Goal: Task Accomplishment & Management: Complete application form

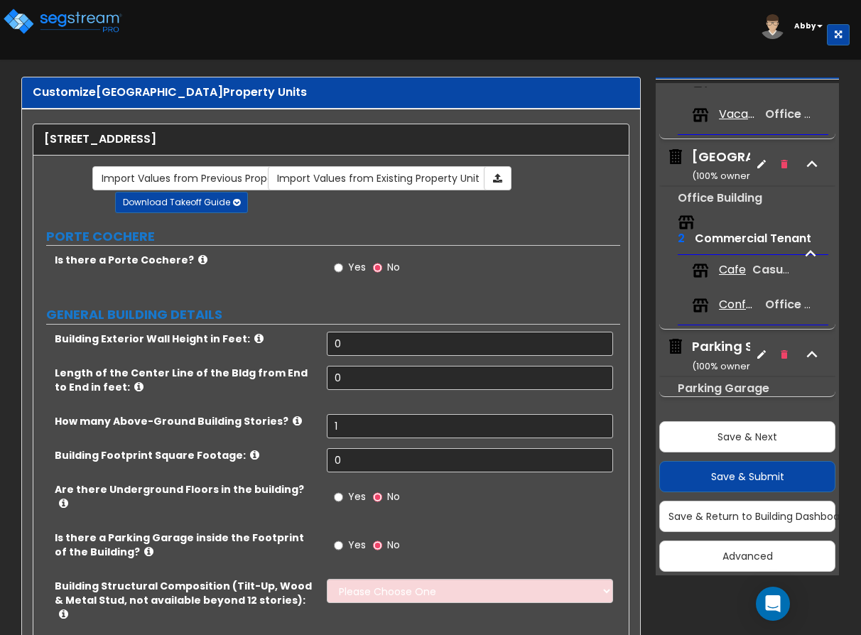
scroll to position [6, 0]
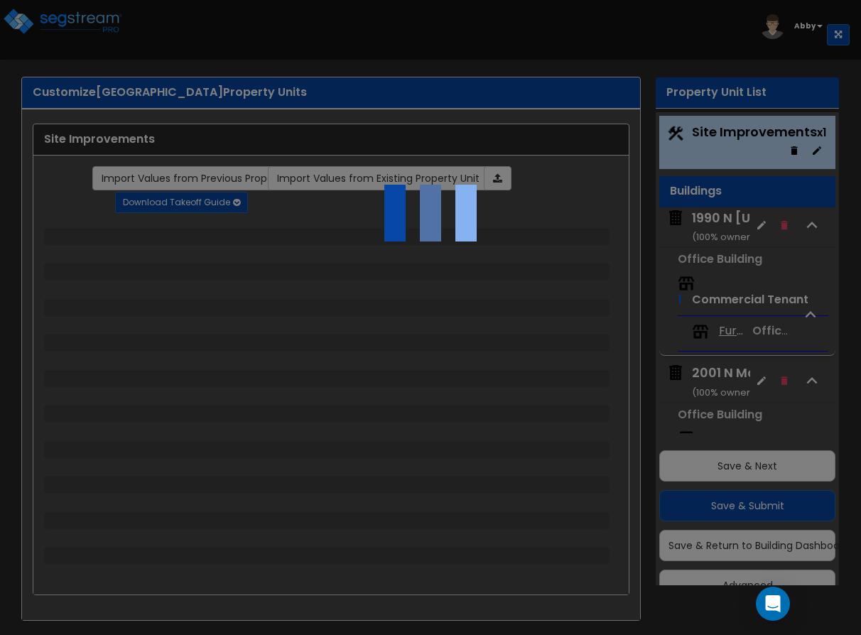
scroll to position [29, 0]
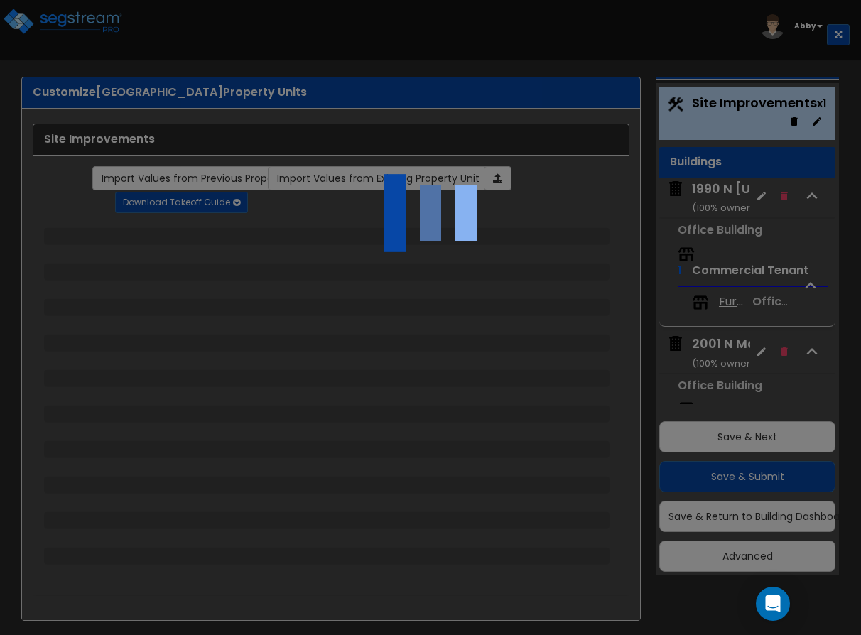
select select "2"
select select "1"
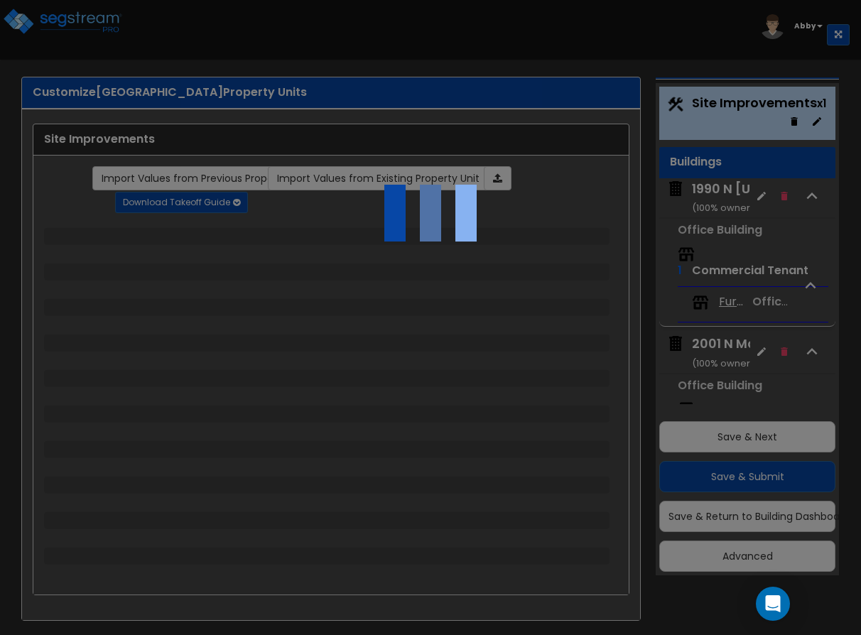
select select "2"
select select "1"
select select "2"
select select "1"
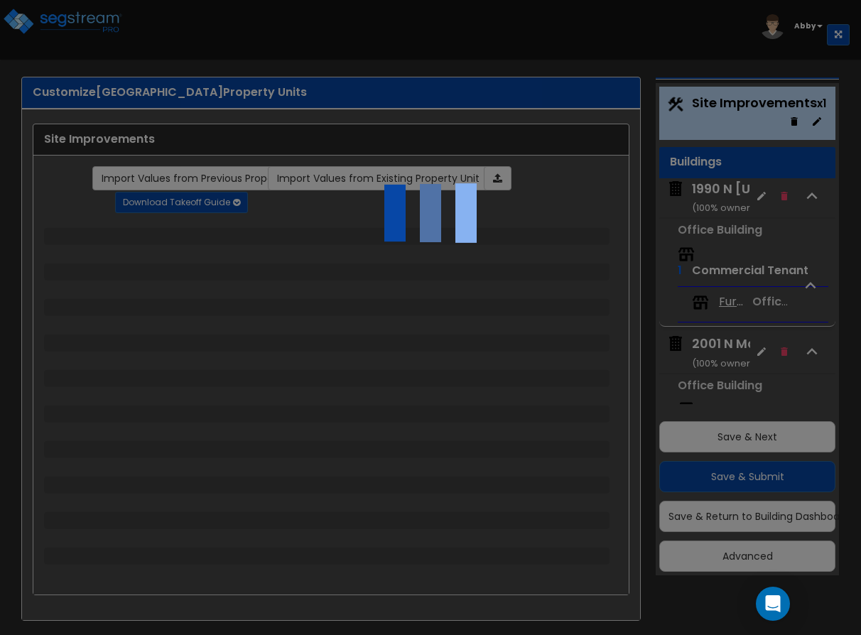
select select "1"
select select "2"
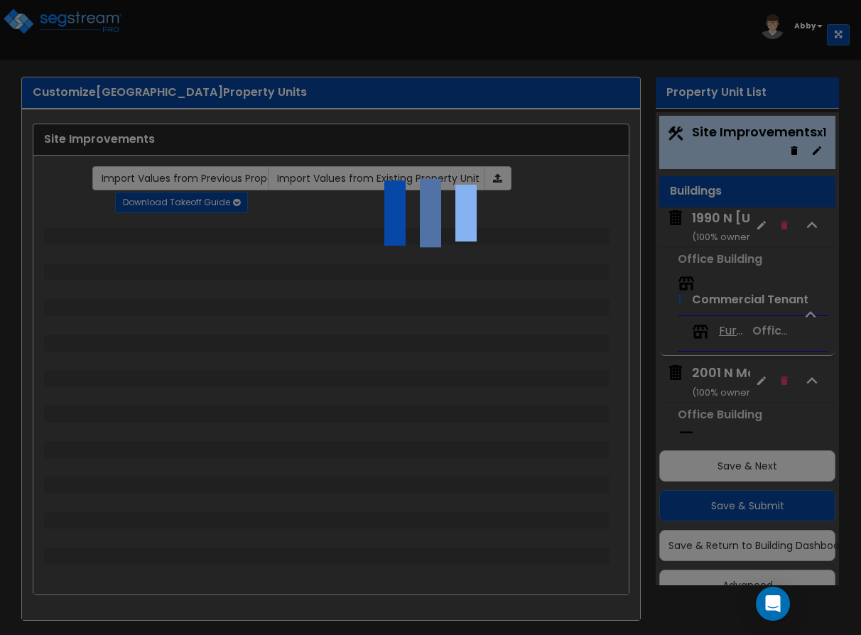
select select "2"
select select "1"
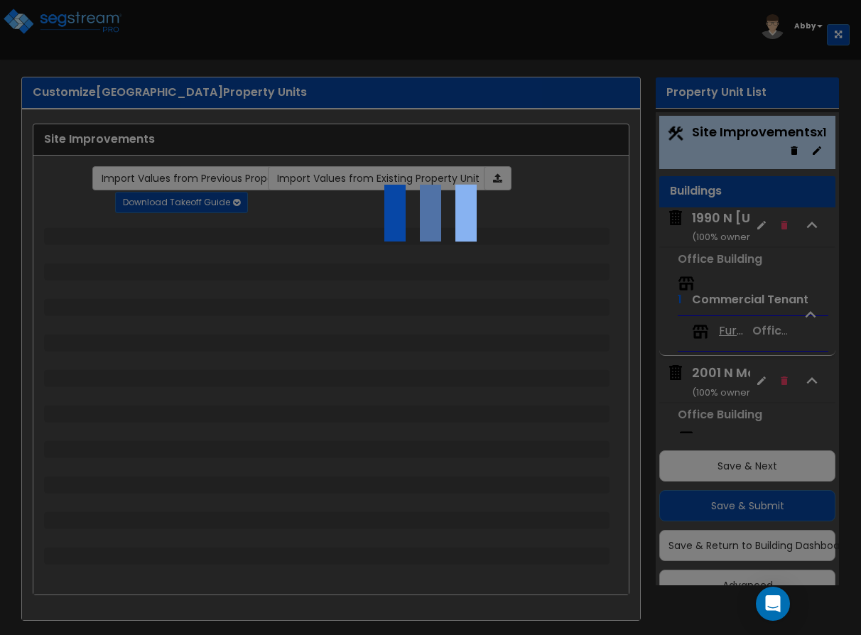
select select "2"
select select "1"
select select "2"
select select "1"
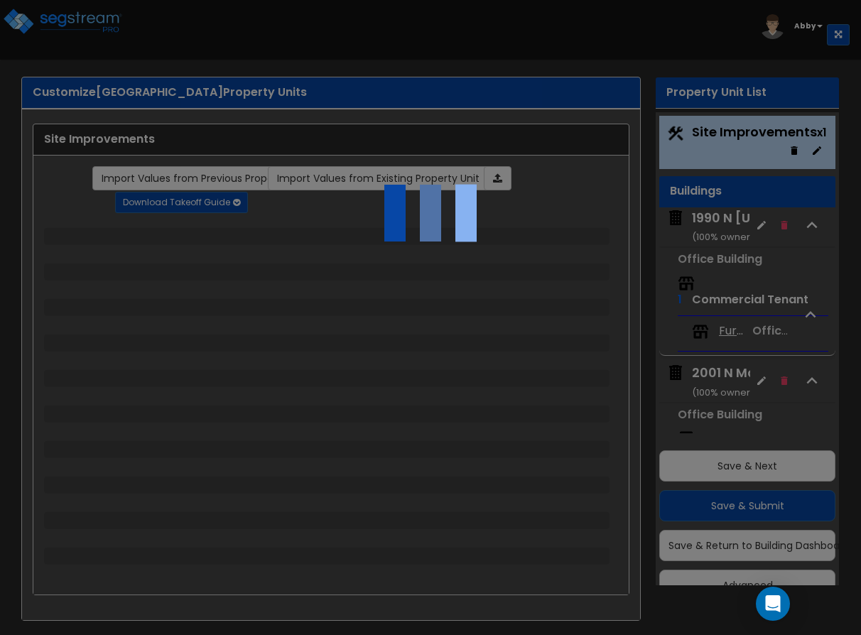
select select "1"
select select "2"
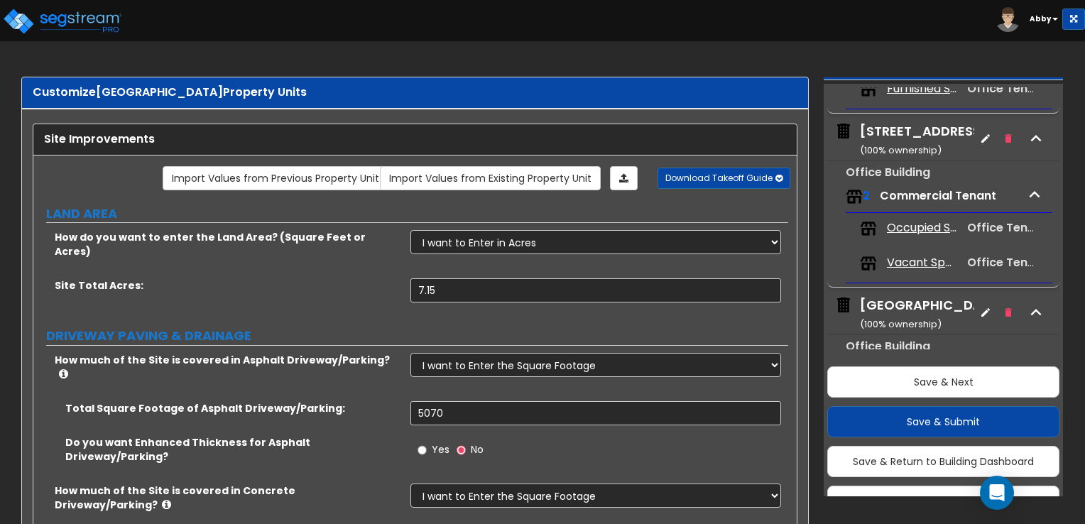
scroll to position [284, 0]
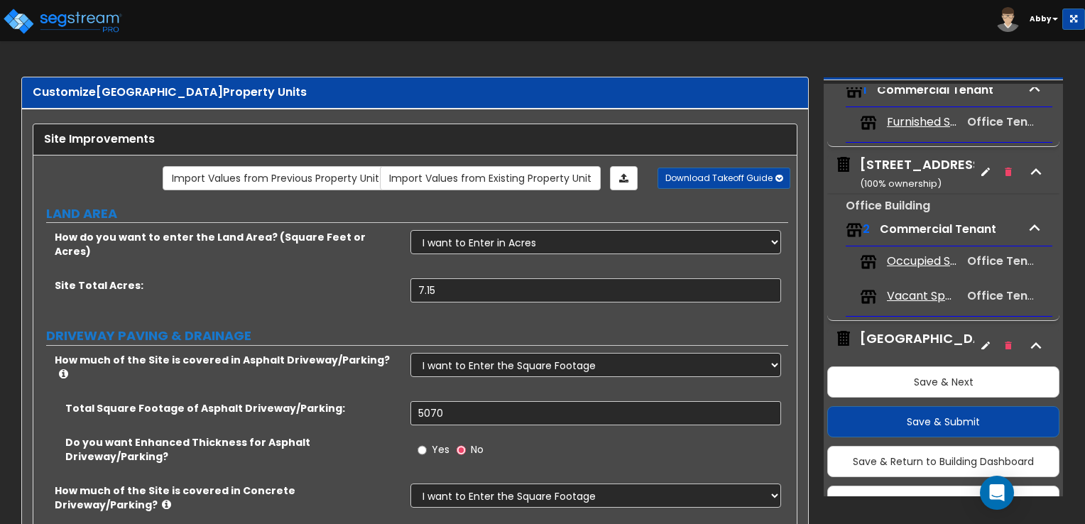
click at [860, 164] on div "2033 N Main ( 100 % ownership)" at bounding box center [923, 174] width 127 height 36
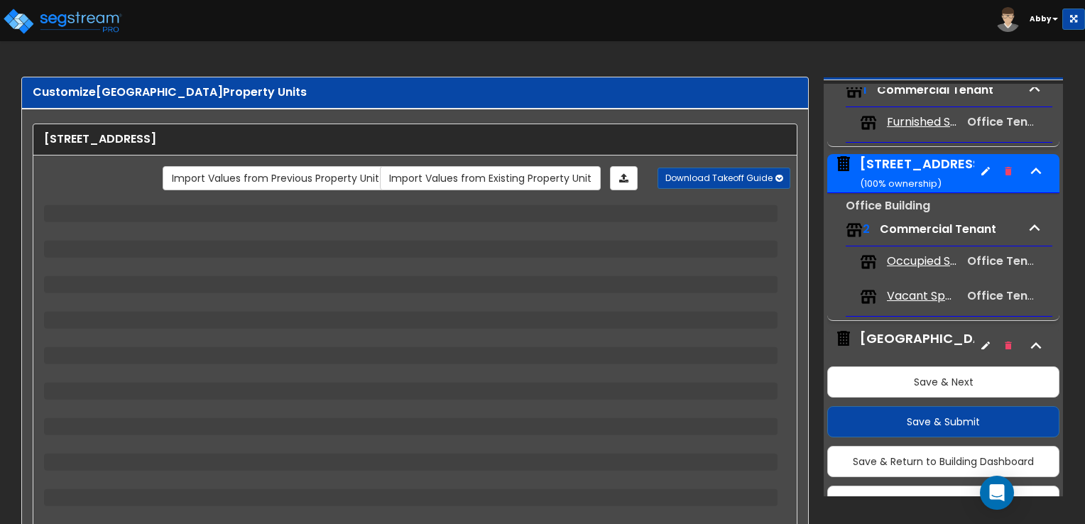
scroll to position [351, 0]
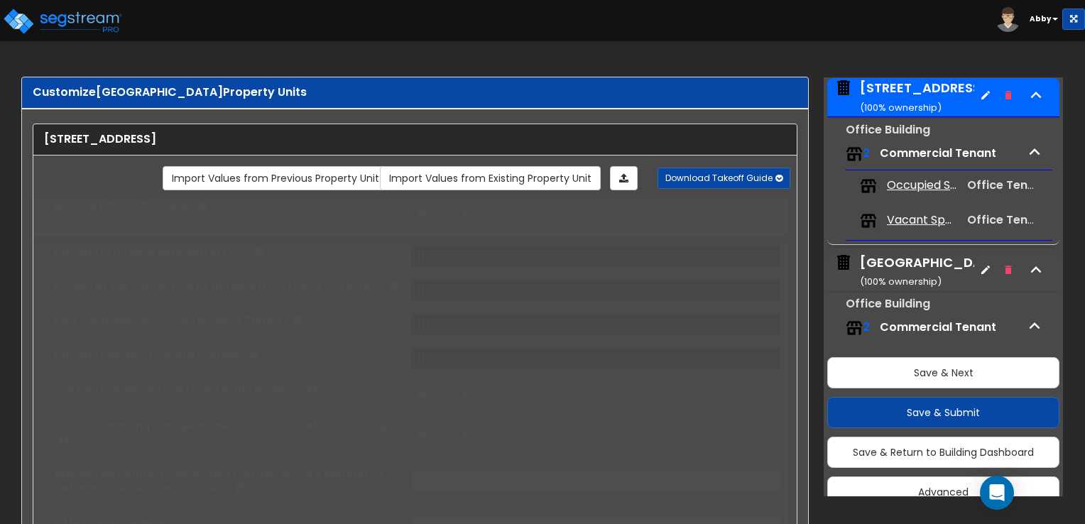
type input "1"
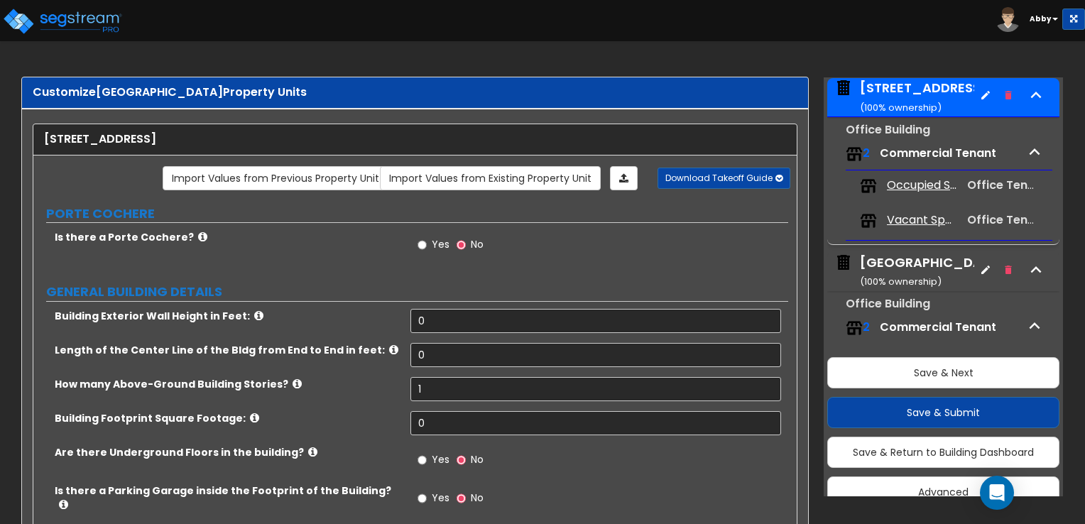
click at [328, 294] on label "GENERAL BUILDING DETAILS" at bounding box center [417, 292] width 742 height 18
click at [444, 320] on input "0" at bounding box center [596, 321] width 370 height 24
type input "150"
click at [461, 349] on input "0" at bounding box center [596, 355] width 370 height 24
type input "220"
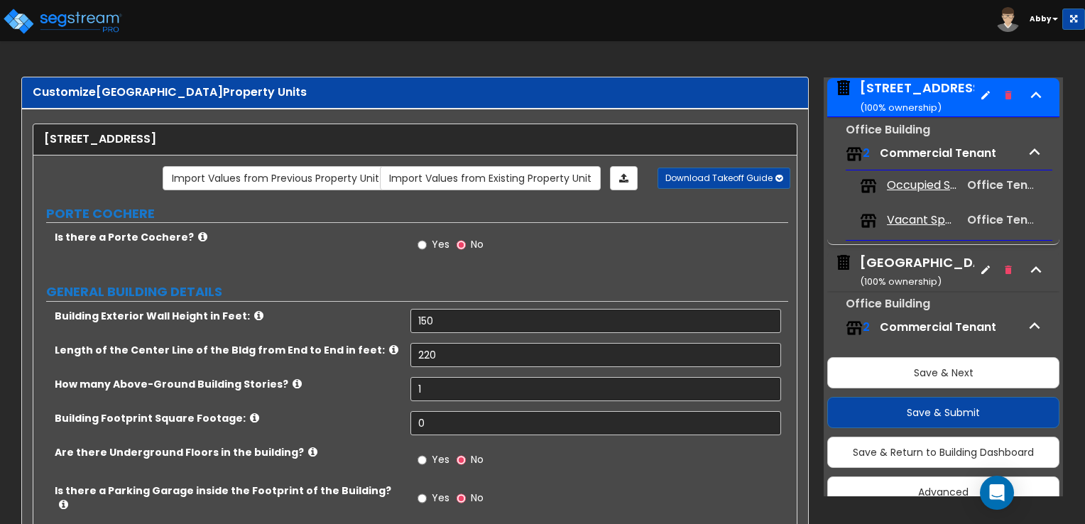
click at [454, 374] on div "Length of the Center Line of the Bldg from End to End in feet: 220" at bounding box center [410, 360] width 755 height 34
click at [462, 393] on input "1" at bounding box center [596, 389] width 370 height 24
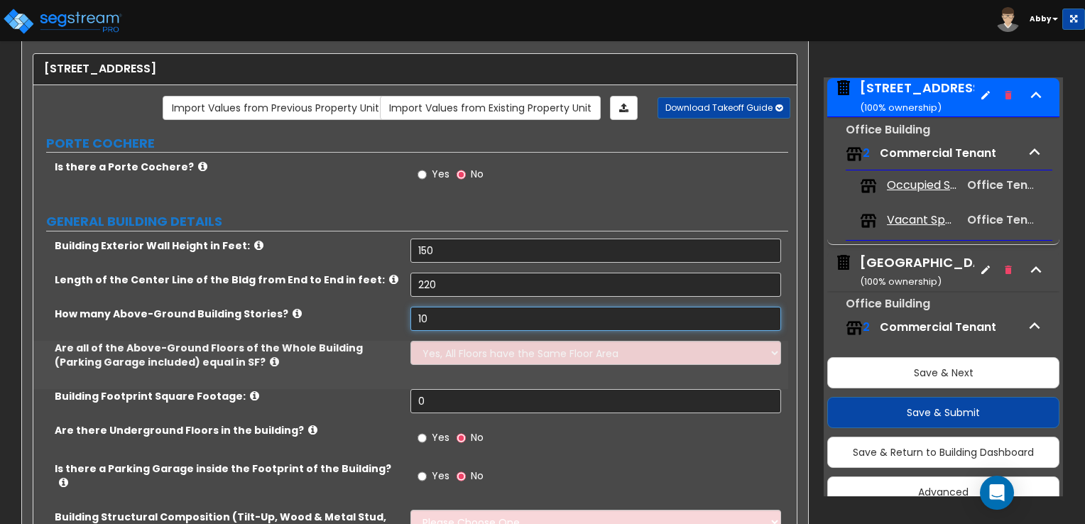
scroll to position [71, 0]
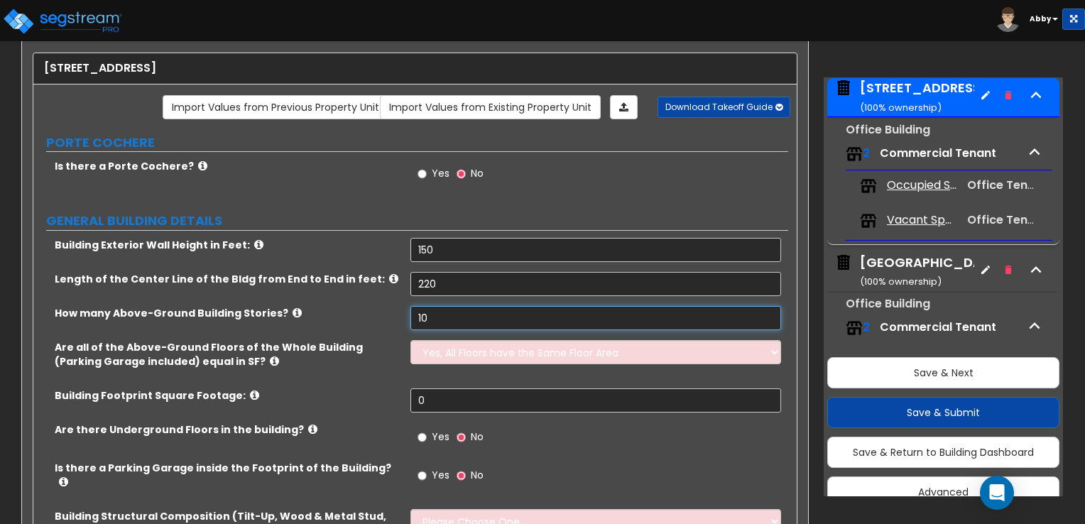
type input "10"
click at [466, 354] on select "Yes, All Floors have the Same Floor Area No, Not All Floor Areas are the Same" at bounding box center [596, 352] width 370 height 24
select select "1"
click at [411, 340] on select "Yes, All Floors have the Same Floor Area No, Not All Floor Areas are the Same" at bounding box center [596, 352] width 370 height 24
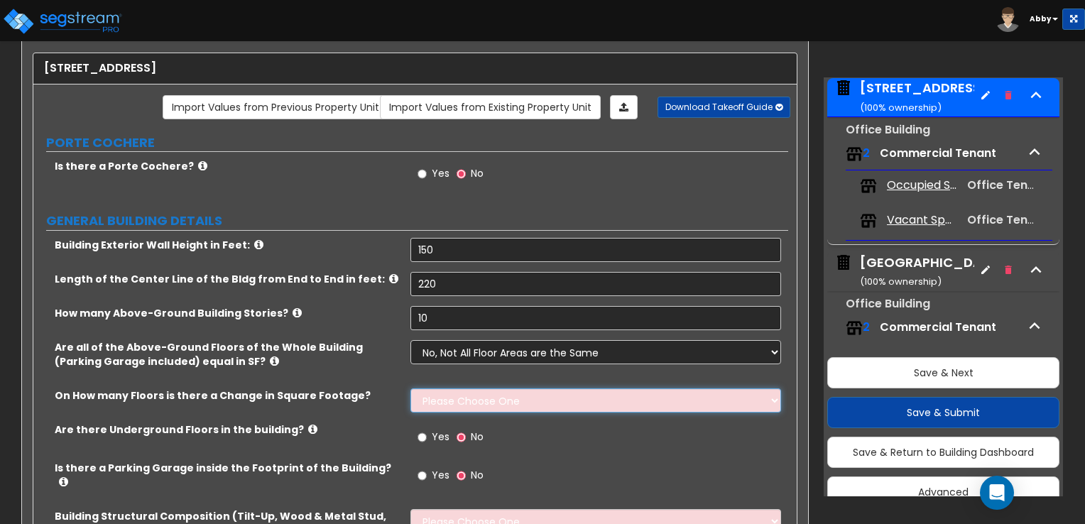
click at [455, 396] on select "Please Choose One 1 2 3 4 5" at bounding box center [596, 400] width 370 height 24
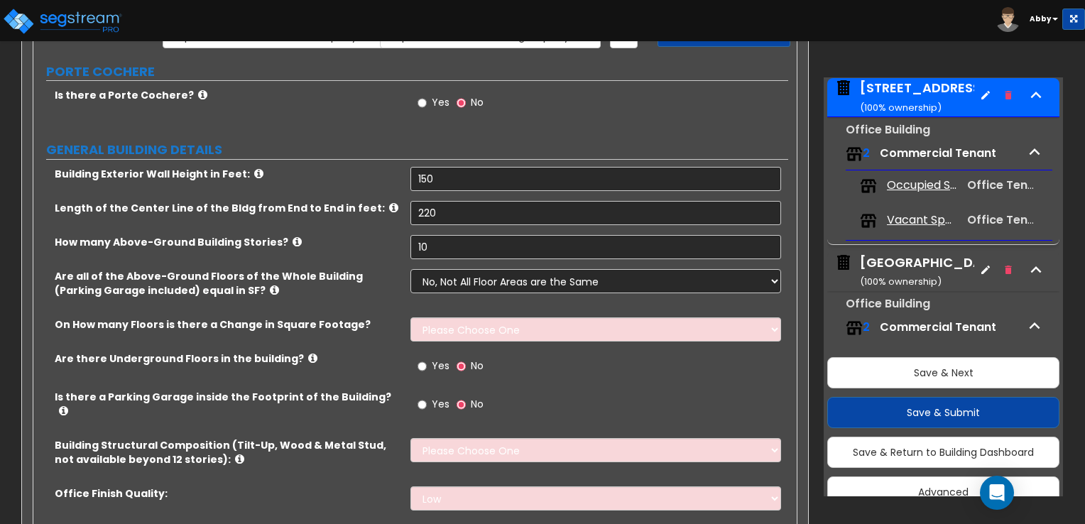
scroll to position [213, 0]
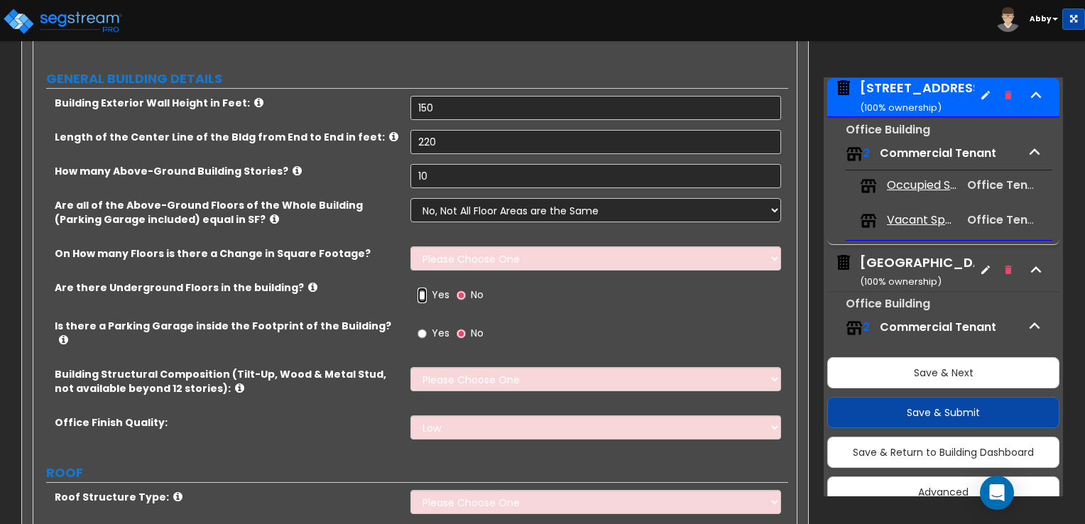
click at [419, 294] on input "Yes" at bounding box center [422, 296] width 9 height 16
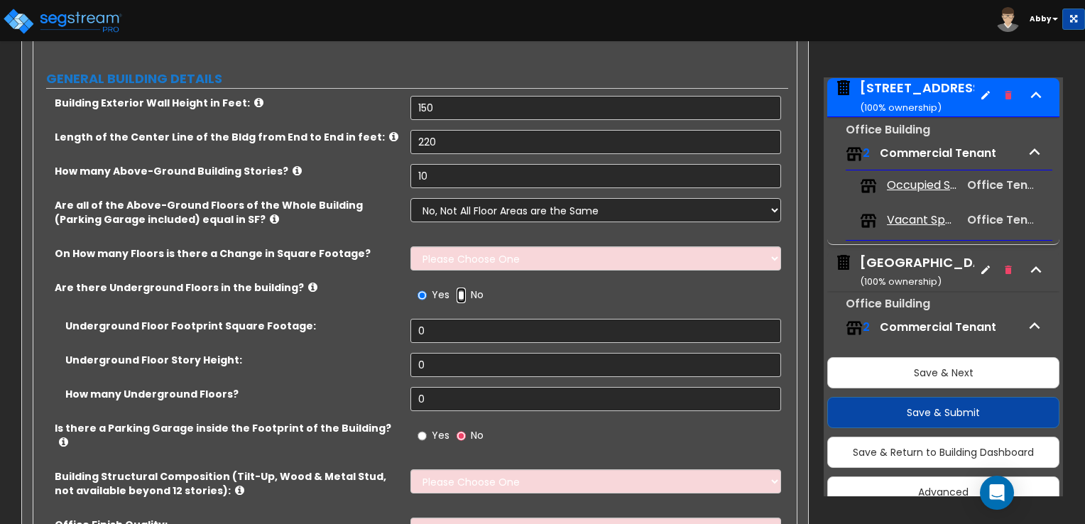
click at [462, 293] on input "No" at bounding box center [461, 296] width 9 height 16
radio input "false"
radio input "true"
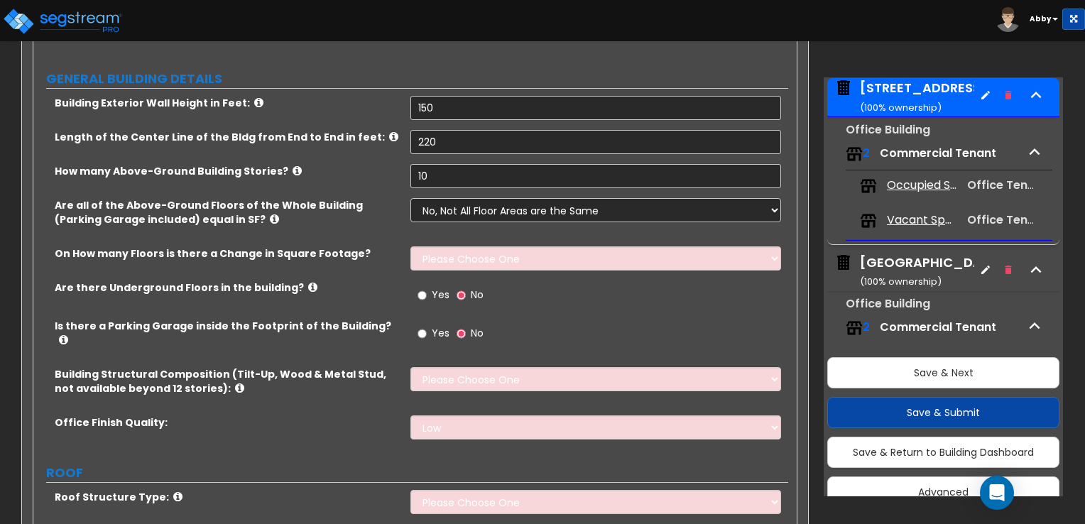
click at [68, 335] on icon at bounding box center [63, 340] width 9 height 11
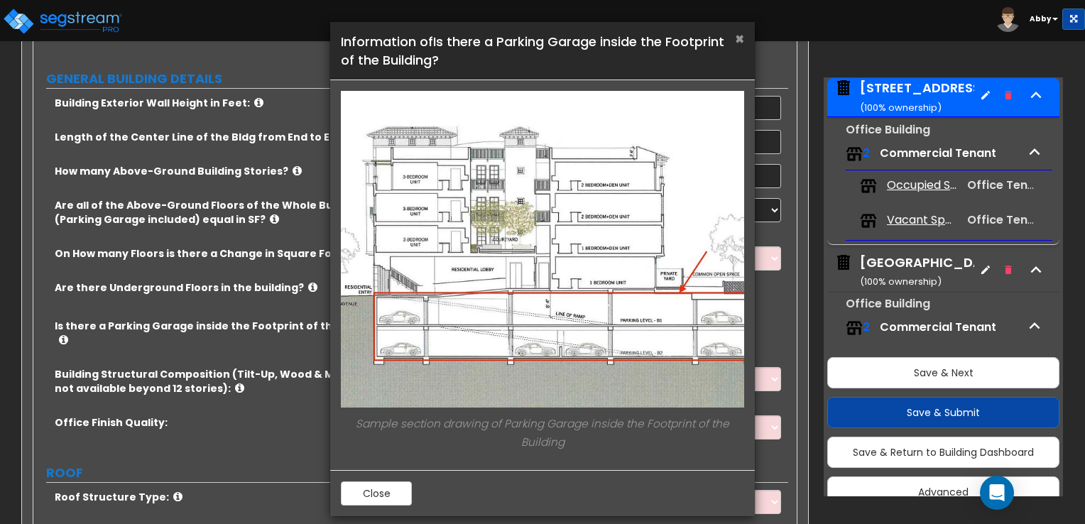
click at [736, 38] on span "×" at bounding box center [739, 38] width 9 height 21
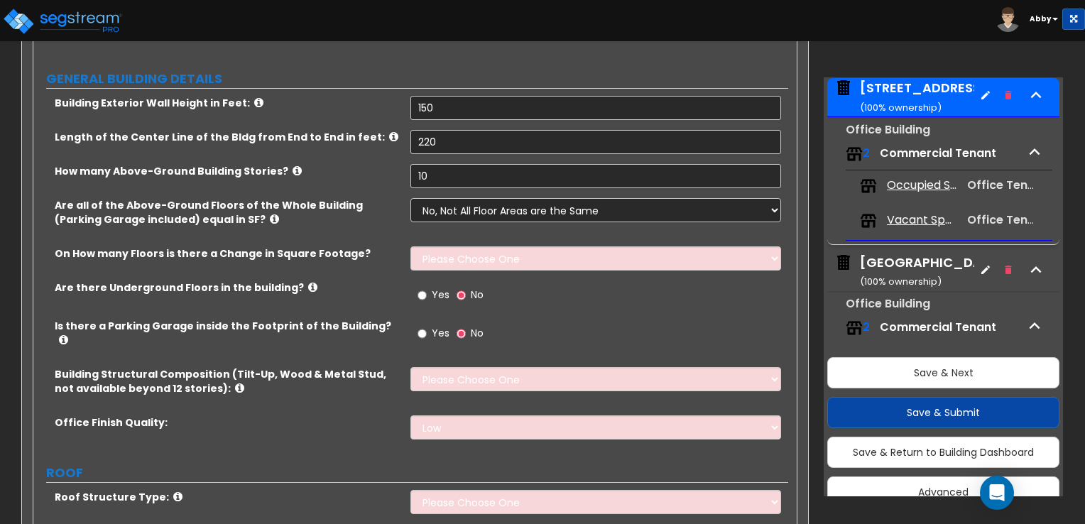
click at [450, 332] on div "Yes No" at bounding box center [451, 335] width 80 height 33
click at [435, 332] on span "Yes" at bounding box center [441, 333] width 18 height 14
click at [427, 332] on input "Yes" at bounding box center [422, 334] width 9 height 16
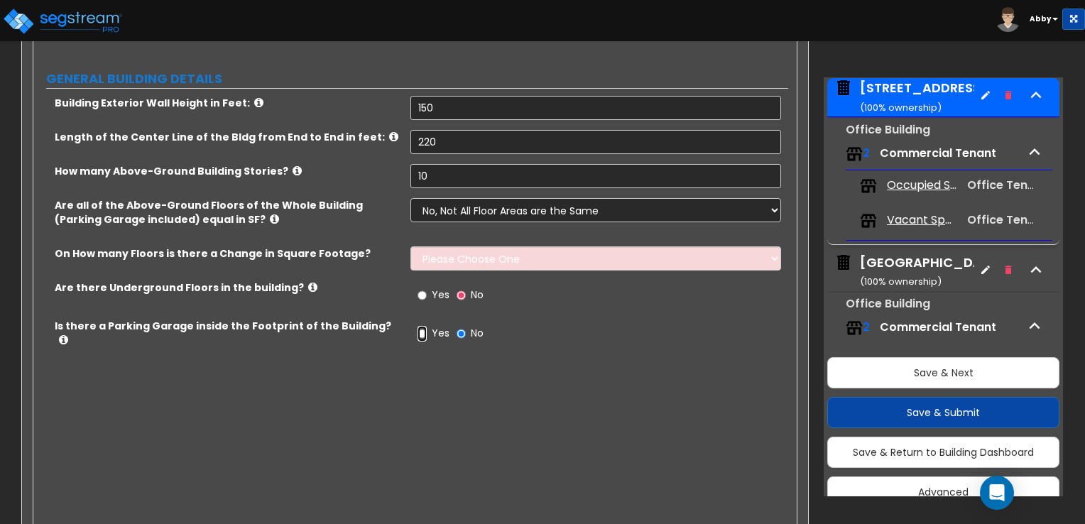
radio input "true"
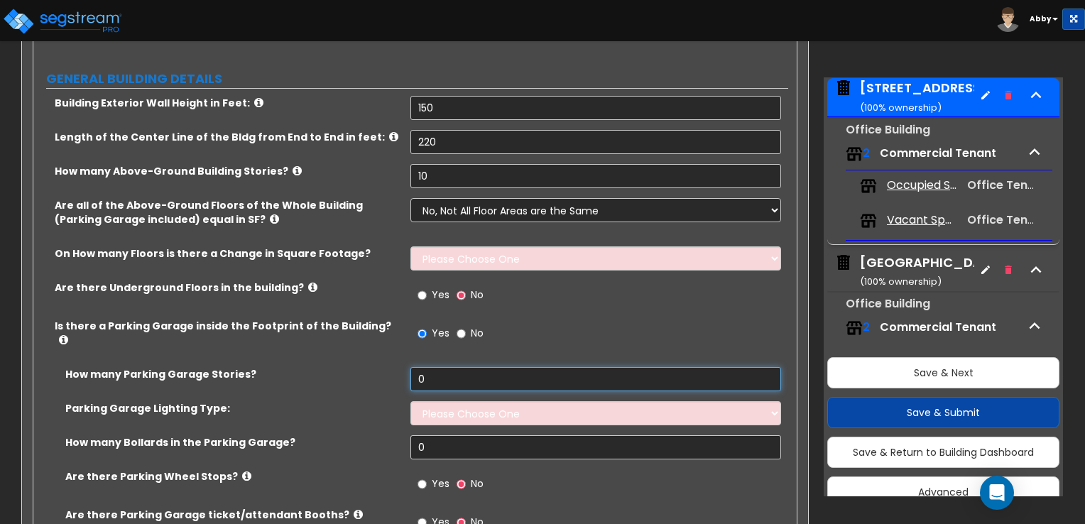
click at [440, 367] on input "0" at bounding box center [596, 379] width 370 height 24
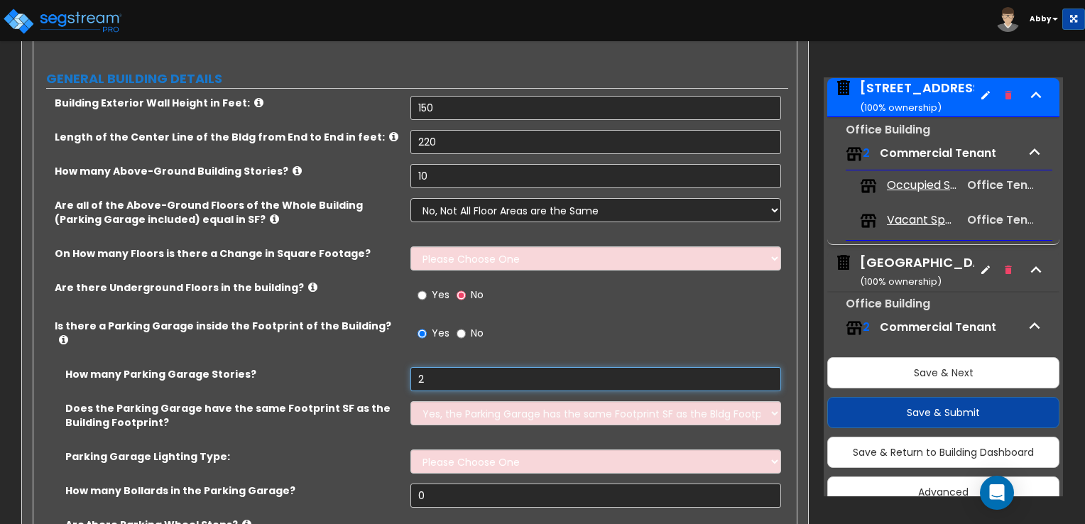
scroll to position [284, 0]
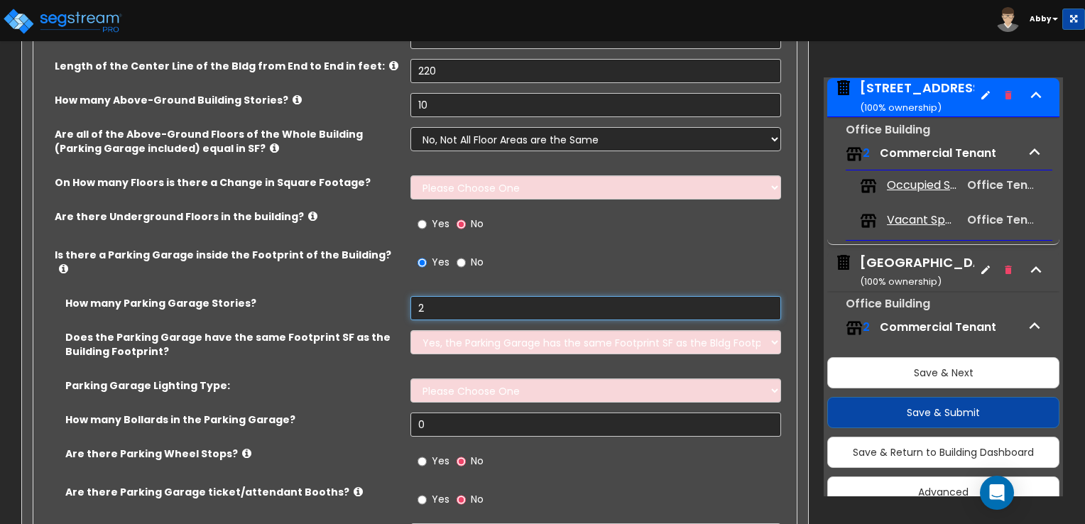
type input "2"
click at [463, 335] on select "Yes, the Parking Garage has the same Footprint SF as the Bldg Footprint No, the…" at bounding box center [596, 342] width 370 height 24
click at [411, 330] on select "Yes, the Parking Garage has the same Footprint SF as the Bldg Footprint No, the…" at bounding box center [596, 342] width 370 height 24
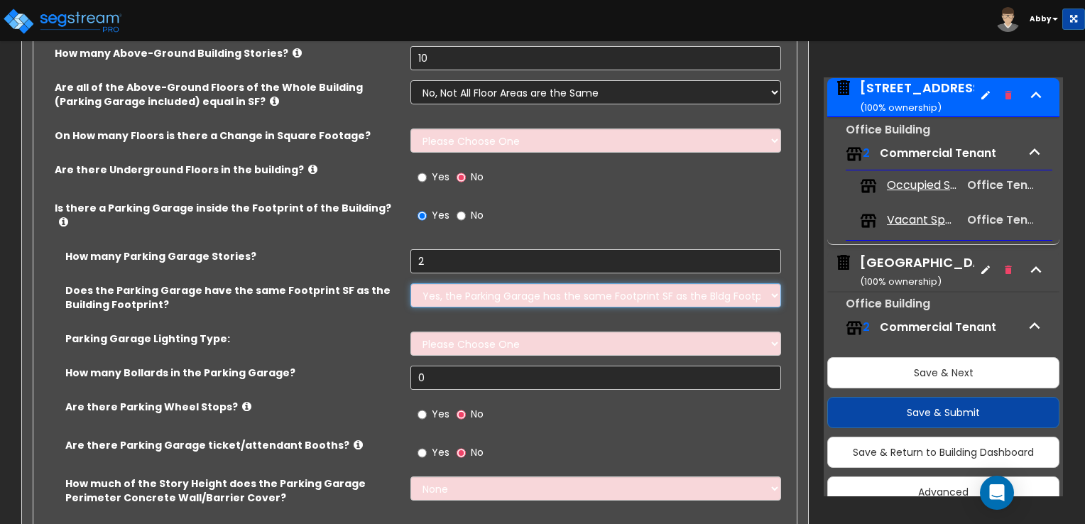
scroll to position [355, 0]
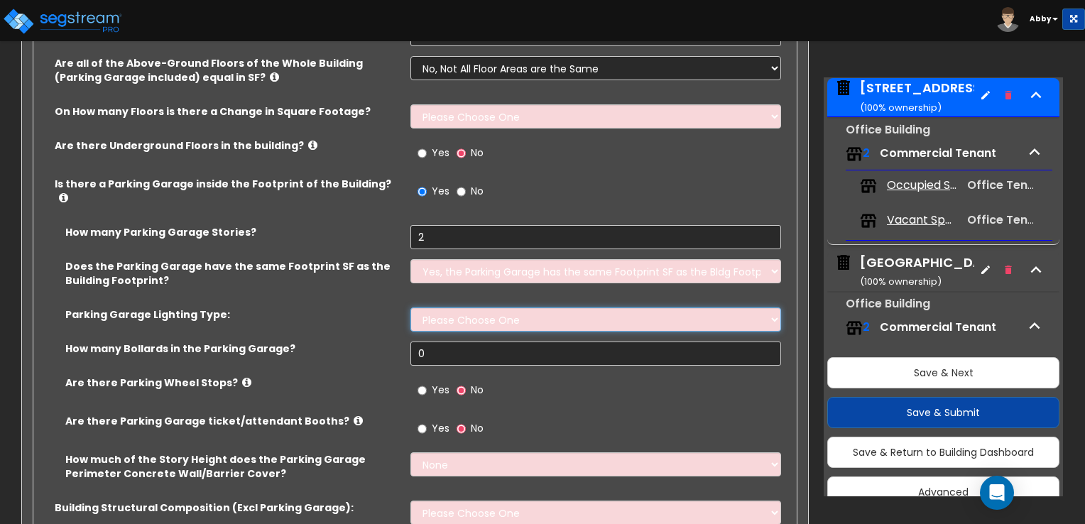
click at [466, 308] on select "Please Choose One Bay Lighting Strip Lighting" at bounding box center [596, 320] width 370 height 24
select select "1"
click at [411, 308] on select "Please Choose One Bay Lighting Strip Lighting" at bounding box center [596, 320] width 370 height 24
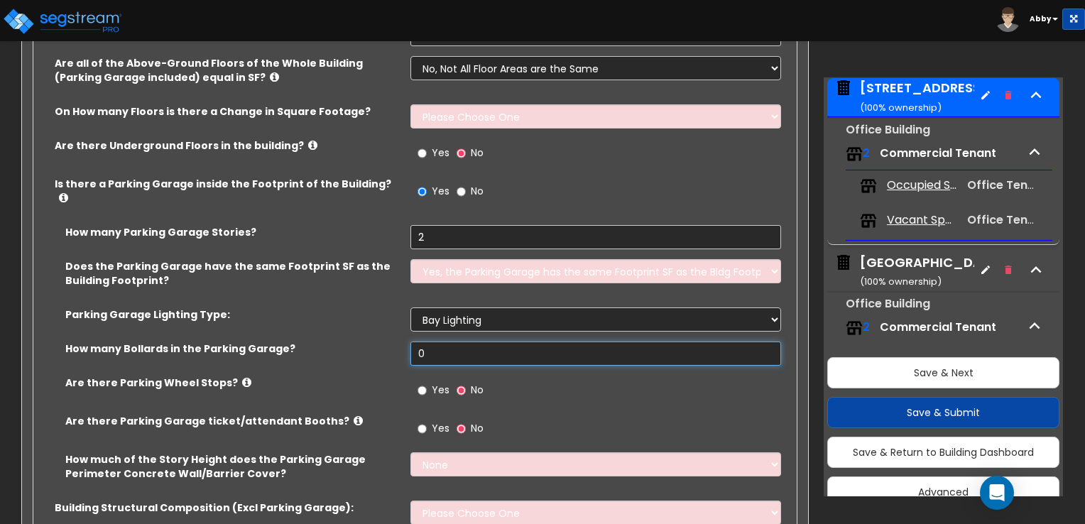
click at [438, 348] on input "0" at bounding box center [596, 354] width 370 height 24
click at [435, 342] on input "text" at bounding box center [596, 354] width 370 height 24
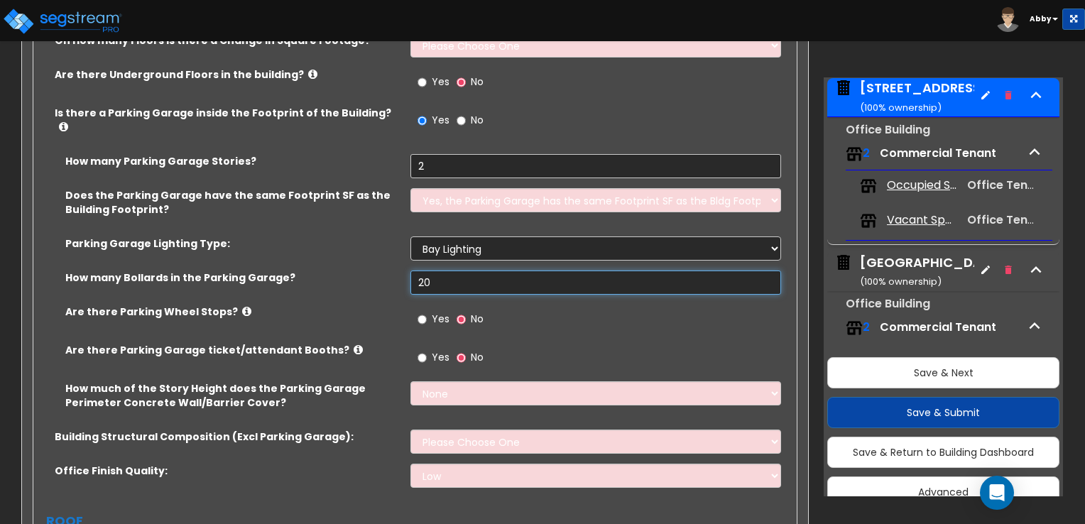
type input "20"
click at [440, 312] on span "Yes" at bounding box center [441, 319] width 18 height 14
click at [427, 312] on input "Yes" at bounding box center [422, 320] width 9 height 16
radio input "true"
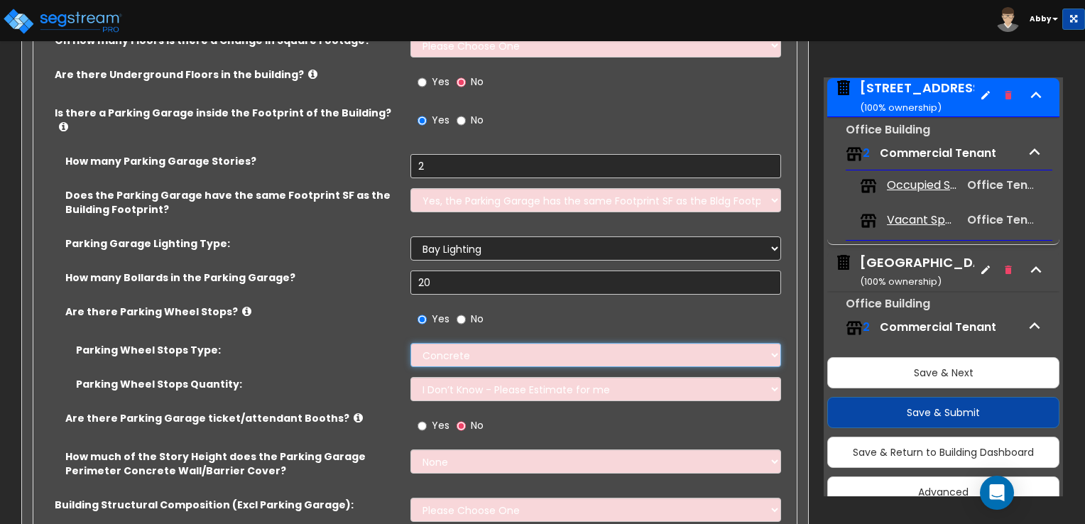
click at [431, 343] on select "Concrete Rubber/Plastic" at bounding box center [596, 355] width 370 height 24
click at [435, 377] on select "I Don’t Know - Please Estimate for me I Want to Enter the Number of Wheel Stops" at bounding box center [596, 389] width 370 height 24
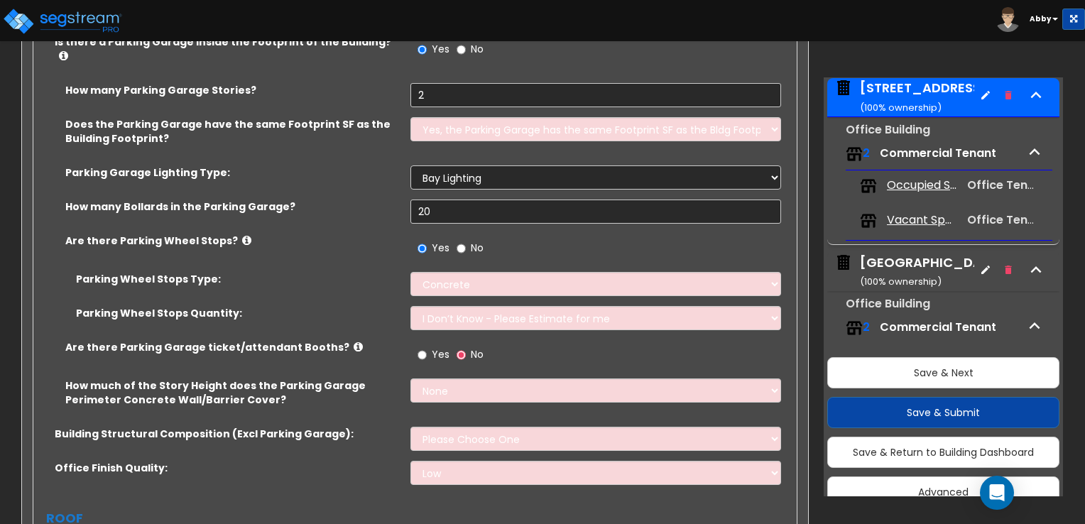
click at [428, 348] on label "Yes" at bounding box center [434, 356] width 32 height 24
click at [427, 348] on input "Yes" at bounding box center [422, 355] width 9 height 16
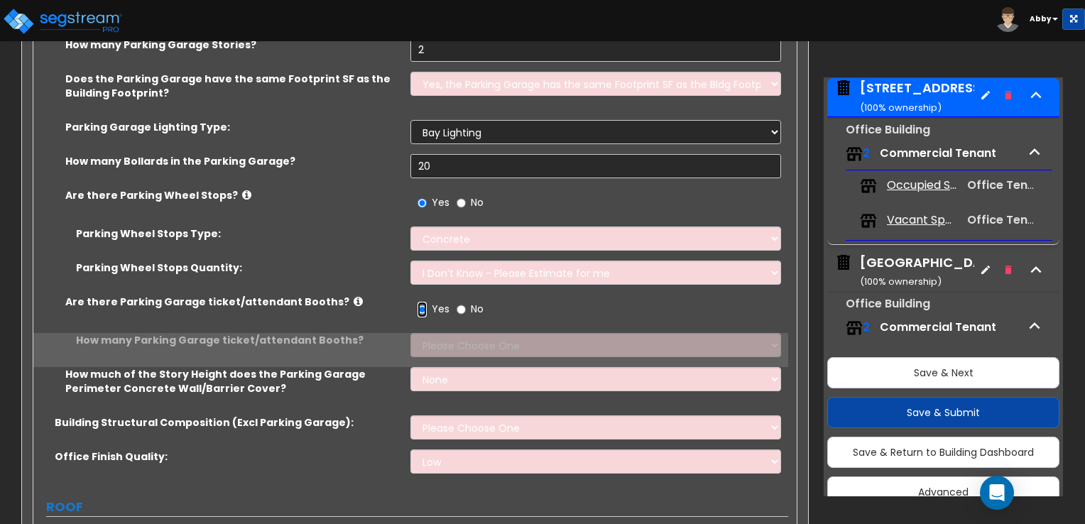
scroll to position [568, 0]
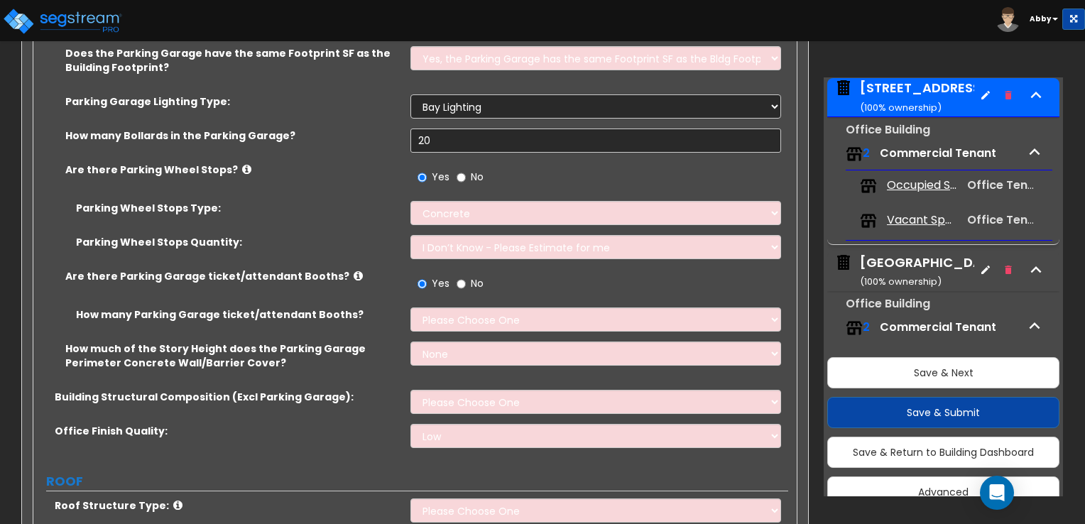
click at [354, 271] on icon at bounding box center [358, 276] width 9 height 11
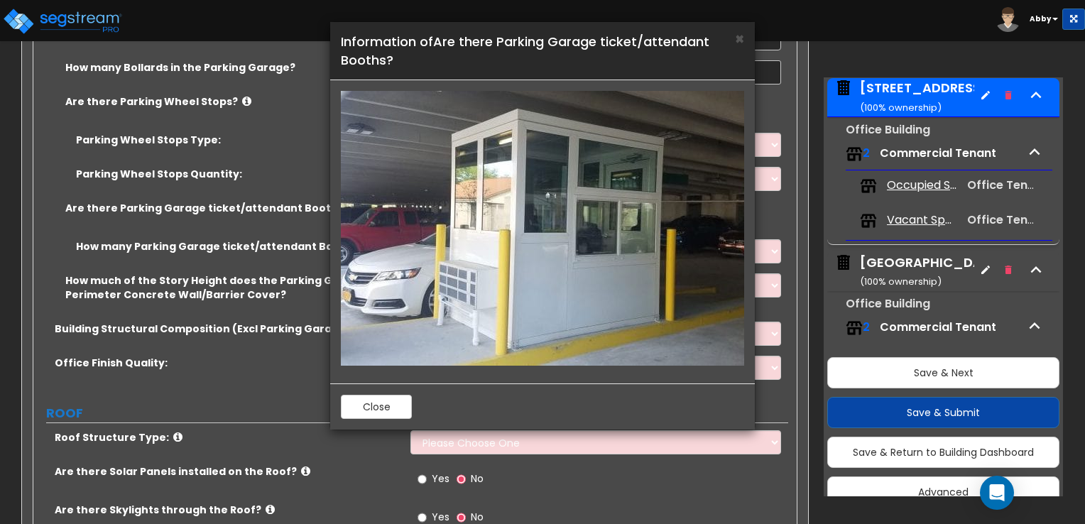
scroll to position [639, 0]
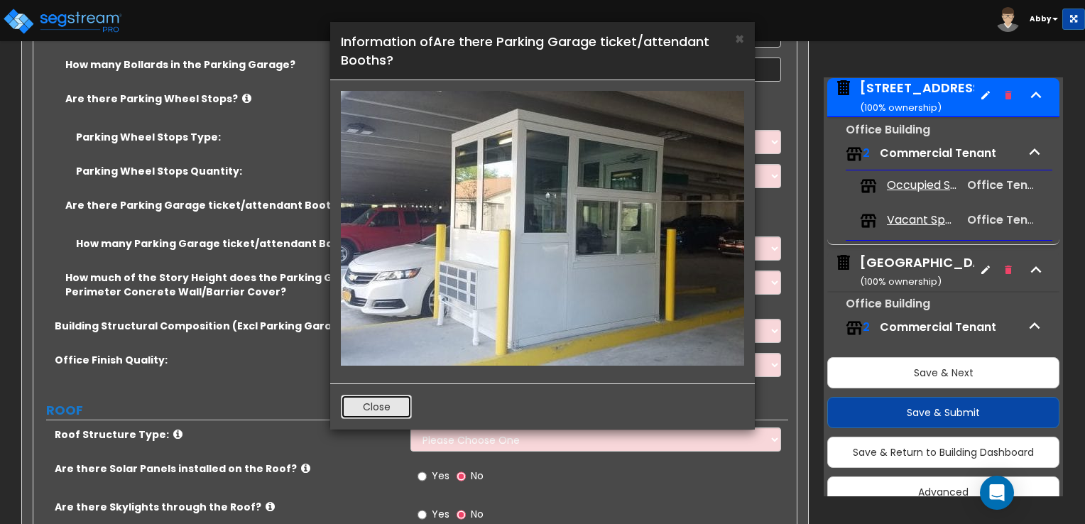
click at [386, 396] on button "Close" at bounding box center [376, 407] width 71 height 24
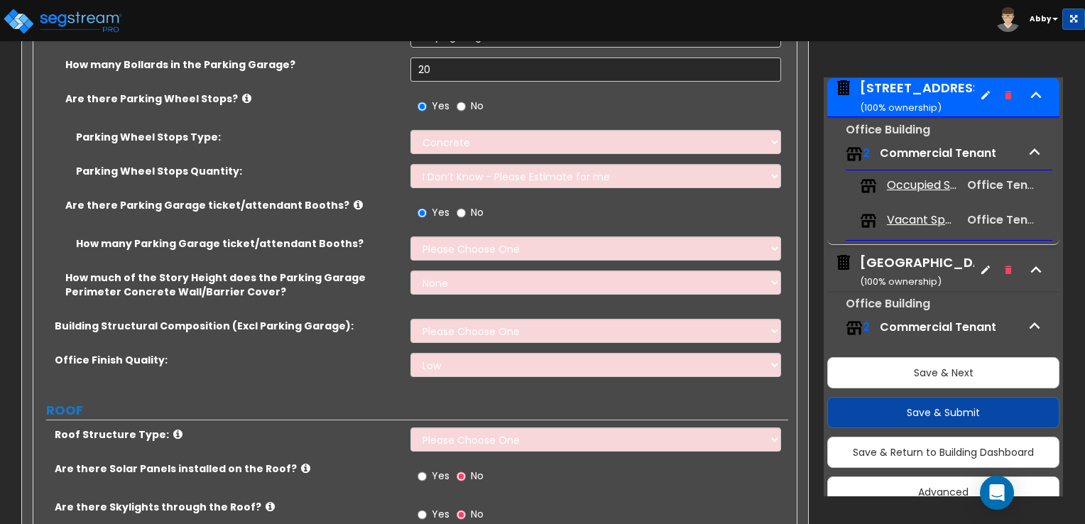
click at [461, 202] on label "No" at bounding box center [470, 214] width 27 height 24
click at [461, 205] on input "No" at bounding box center [461, 213] width 9 height 16
radio input "false"
radio input "true"
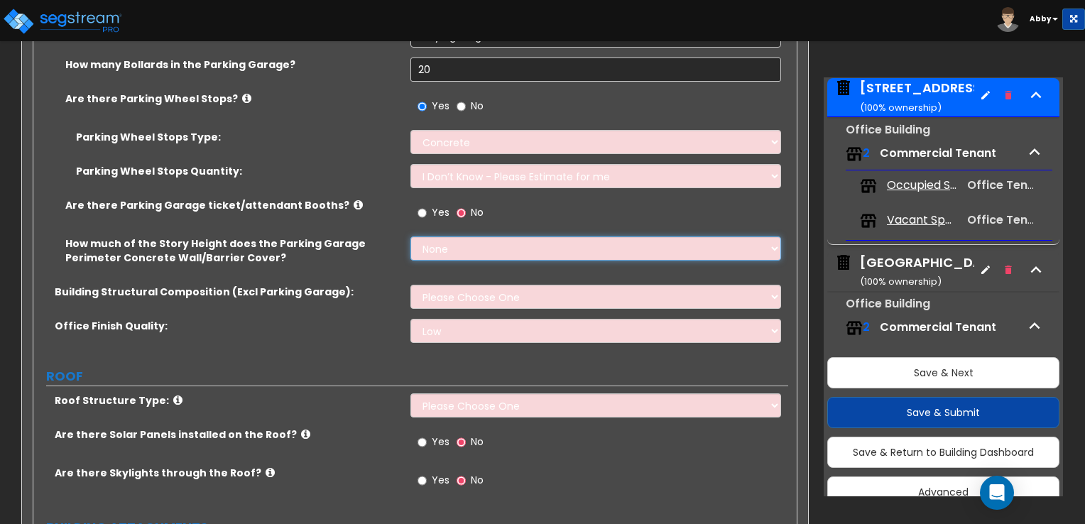
click at [454, 237] on select "None Only About Half of the Story Height Most of the Story Height is Covered Ea…" at bounding box center [596, 249] width 370 height 24
select select "3"
click at [411, 237] on select "None Only About Half of the Story Height Most of the Story Height is Covered Ea…" at bounding box center [596, 249] width 370 height 24
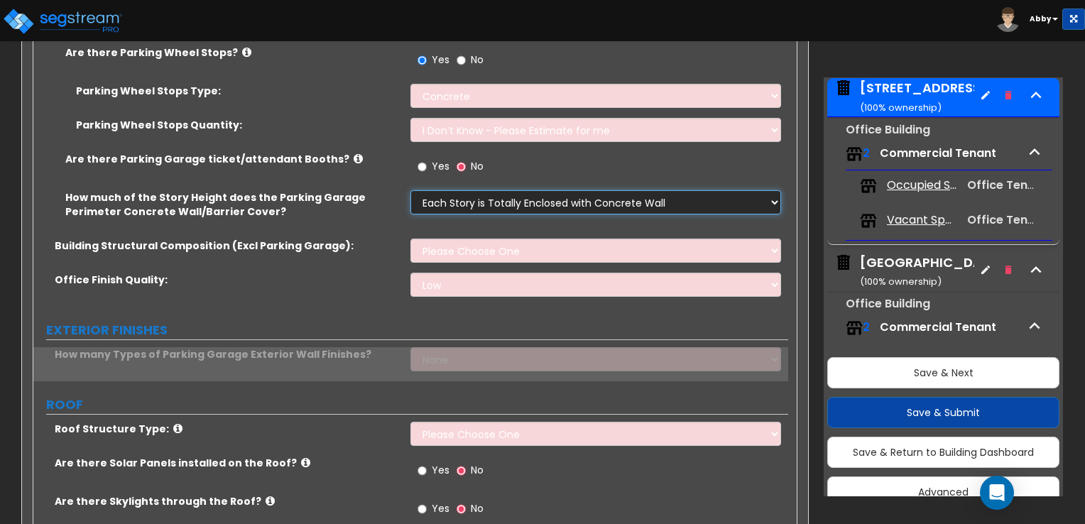
scroll to position [710, 0]
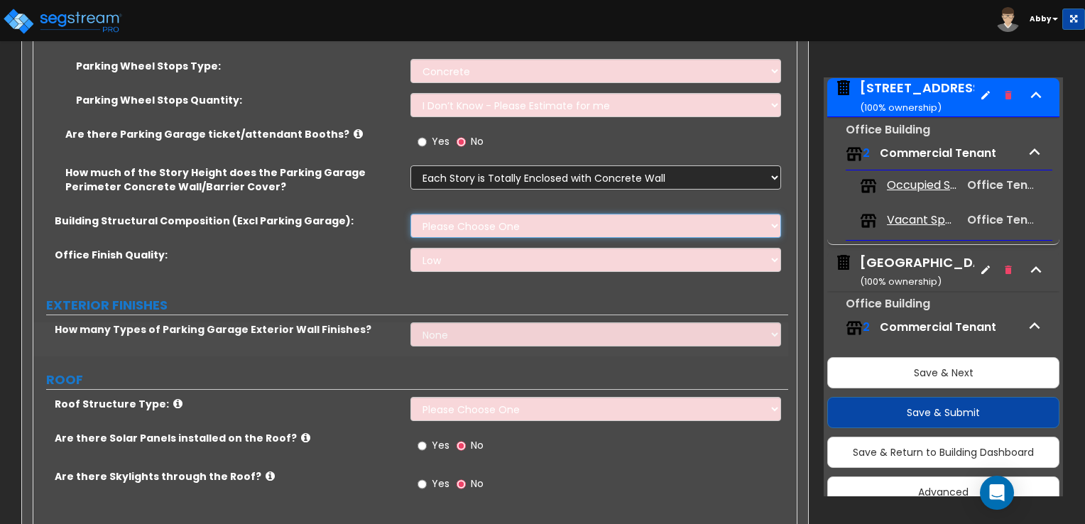
click at [466, 214] on select "Please Choose One Tilt-up Wall Construction Reinforced Concrete Structural Stee…" at bounding box center [596, 226] width 370 height 24
click at [372, 265] on div "Office Finish Quality: Low Average High" at bounding box center [410, 265] width 755 height 34
click at [458, 214] on select "Please Choose One Tilt-up Wall Construction Reinforced Concrete Structural Stee…" at bounding box center [596, 226] width 370 height 24
click at [448, 248] on select "Low Average High" at bounding box center [596, 260] width 370 height 24
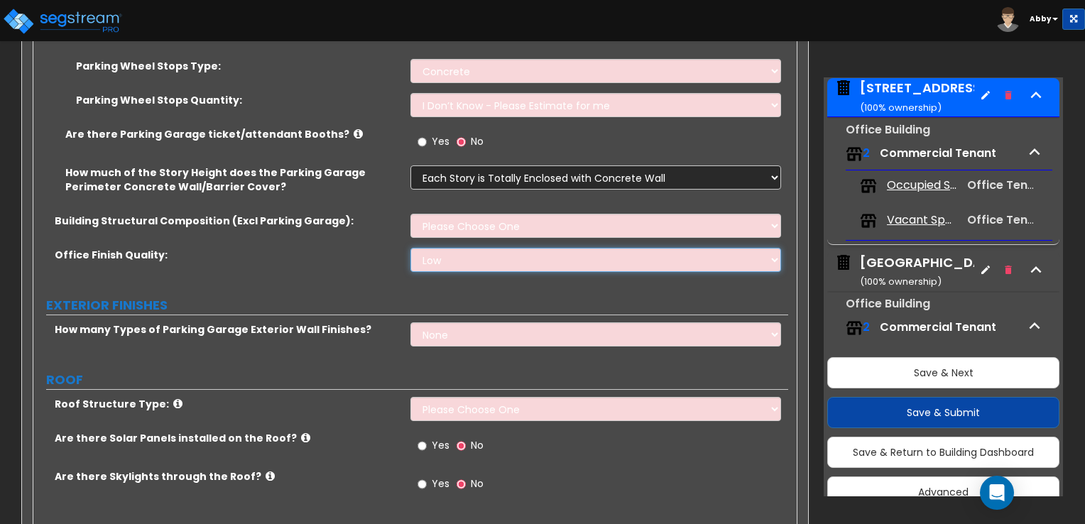
select select "1"
click at [411, 248] on select "Low Average High" at bounding box center [596, 260] width 370 height 24
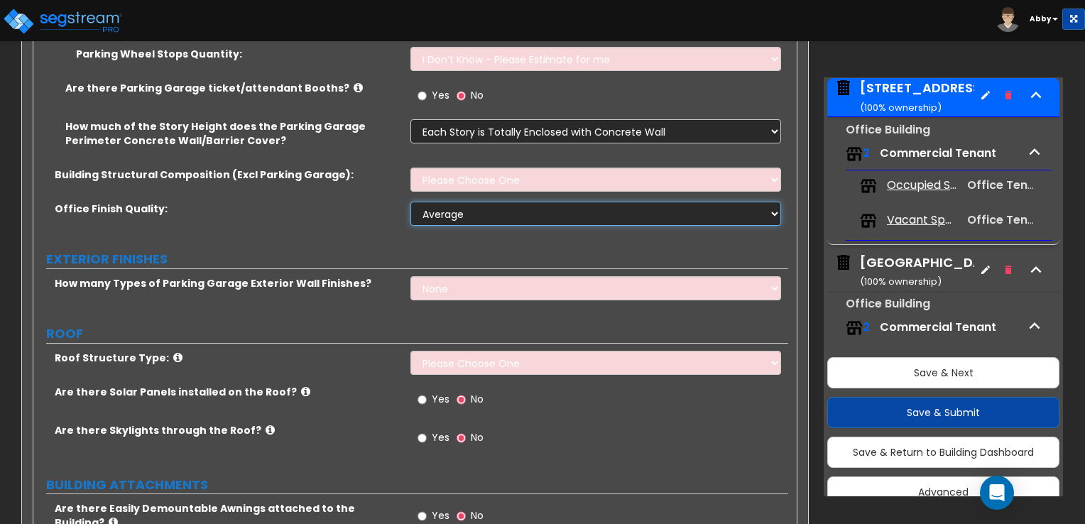
scroll to position [781, 0]
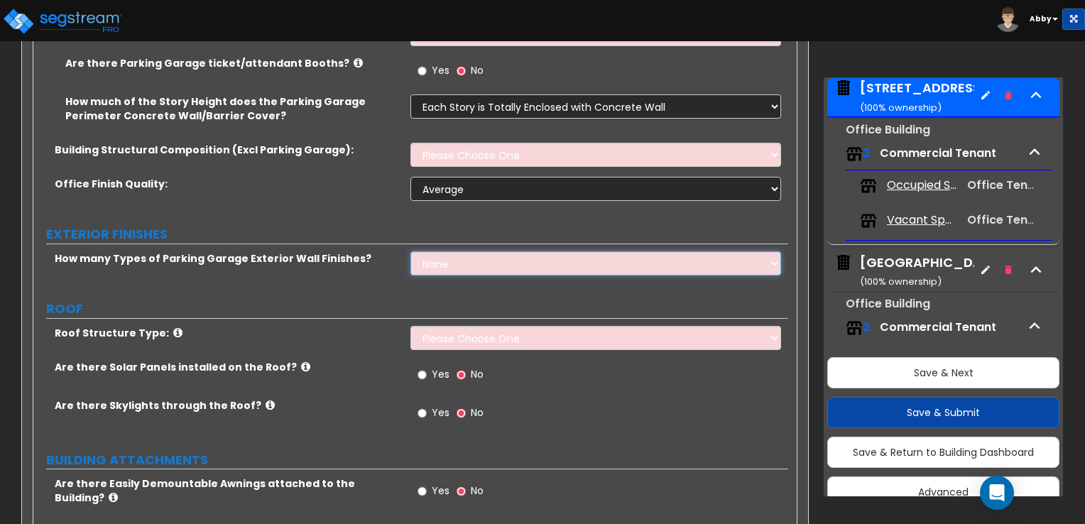
click at [428, 256] on select "None 1 2 3" at bounding box center [596, 263] width 370 height 24
click at [411, 251] on select "None 1 2 3" at bounding box center [596, 263] width 370 height 24
click at [446, 254] on select "None 1 2 3" at bounding box center [596, 263] width 370 height 24
select select "1"
click at [411, 251] on select "None 1 2 3" at bounding box center [596, 263] width 370 height 24
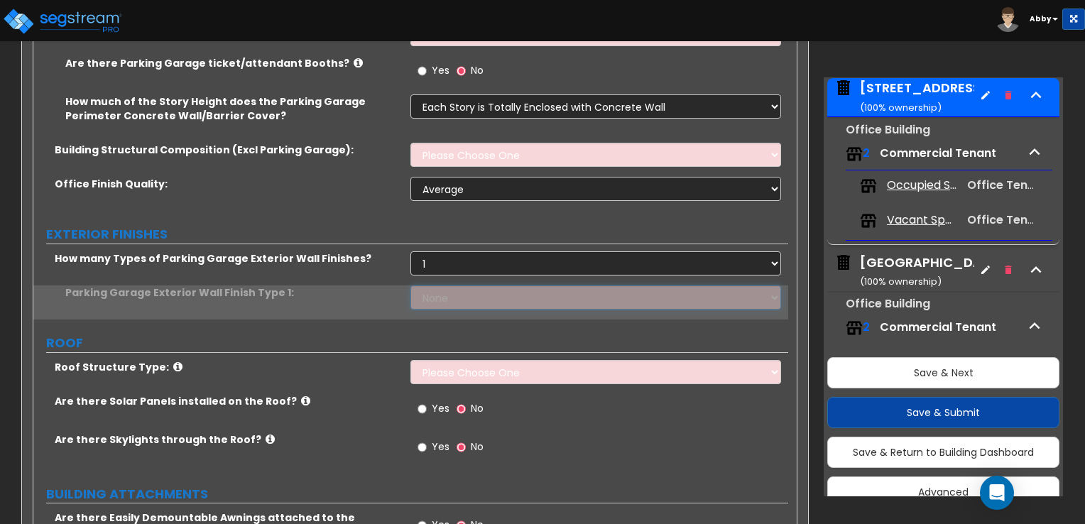
click at [440, 286] on select "None Paint Finish Stucco Finish Stone Veneer Brick Veneer Metal Composite Panels" at bounding box center [596, 298] width 370 height 24
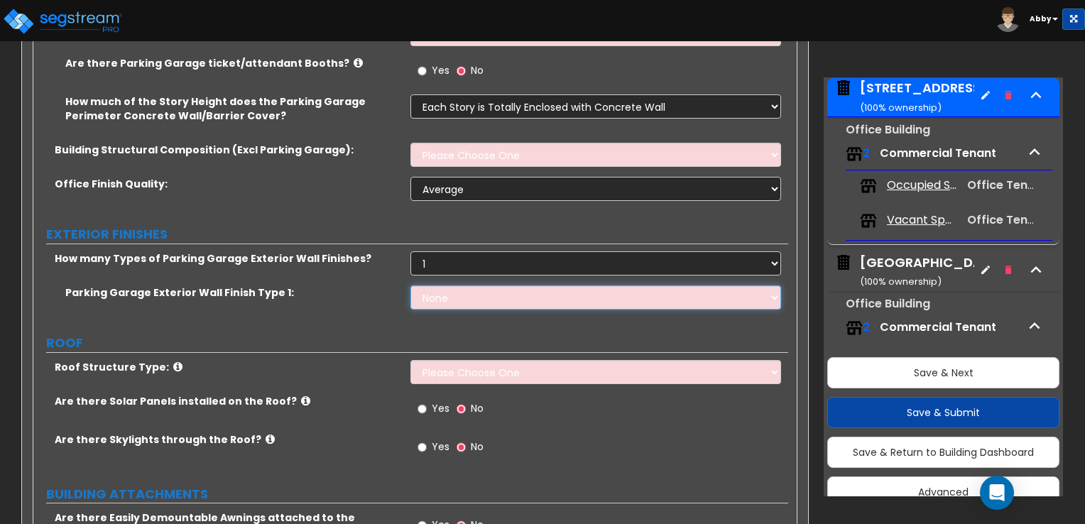
select select "2"
click at [411, 286] on select "None Paint Finish Stucco Finish Stone Veneer Brick Veneer Metal Composite Panels" at bounding box center [596, 298] width 370 height 24
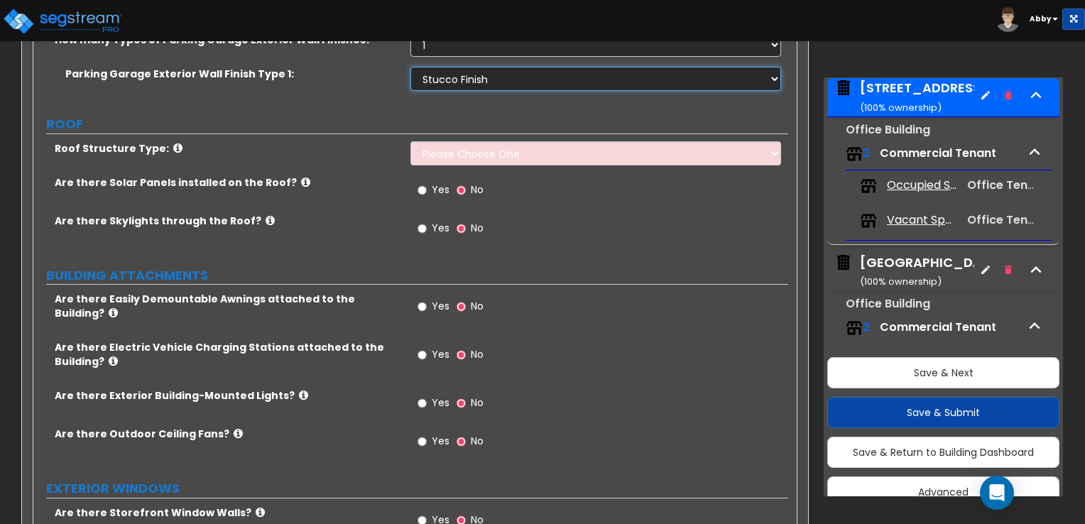
scroll to position [923, 0]
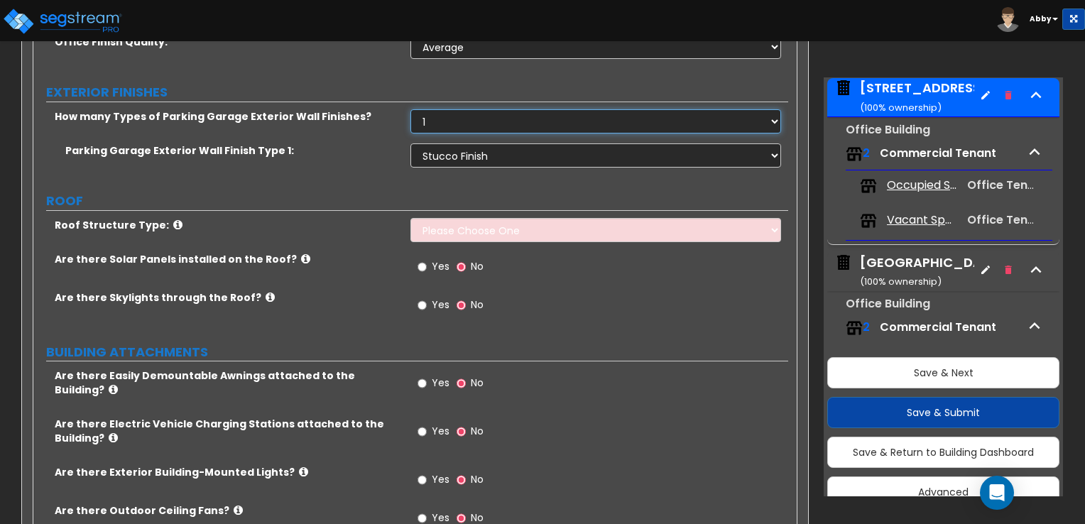
click at [484, 109] on select "None 1 2 3" at bounding box center [596, 121] width 370 height 24
select select "0"
click at [411, 109] on select "None 1 2 3" at bounding box center [596, 121] width 370 height 24
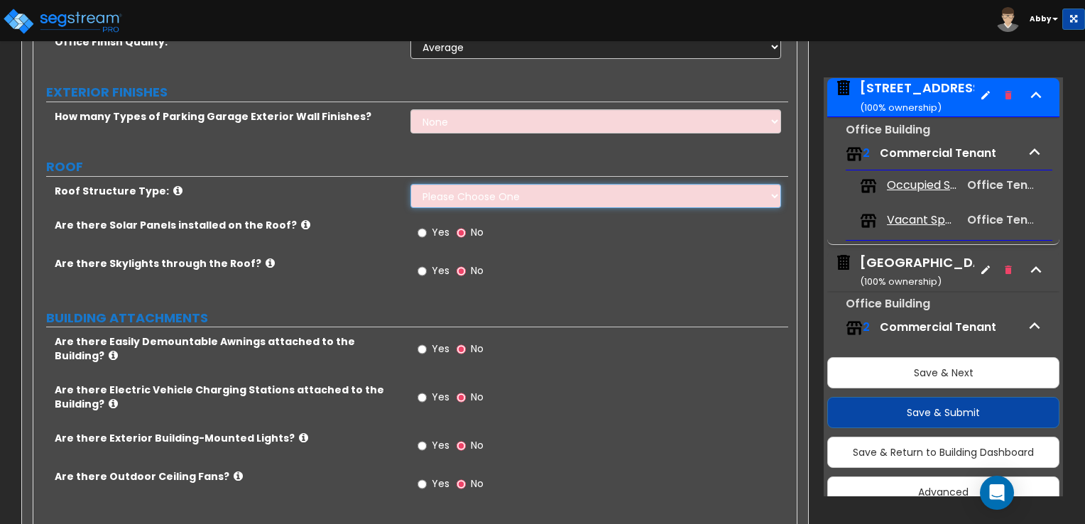
click at [460, 184] on select "Please Choose One Gable Roof Flat Roof Hybrid Gable & Flat Roof" at bounding box center [596, 196] width 370 height 24
select select "2"
click at [411, 184] on select "Please Choose One Gable Roof Flat Roof Hybrid Gable & Flat Roof" at bounding box center [596, 196] width 370 height 24
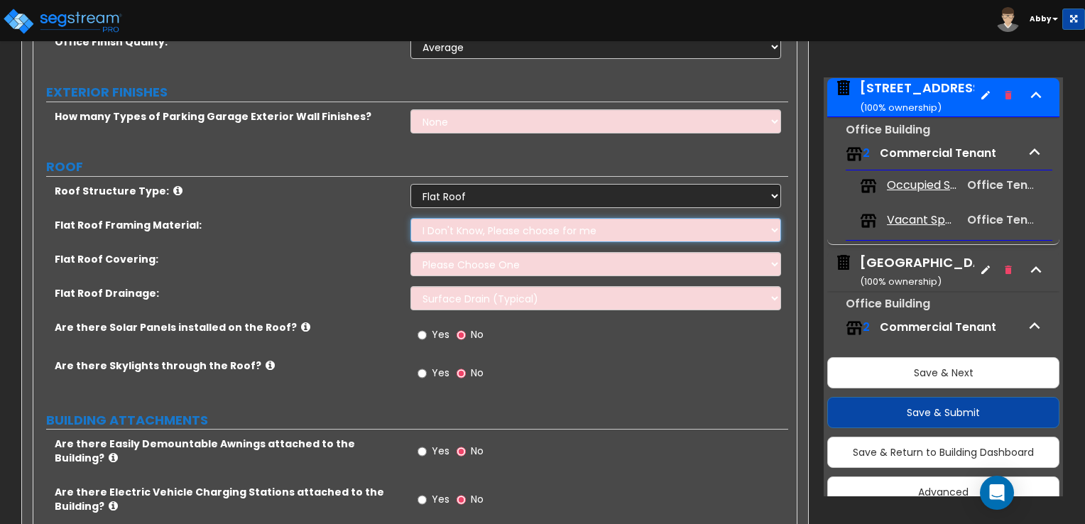
click at [435, 220] on select "I Don't Know, Please choose for me Metal Wood" at bounding box center [596, 230] width 370 height 24
click at [430, 252] on select "Please Choose One Rolled Asphalt PVC Membrane Plastic (EPDM) Membrane Asphalt F…" at bounding box center [596, 264] width 370 height 24
click at [418, 286] on select "Surface Drain (Typical) Gutters Downspout Only" at bounding box center [596, 298] width 370 height 24
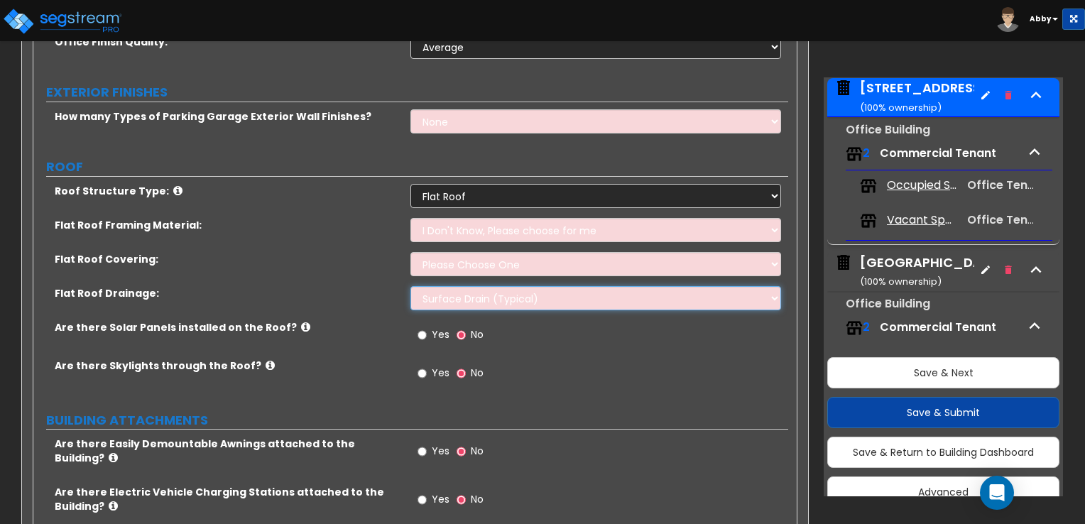
click at [418, 286] on select "Surface Drain (Typical) Gutters Downspout Only" at bounding box center [596, 298] width 370 height 24
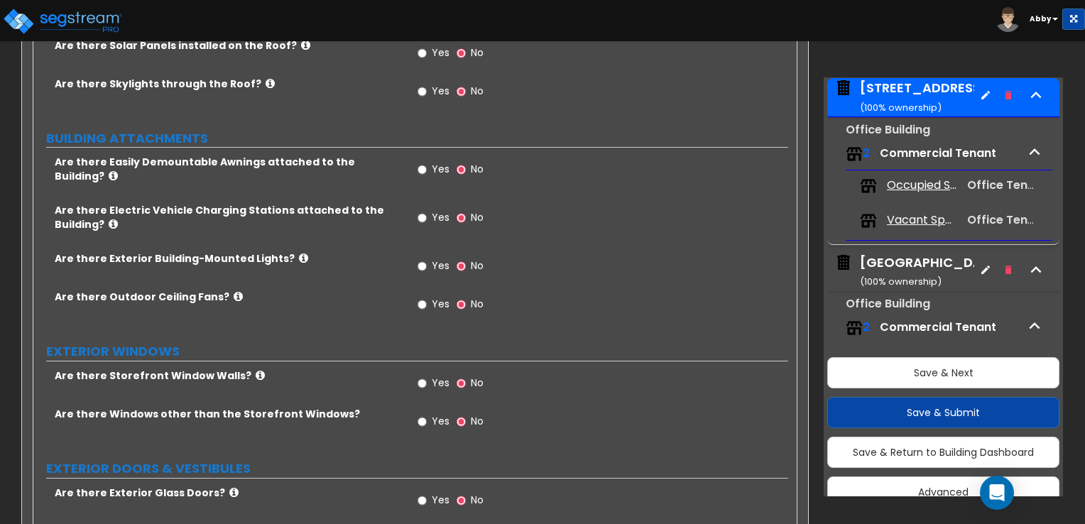
scroll to position [1207, 0]
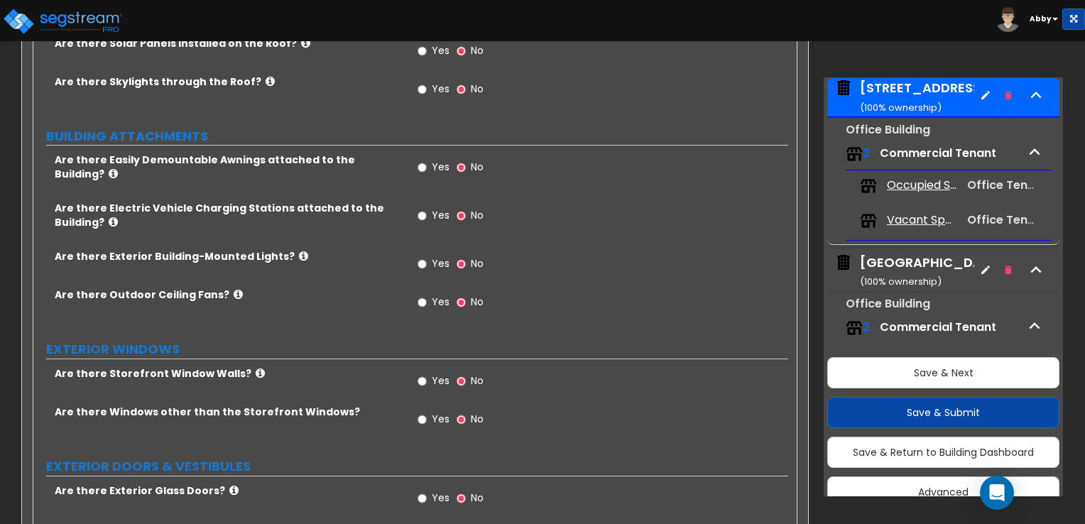
click at [428, 205] on label "Yes" at bounding box center [434, 217] width 32 height 24
click at [427, 208] on input "Yes" at bounding box center [422, 216] width 9 height 16
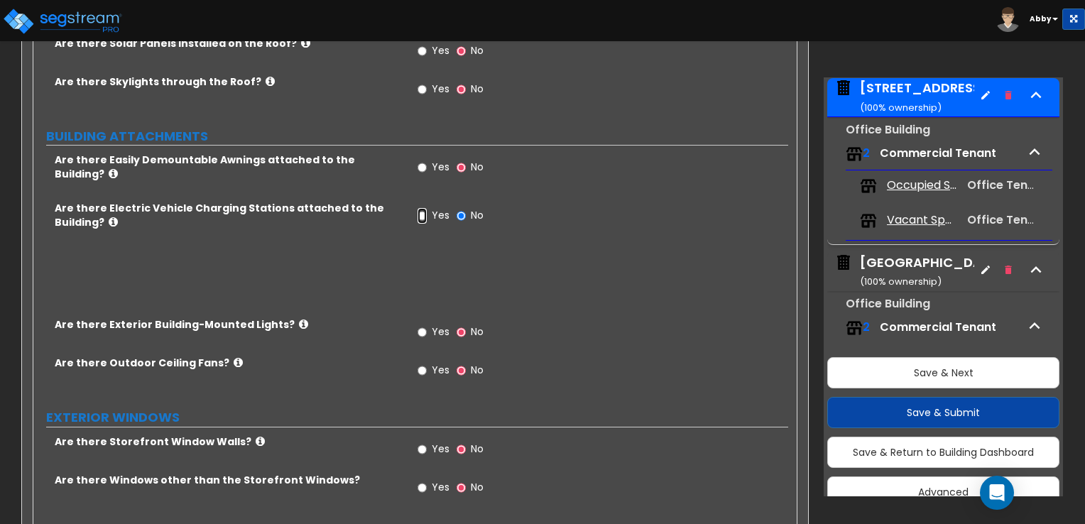
radio input "true"
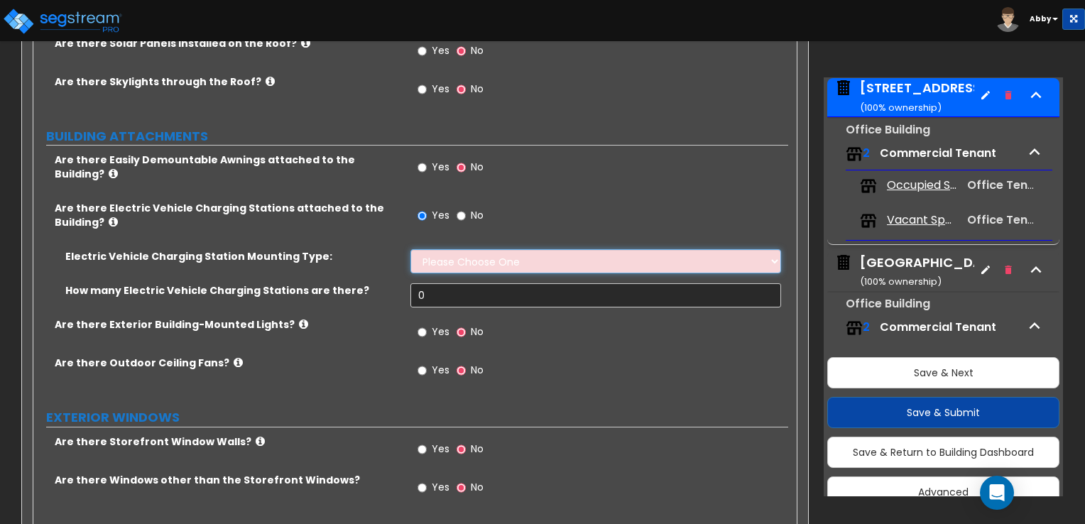
click at [449, 249] on select "Please Choose One Freestanding Wall-mounted" at bounding box center [596, 261] width 370 height 24
select select "2"
click at [411, 249] on select "Please Choose One Freestanding Wall-mounted" at bounding box center [596, 261] width 370 height 24
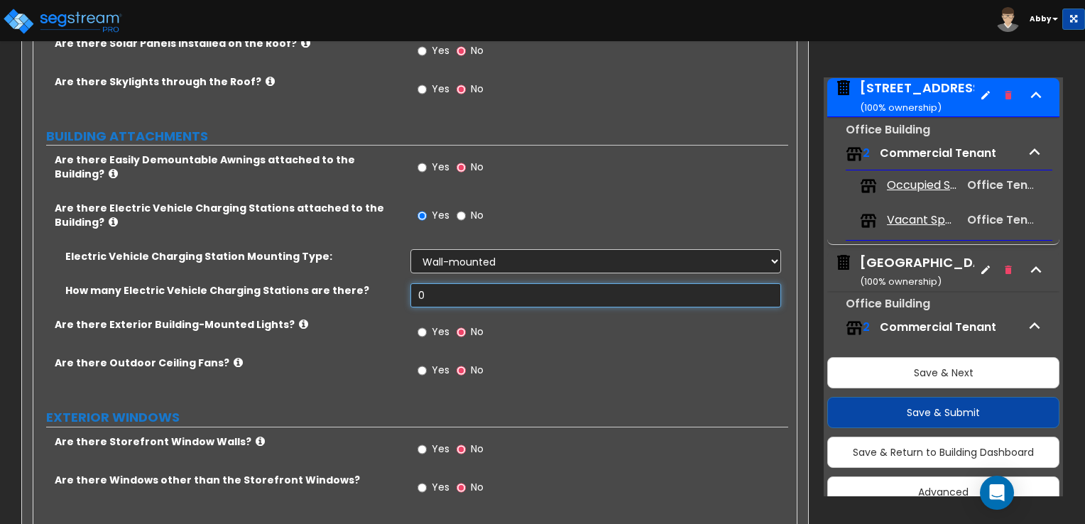
click at [461, 283] on input "0" at bounding box center [596, 295] width 370 height 24
type input "20"
click at [445, 322] on label "Yes" at bounding box center [434, 334] width 32 height 24
click at [427, 325] on input "Yes" at bounding box center [422, 333] width 9 height 16
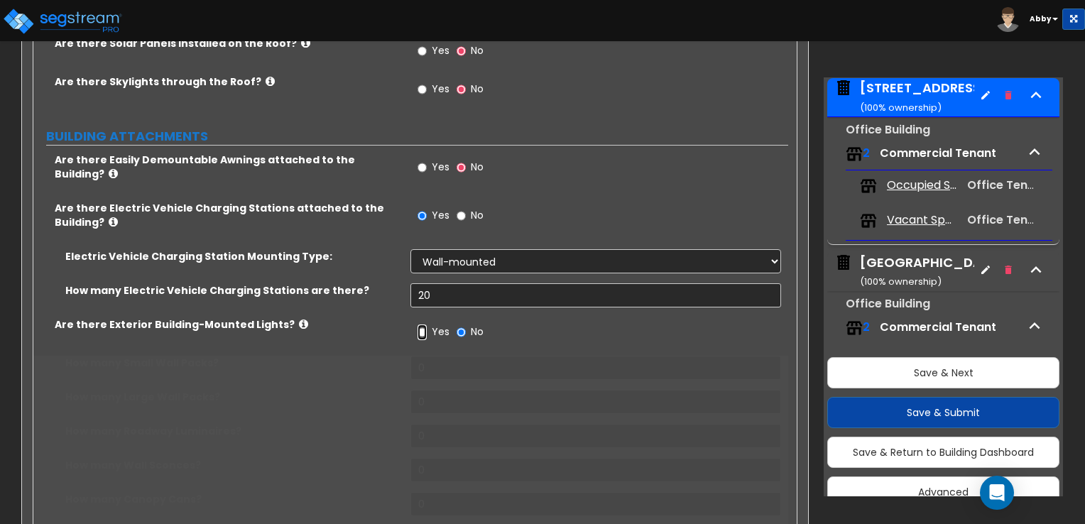
radio input "true"
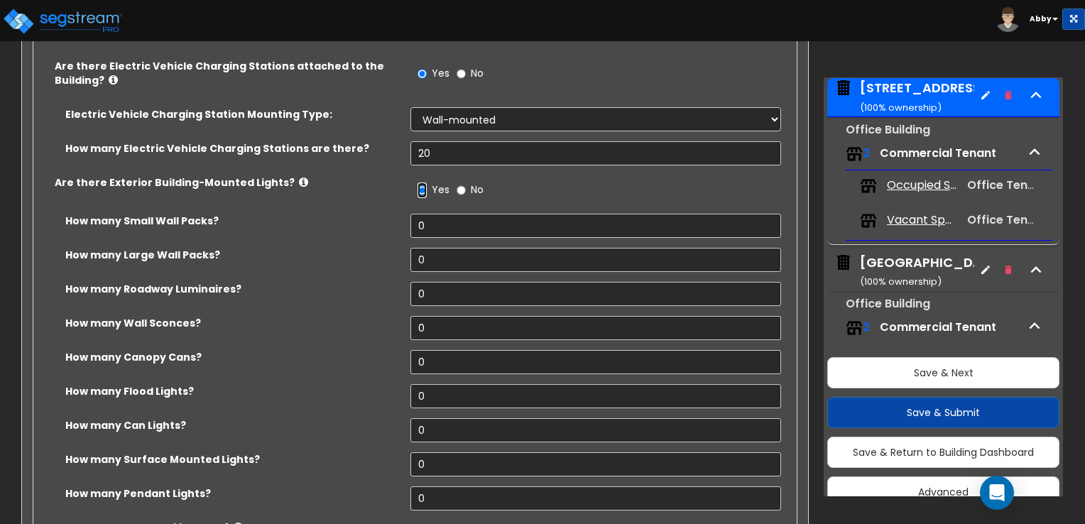
scroll to position [1420, 0]
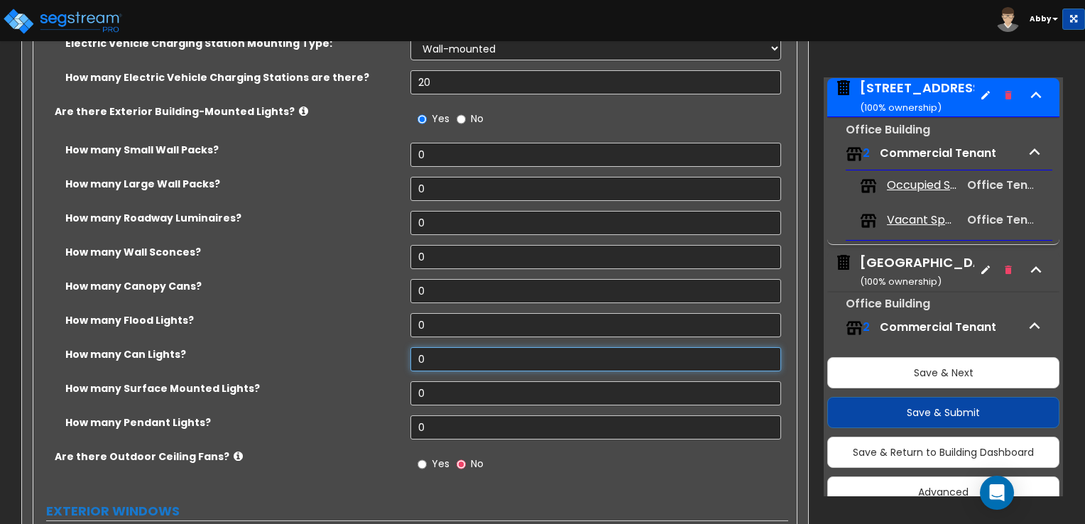
click at [452, 347] on input "0" at bounding box center [596, 359] width 370 height 24
drag, startPoint x: 440, startPoint y: 339, endPoint x: 415, endPoint y: 344, distance: 25.2
click at [415, 347] on input "30" at bounding box center [596, 359] width 370 height 24
type input "40"
click at [453, 381] on input "0" at bounding box center [596, 393] width 370 height 24
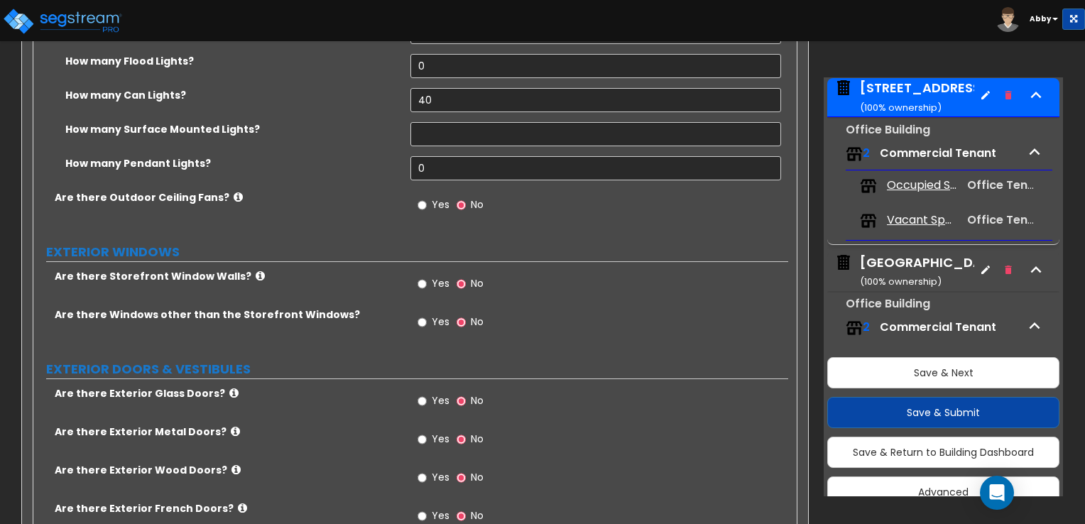
scroll to position [1705, 0]
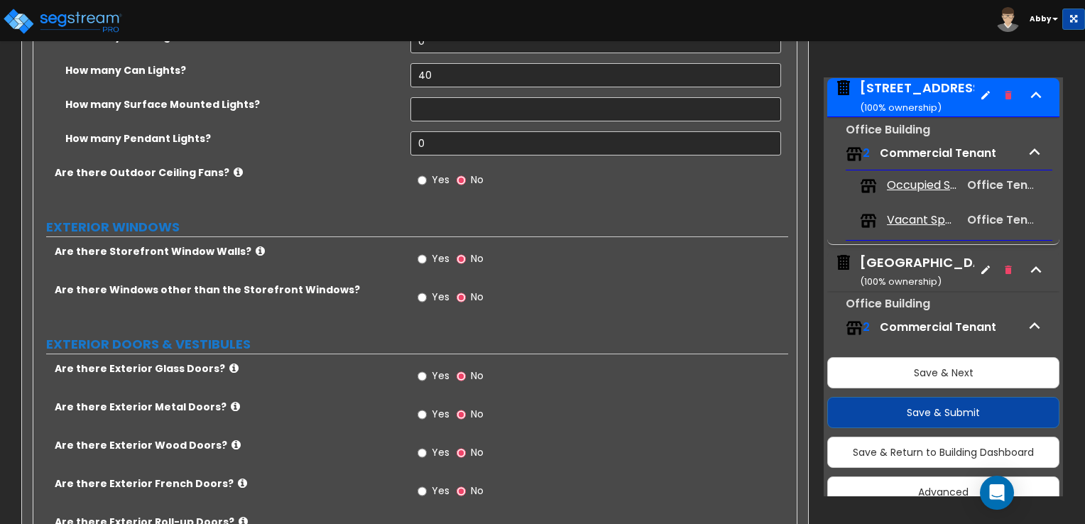
click at [256, 246] on icon at bounding box center [260, 251] width 9 height 11
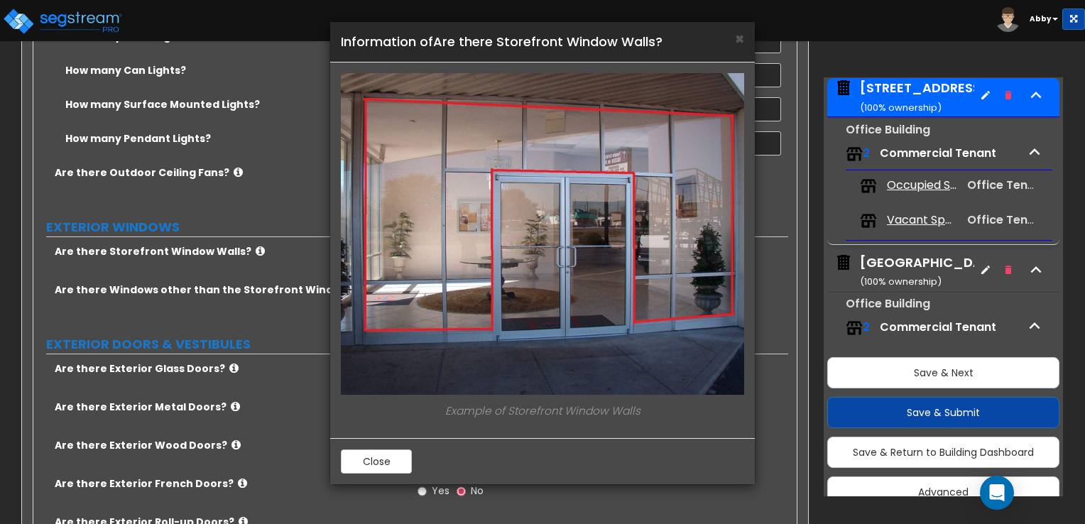
click at [247, 231] on div "× Information of Are there Storefront Window Walls? Example of Storefront Windo…" at bounding box center [542, 262] width 1085 height 524
click at [369, 454] on button "Close" at bounding box center [376, 462] width 71 height 24
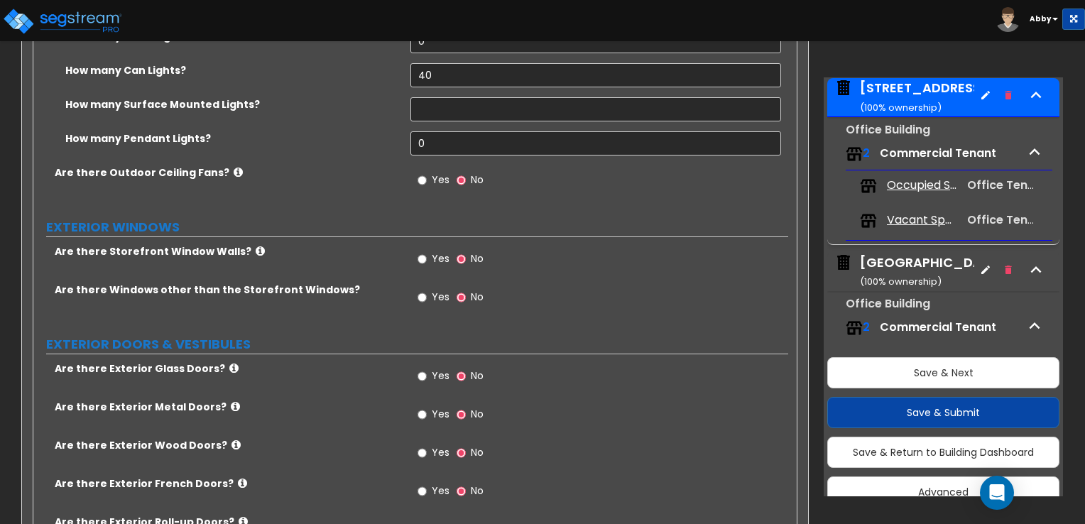
click at [417, 244] on div "Yes No" at bounding box center [451, 260] width 80 height 33
click at [425, 251] on input "Yes" at bounding box center [422, 259] width 9 height 16
radio input "true"
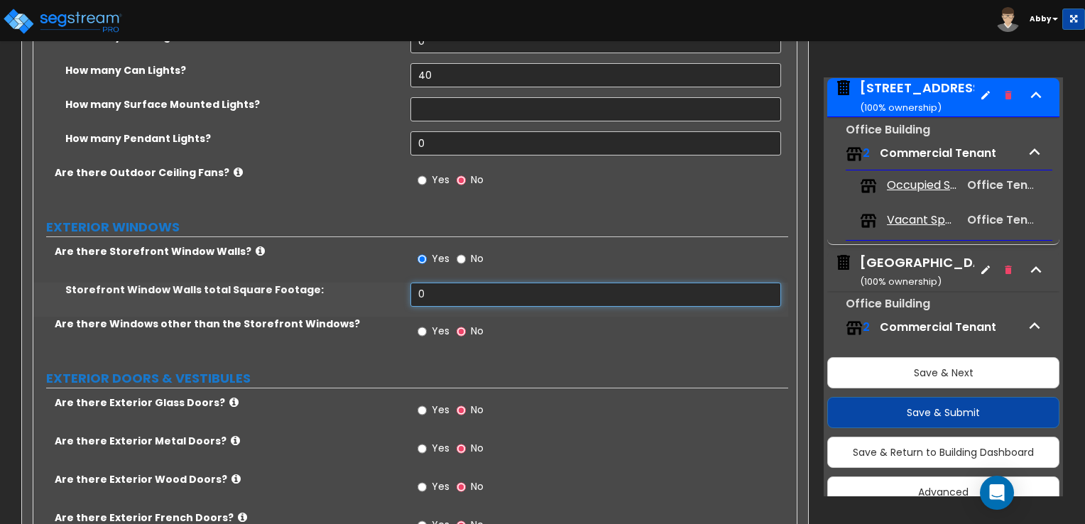
click at [428, 283] on input "0" at bounding box center [596, 295] width 370 height 24
click at [478, 283] on input "0" at bounding box center [596, 295] width 370 height 24
type input "2"
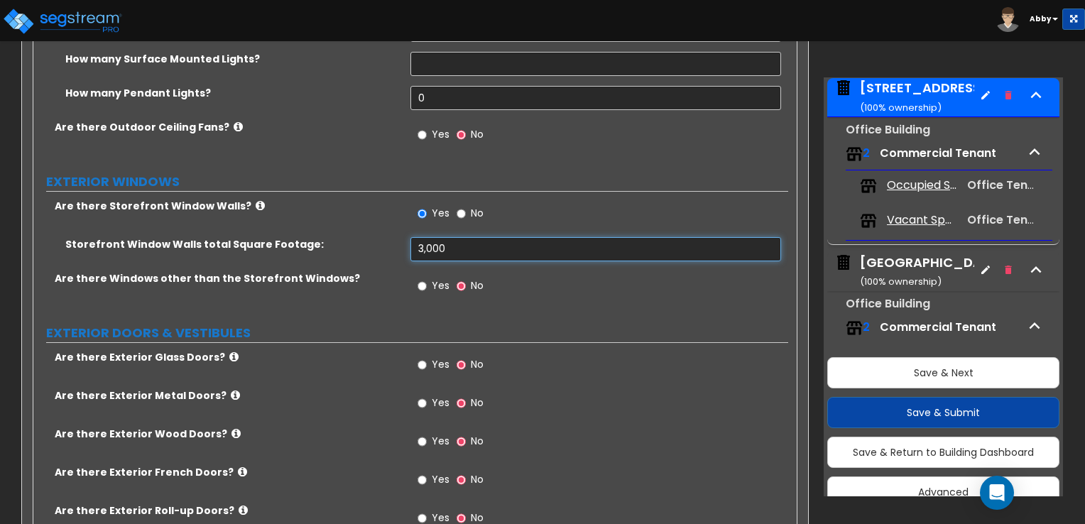
scroll to position [1776, 0]
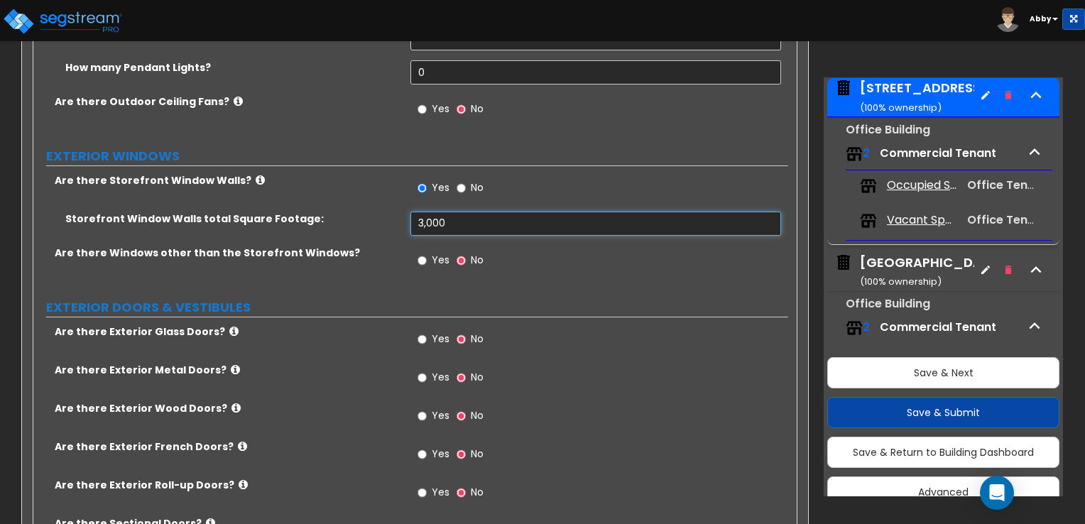
type input "3,000"
click at [418, 253] on input "Yes" at bounding box center [422, 261] width 9 height 16
radio input "true"
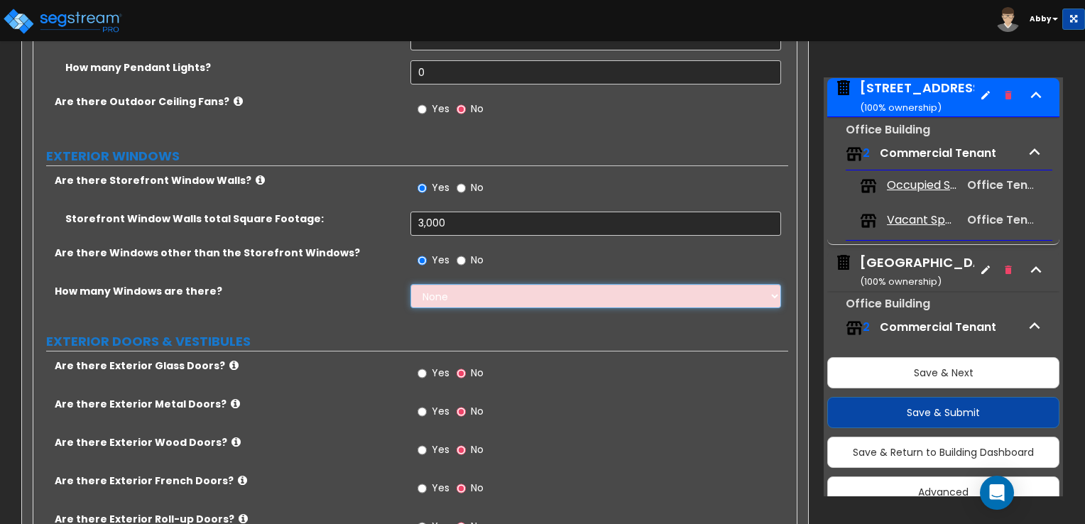
click at [423, 284] on select "None I want to enter a Percentage of the Exterior Windows I want to enter the N…" at bounding box center [596, 296] width 370 height 24
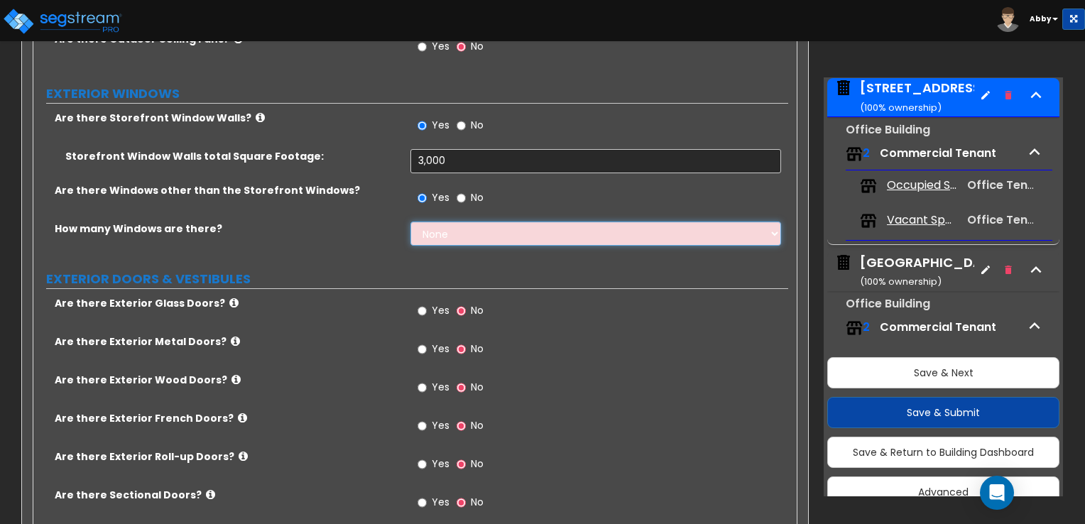
scroll to position [1910, 0]
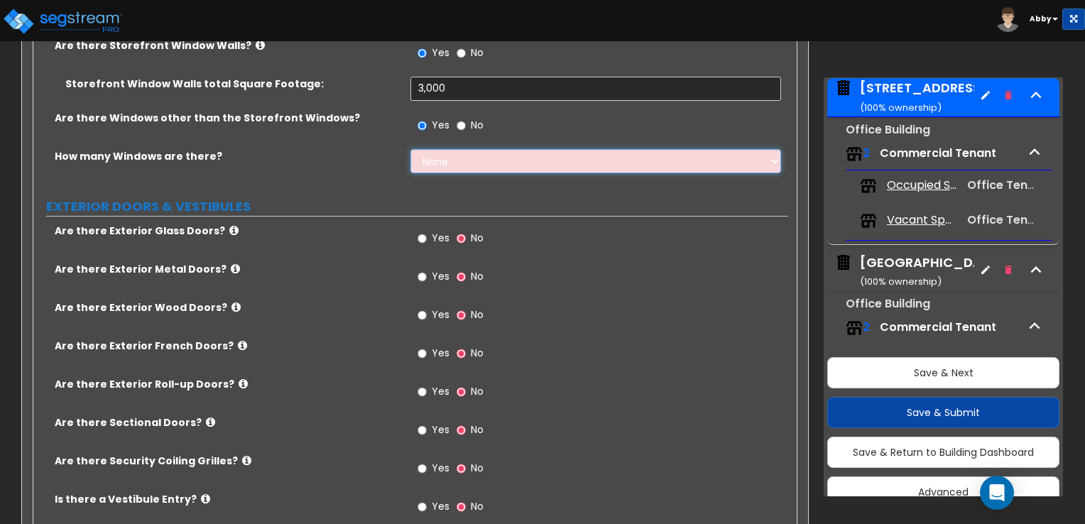
click at [503, 149] on select "None I want to enter a Percentage of the Exterior Windows I want to enter the N…" at bounding box center [596, 161] width 370 height 24
select select "1"
click at [411, 149] on select "None I want to enter a Percentage of the Exterior Windows I want to enter the N…" at bounding box center [596, 161] width 370 height 24
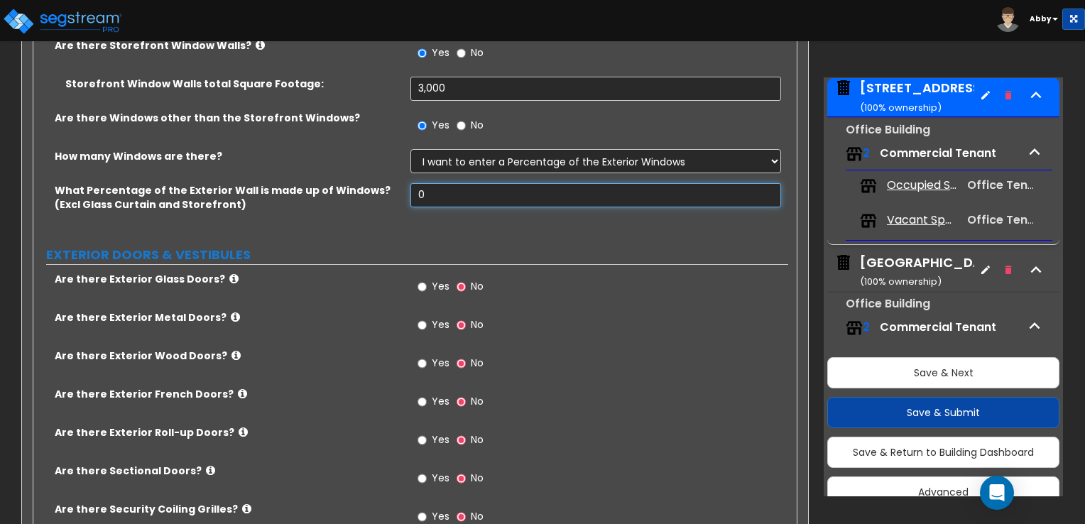
drag, startPoint x: 492, startPoint y: 178, endPoint x: 369, endPoint y: 180, distance: 123.6
click at [369, 183] on div "What Percentage of the Exterior Wall is made up of Windows? (Excl Glass Curtain…" at bounding box center [410, 207] width 755 height 48
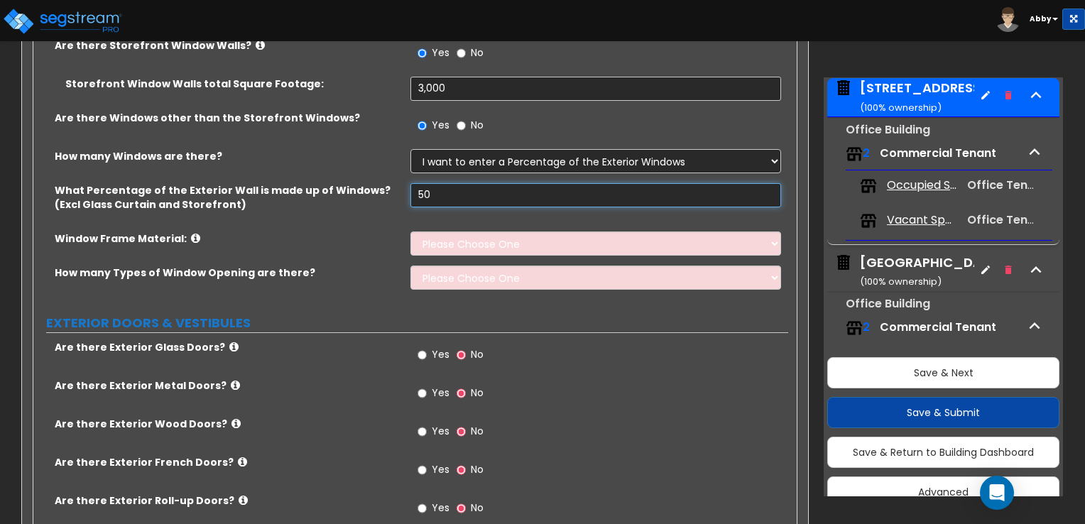
type input "50"
click at [430, 232] on select "Please Choose One Vinyl Aluminum Wood" at bounding box center [596, 244] width 370 height 24
click at [191, 233] on icon at bounding box center [195, 238] width 9 height 11
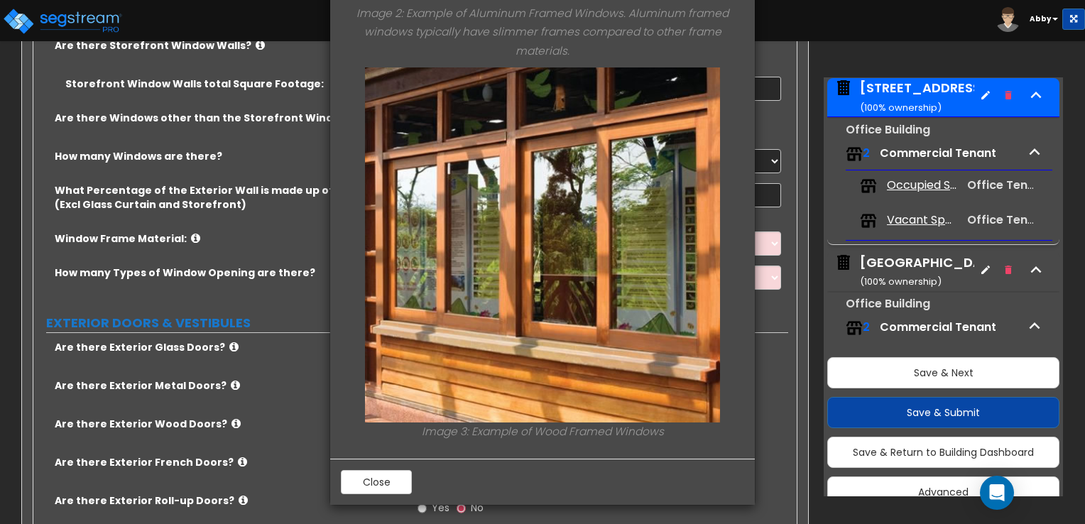
scroll to position [665, 0]
click at [401, 470] on button "Close" at bounding box center [376, 481] width 71 height 24
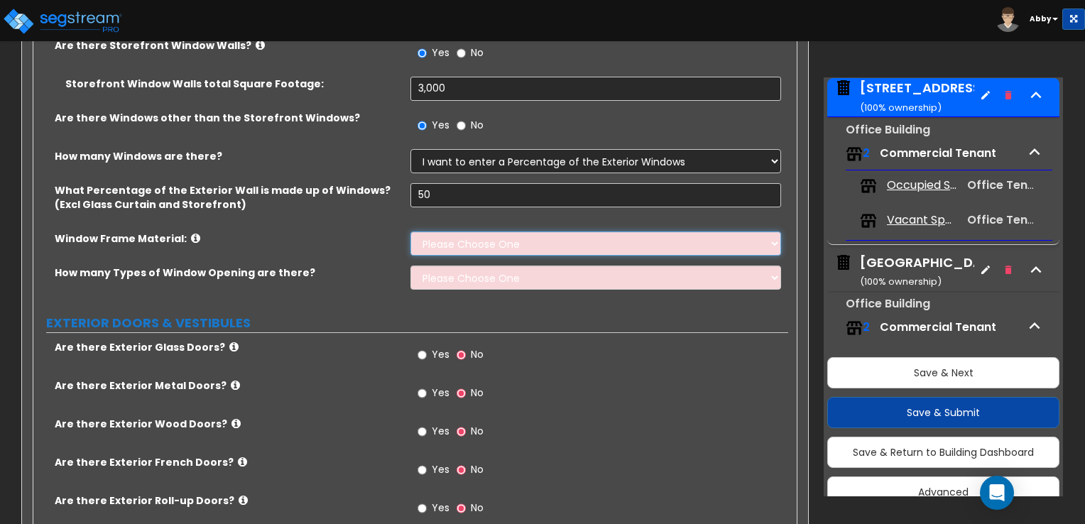
click at [461, 233] on select "Please Choose One Vinyl Aluminum Wood" at bounding box center [596, 244] width 370 height 24
select select "2"
click at [411, 232] on select "Please Choose One Vinyl Aluminum Wood" at bounding box center [596, 244] width 370 height 24
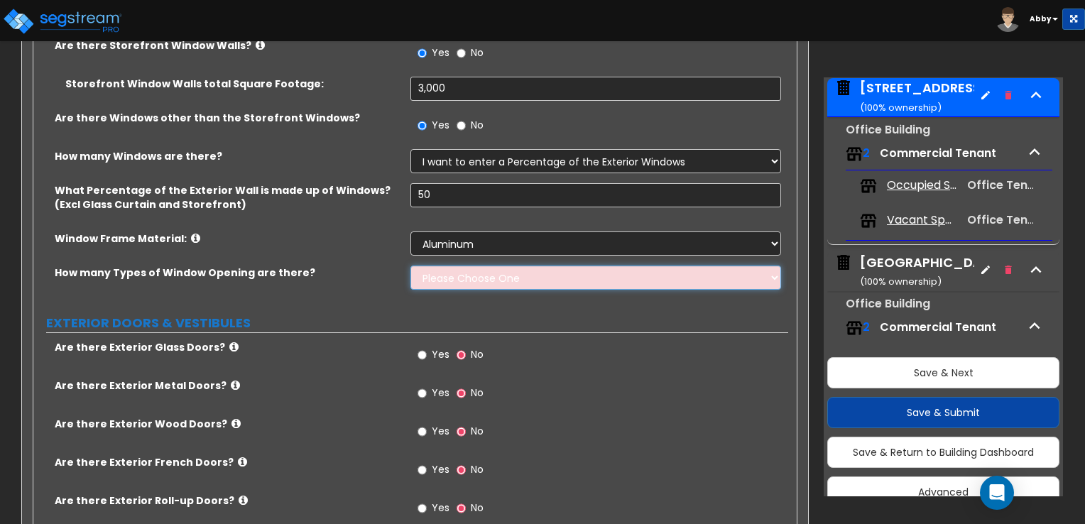
click at [457, 266] on select "Please Choose One 1 2 3 4" at bounding box center [596, 278] width 370 height 24
click at [384, 266] on div "How many Types of Window Opening are there? Please Choose One 1 2 3 4" at bounding box center [410, 283] width 755 height 34
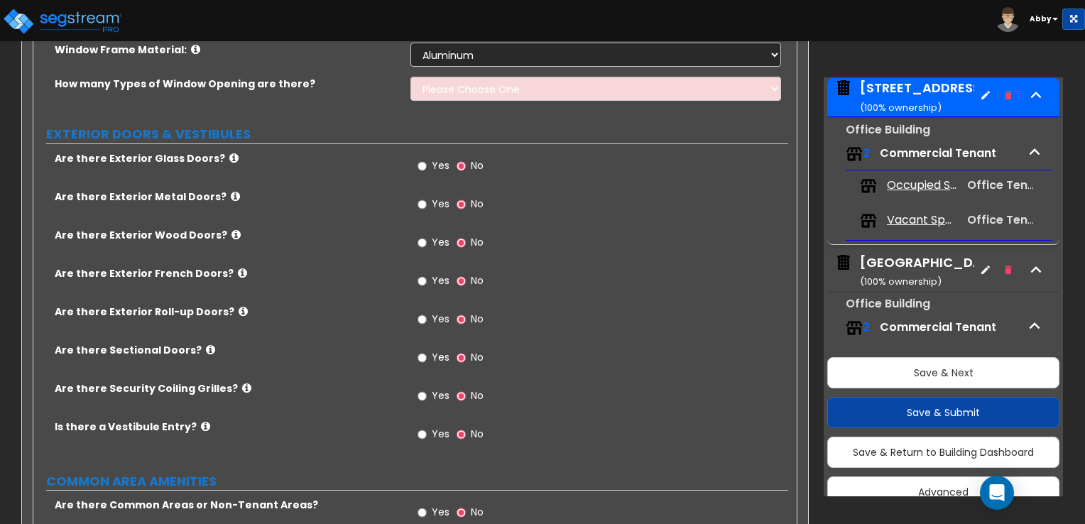
scroll to position [2124, 0]
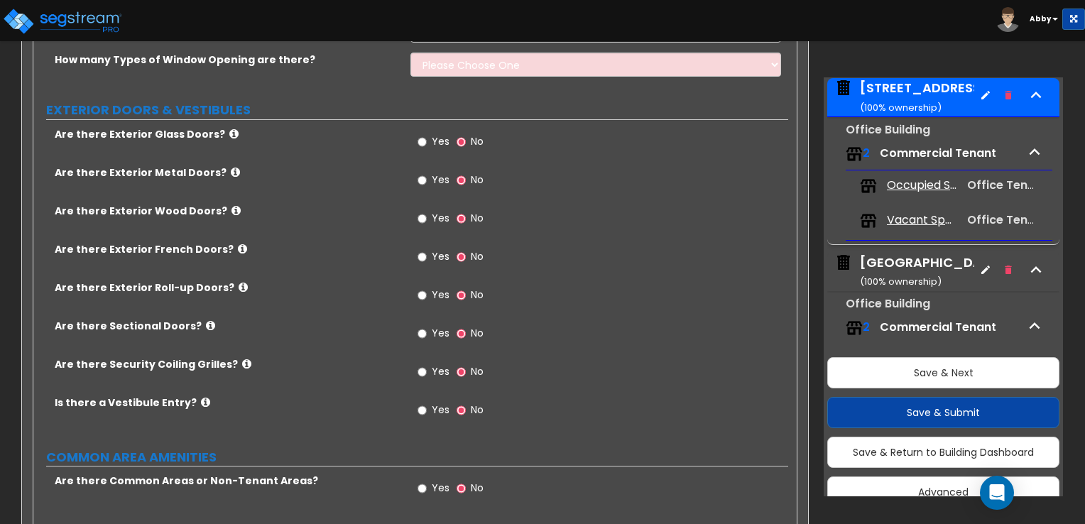
click at [433, 134] on span "Yes" at bounding box center [441, 141] width 18 height 14
click at [427, 134] on input "Yes" at bounding box center [422, 142] width 9 height 16
radio input "true"
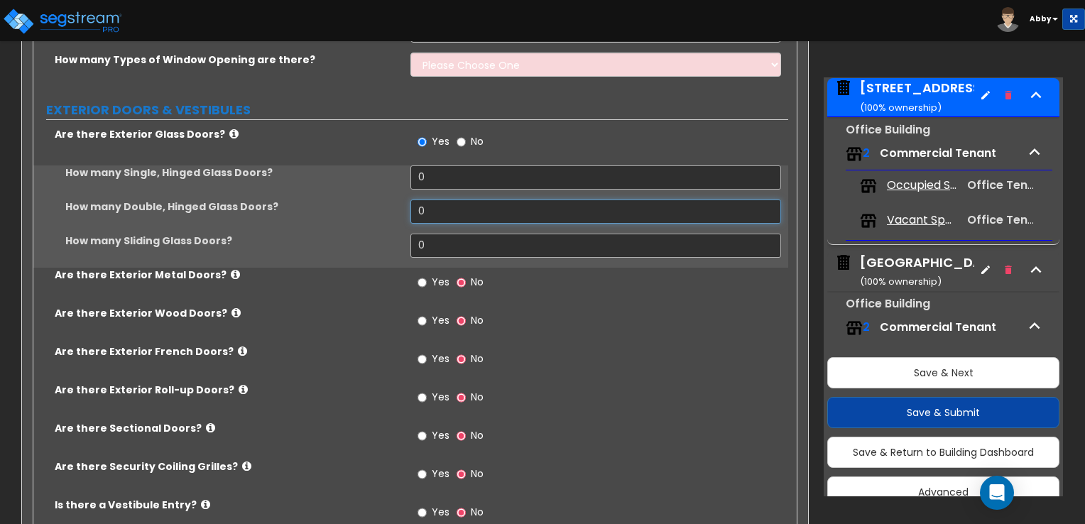
click at [425, 200] on input "0" at bounding box center [596, 212] width 370 height 24
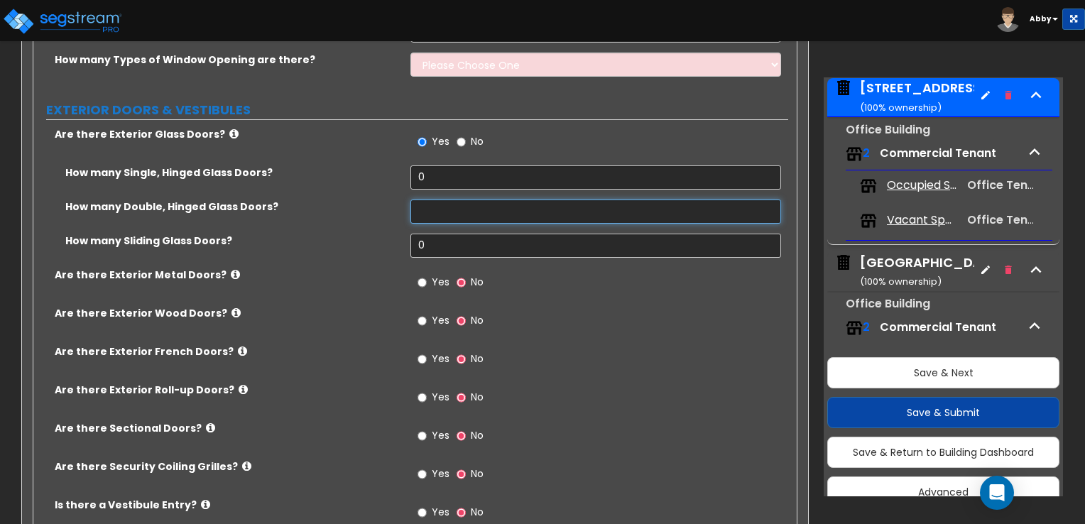
type input "2"
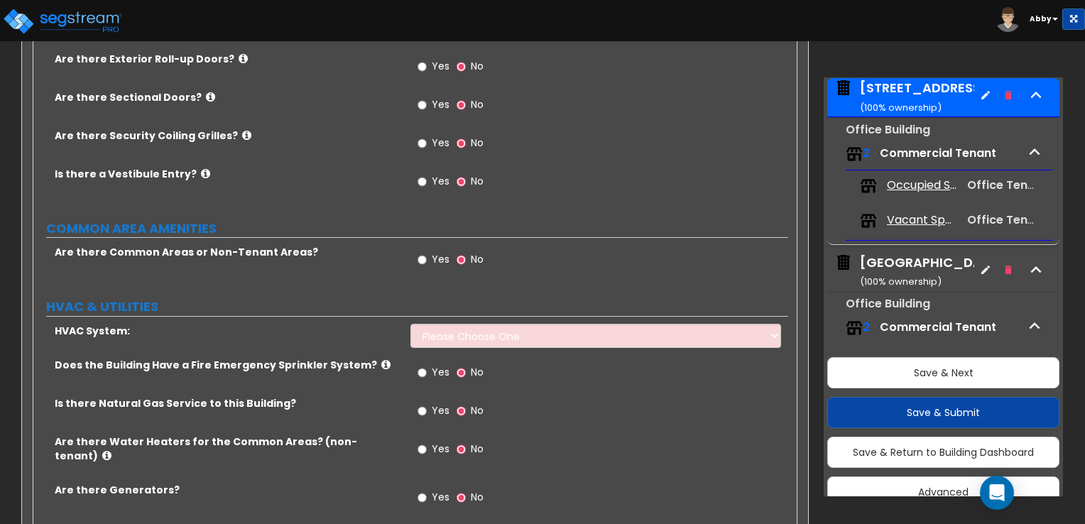
scroll to position [2479, 0]
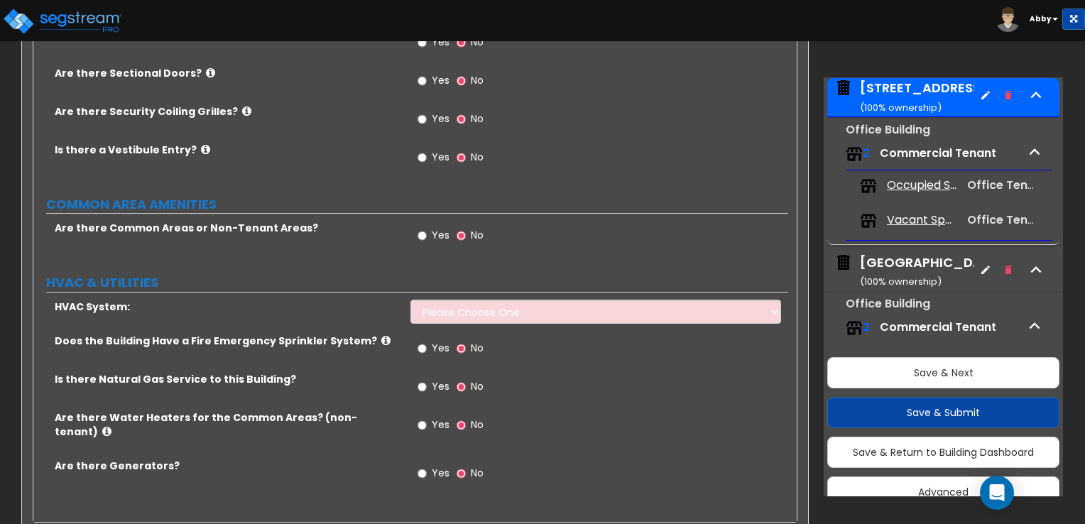
type input "4"
click at [428, 225] on label "Yes" at bounding box center [434, 237] width 32 height 24
click at [427, 228] on input "Yes" at bounding box center [422, 236] width 9 height 16
radio input "true"
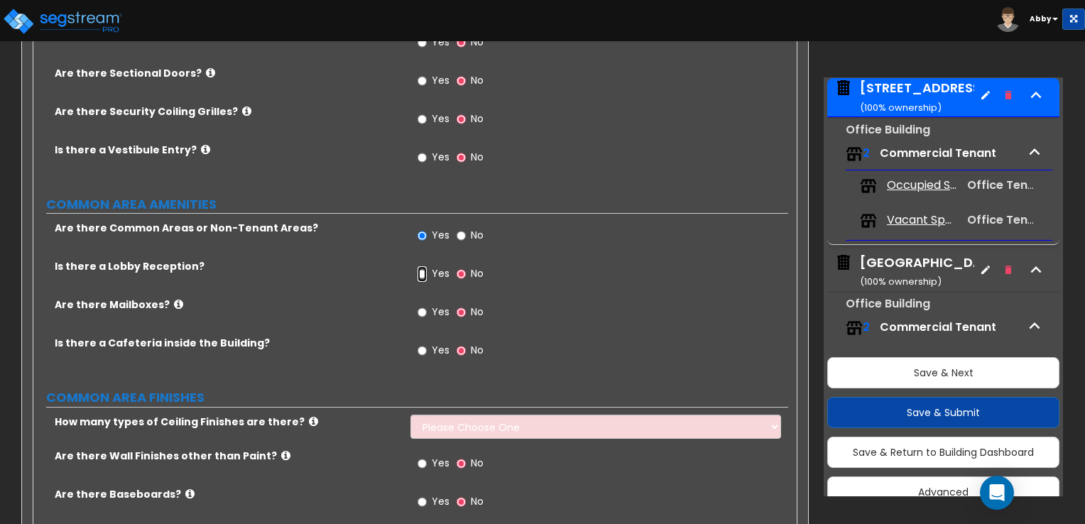
click at [424, 266] on input "Yes" at bounding box center [422, 274] width 9 height 16
radio input "true"
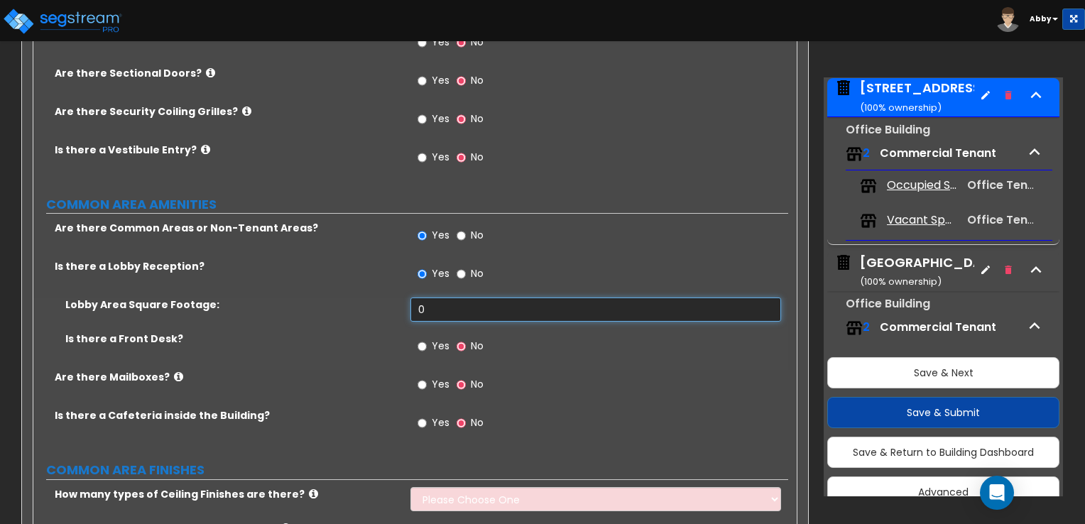
click at [431, 298] on input "0" at bounding box center [596, 310] width 370 height 24
click at [428, 336] on label "Yes" at bounding box center [434, 348] width 32 height 24
click at [427, 339] on input "Yes" at bounding box center [422, 347] width 9 height 16
radio input "true"
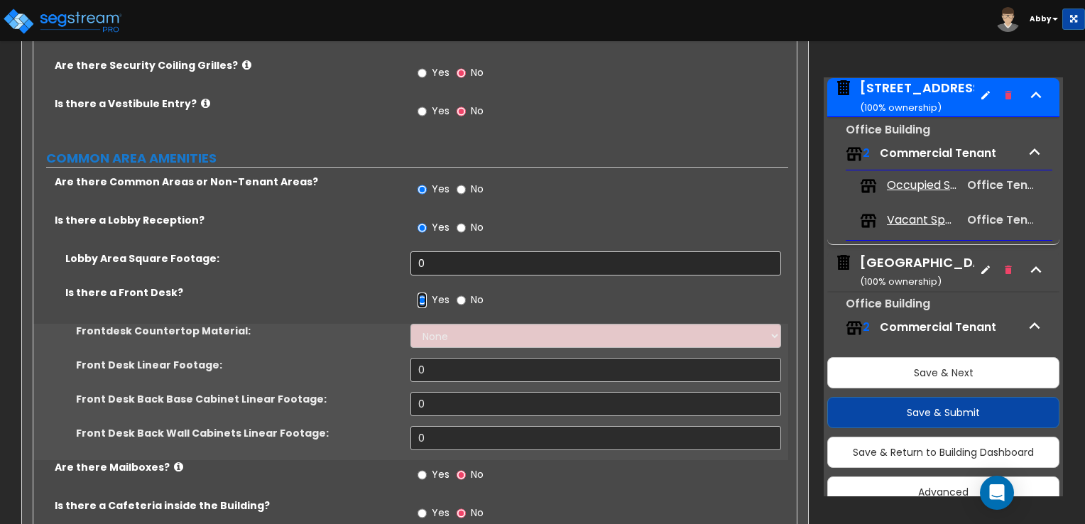
scroll to position [2550, 0]
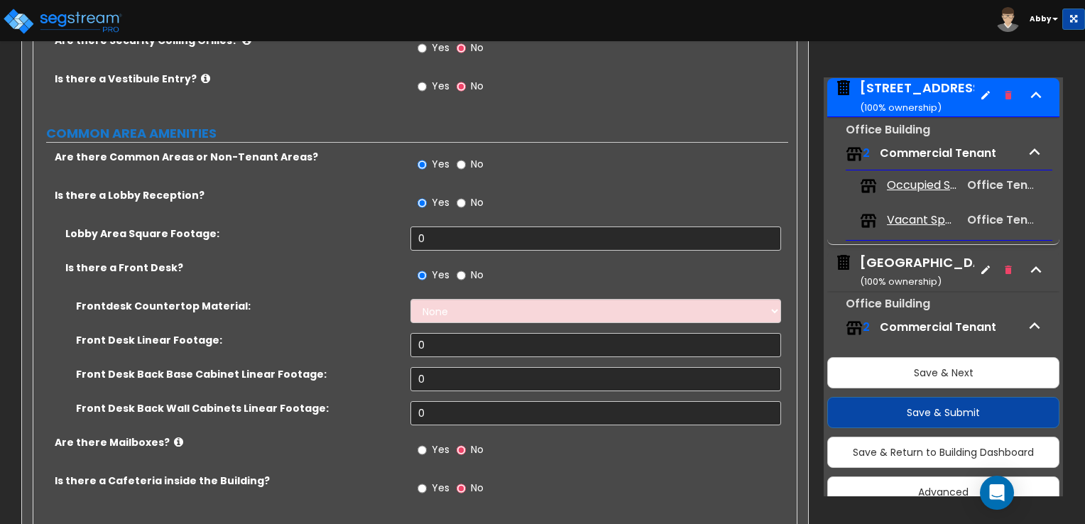
click at [435, 442] on span "Yes" at bounding box center [441, 449] width 18 height 14
click at [427, 442] on input "Yes" at bounding box center [422, 450] width 9 height 16
radio input "true"
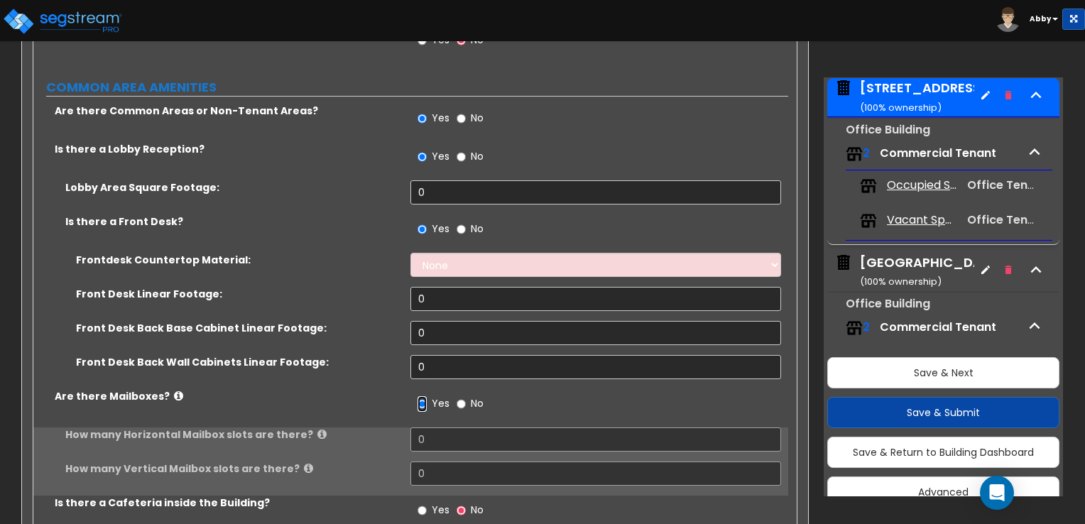
scroll to position [2692, 0]
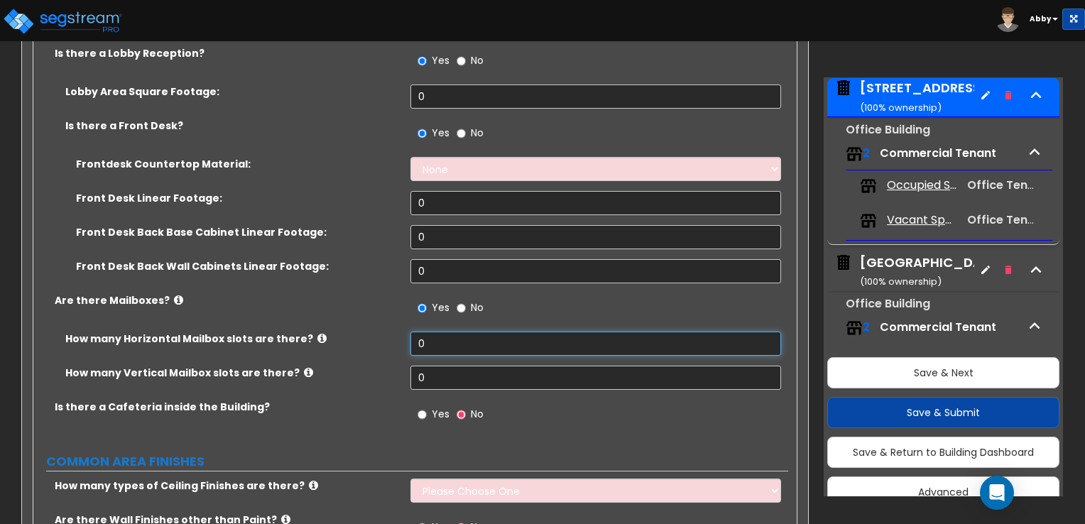
click at [469, 332] on input "0" at bounding box center [596, 344] width 370 height 24
type input "78"
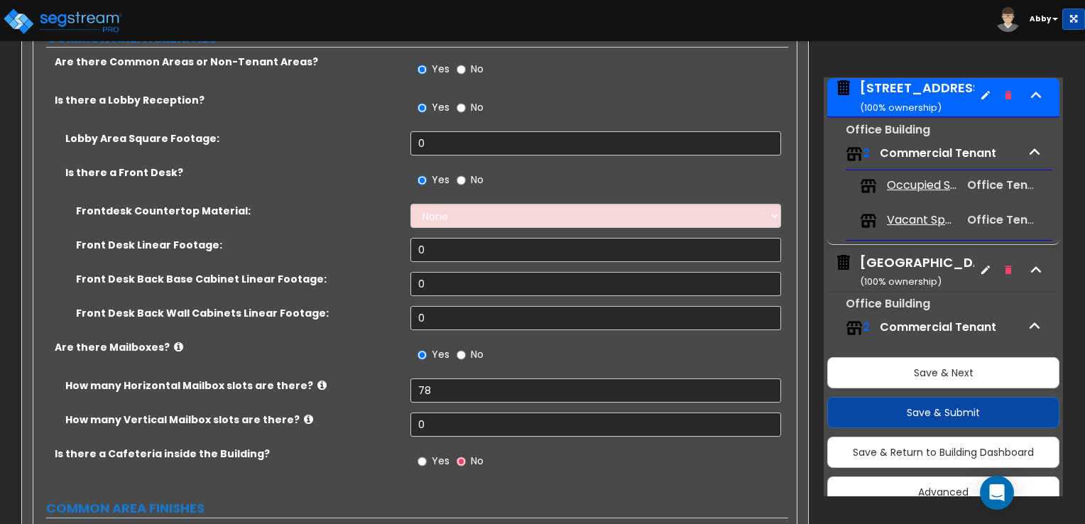
scroll to position [2621, 0]
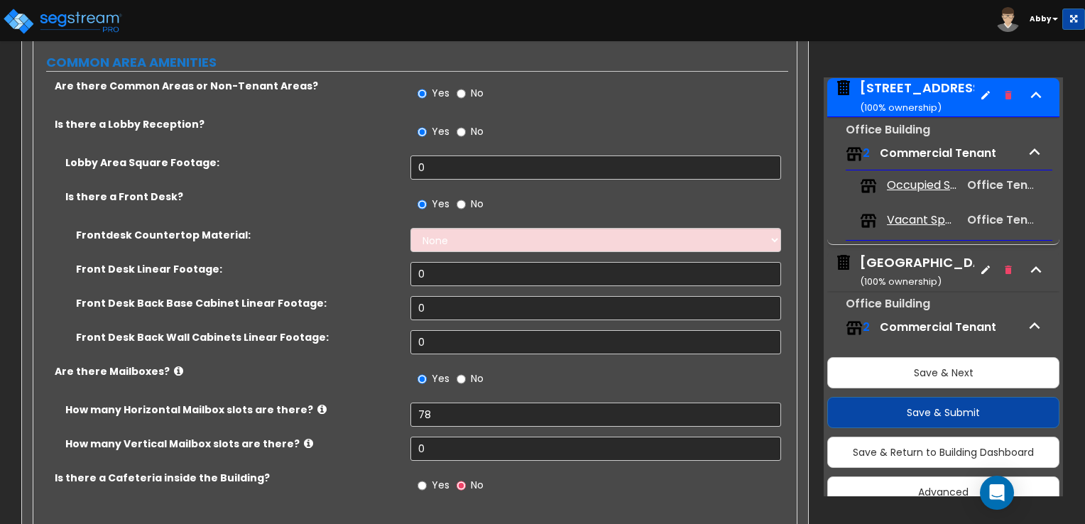
click at [506, 132] on div "Yes No" at bounding box center [599, 136] width 377 height 38
click at [503, 156] on input "0" at bounding box center [596, 168] width 370 height 24
type input "2"
type input "3,000"
click at [425, 228] on select "None Plastic Laminate Solid Surface Stone Quartz Marble Tile Wood Stainless Ste…" at bounding box center [596, 240] width 370 height 24
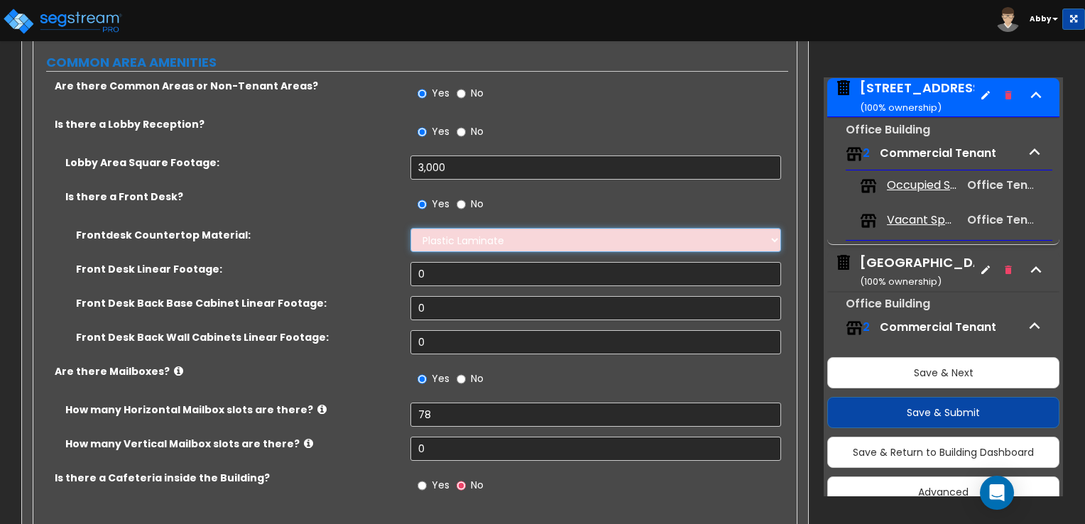
click at [411, 228] on select "None Plastic Laminate Solid Surface Stone Quartz Marble Tile Wood Stainless Ste…" at bounding box center [596, 240] width 370 height 24
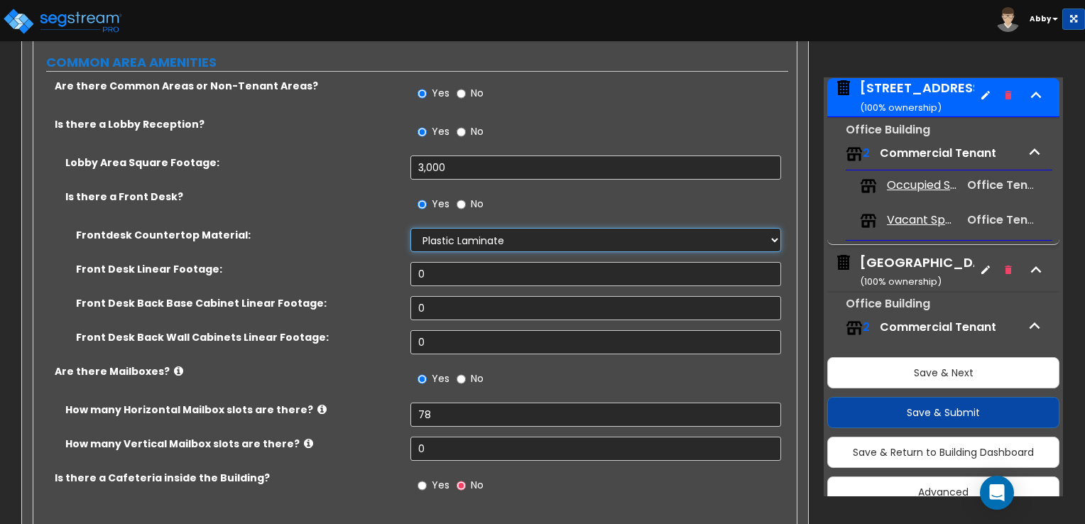
click at [440, 228] on select "None Plastic Laminate Solid Surface Stone Quartz Marble Tile Wood Stainless Ste…" at bounding box center [596, 240] width 370 height 24
select select "0"
click at [411, 228] on select "None Plastic Laminate Solid Surface Stone Quartz Marble Tile Wood Stainless Ste…" at bounding box center [596, 240] width 370 height 24
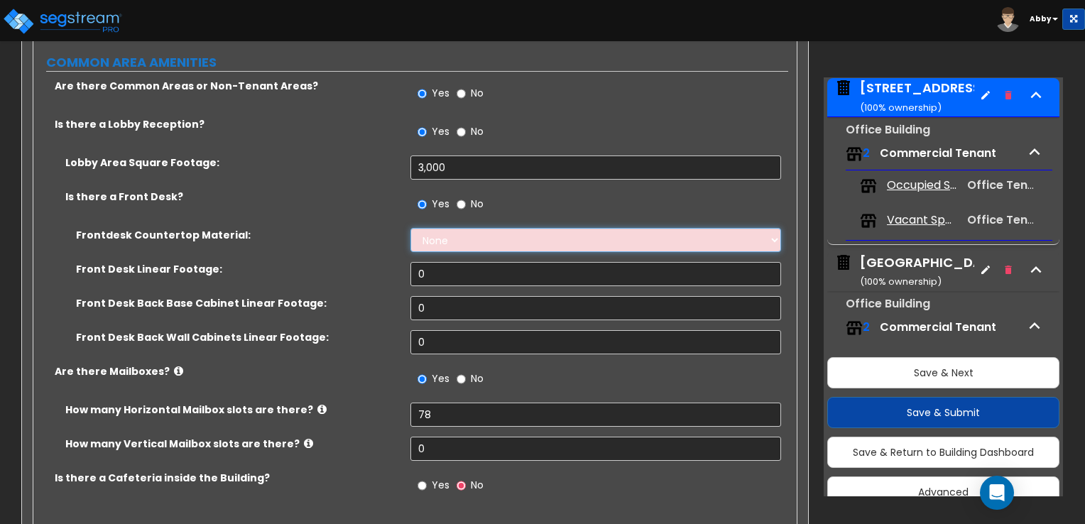
scroll to position [2834, 0]
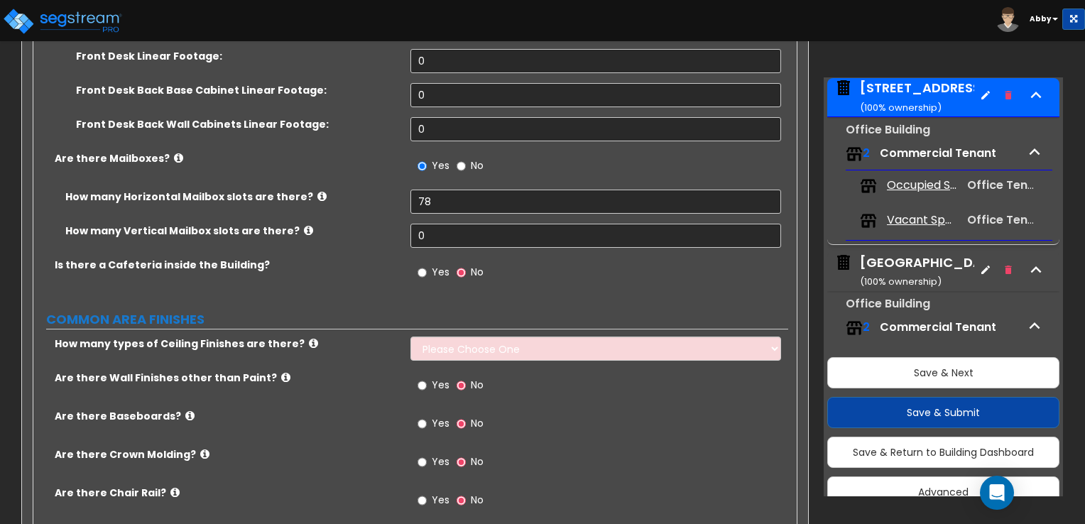
click at [309, 338] on icon at bounding box center [313, 343] width 9 height 11
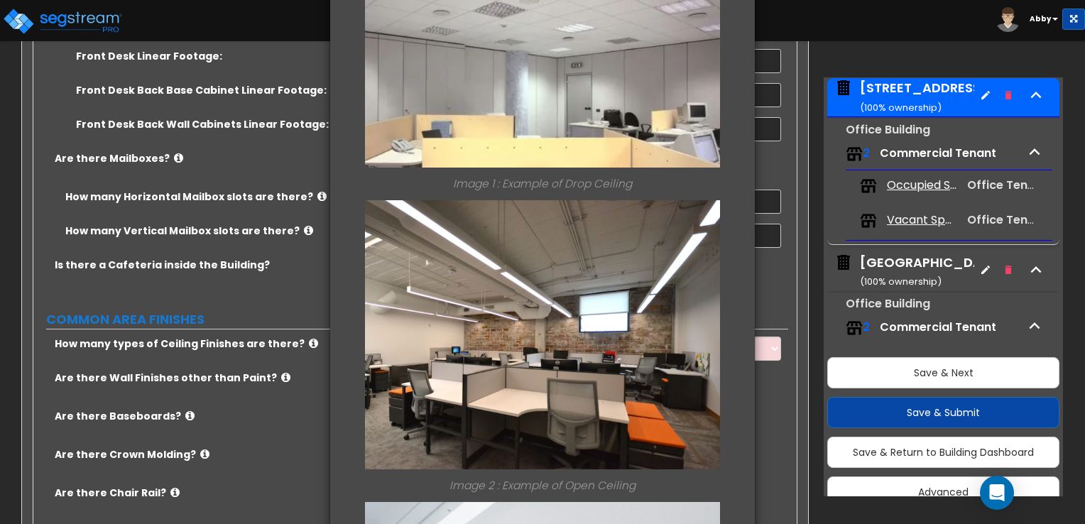
scroll to position [97, 0]
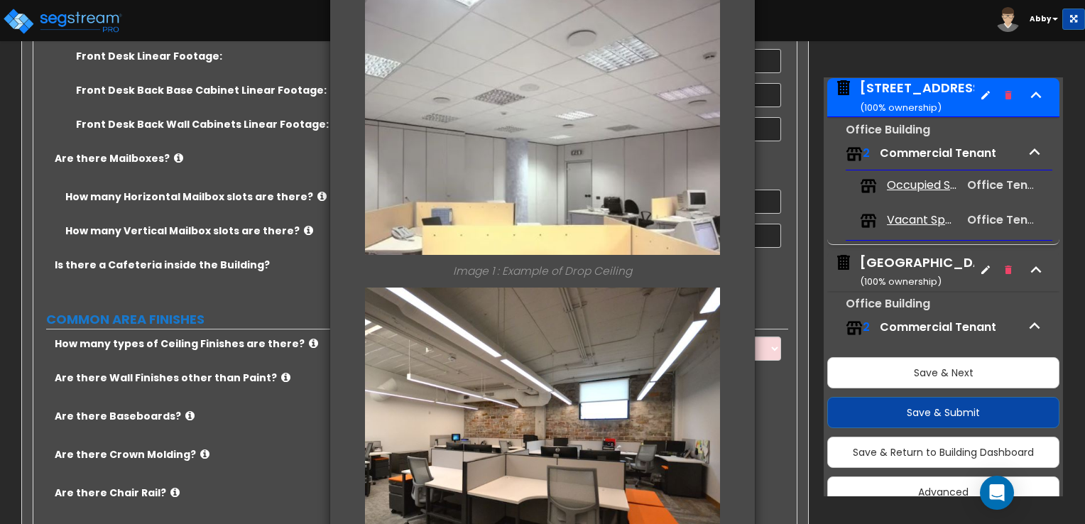
click at [320, 364] on div "× Information of How many types of Ceiling Finishes are there? Image 1 : Exampl…" at bounding box center [542, 262] width 1085 height 524
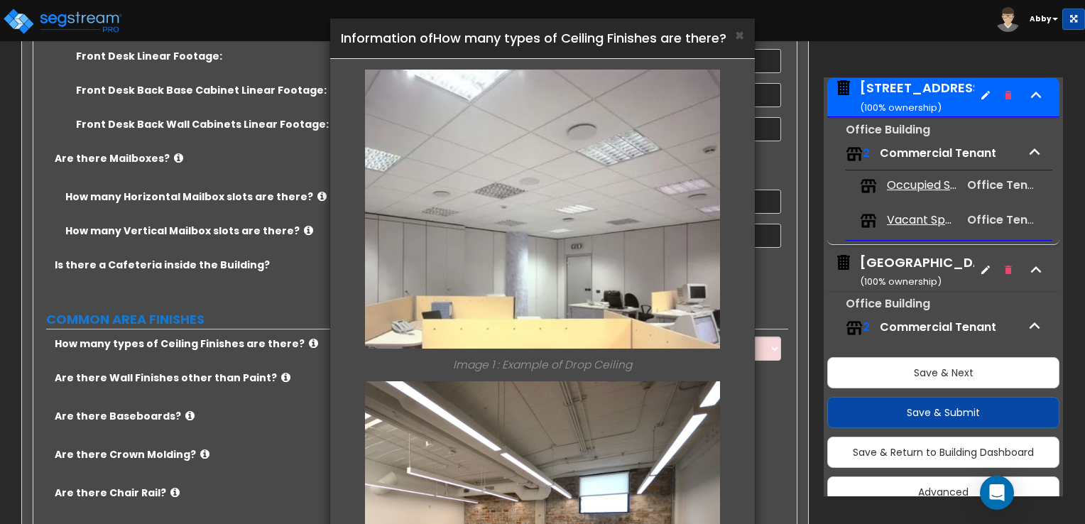
scroll to position [0, 0]
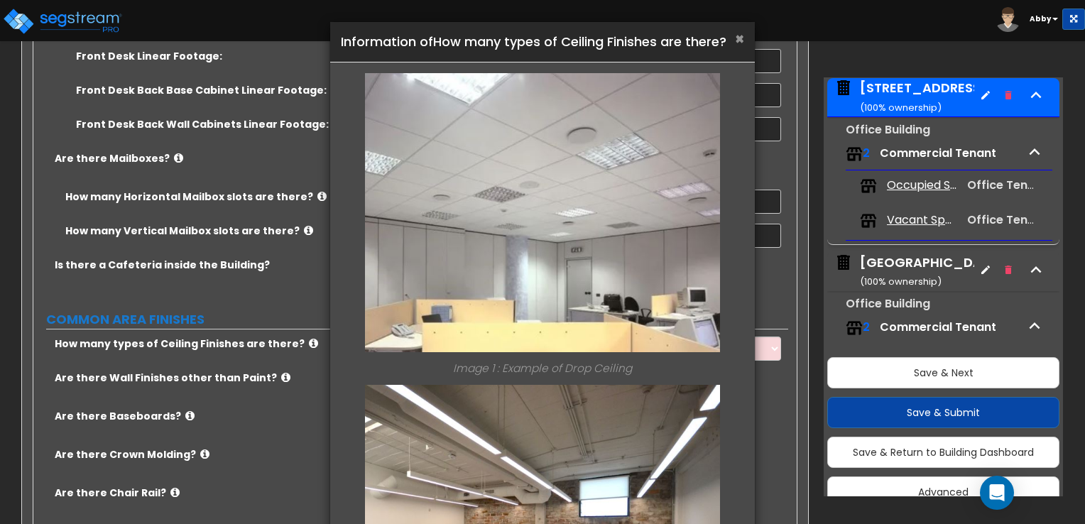
click at [744, 36] on span "×" at bounding box center [739, 38] width 9 height 21
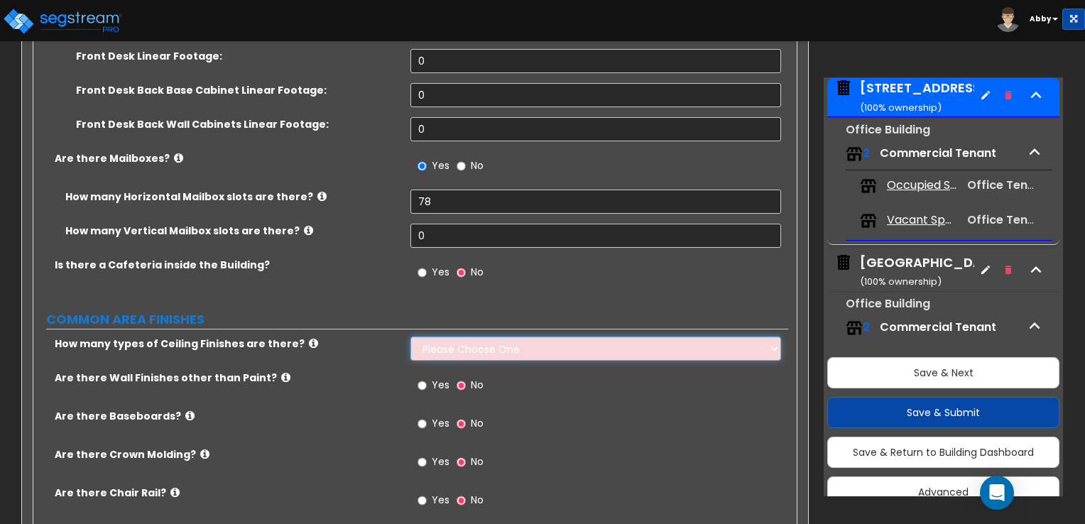
click at [551, 337] on select "Please Choose One 1 2 3" at bounding box center [596, 349] width 370 height 24
select select "1"
click at [411, 337] on select "Please Choose One 1 2 3" at bounding box center [596, 349] width 370 height 24
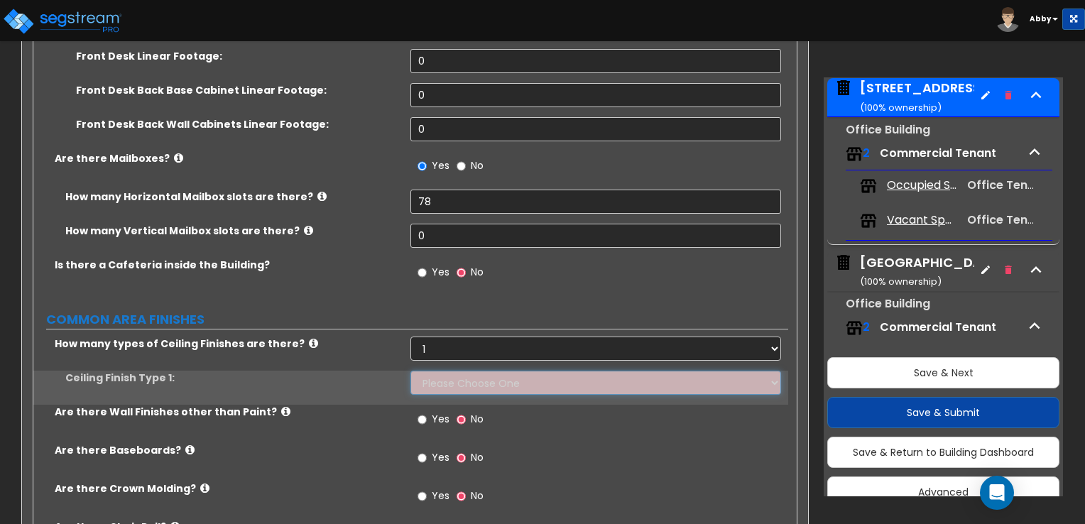
click at [487, 371] on select "Please Choose One Drop Ceiling Drywall Ceiling Open Ceiling" at bounding box center [596, 383] width 370 height 24
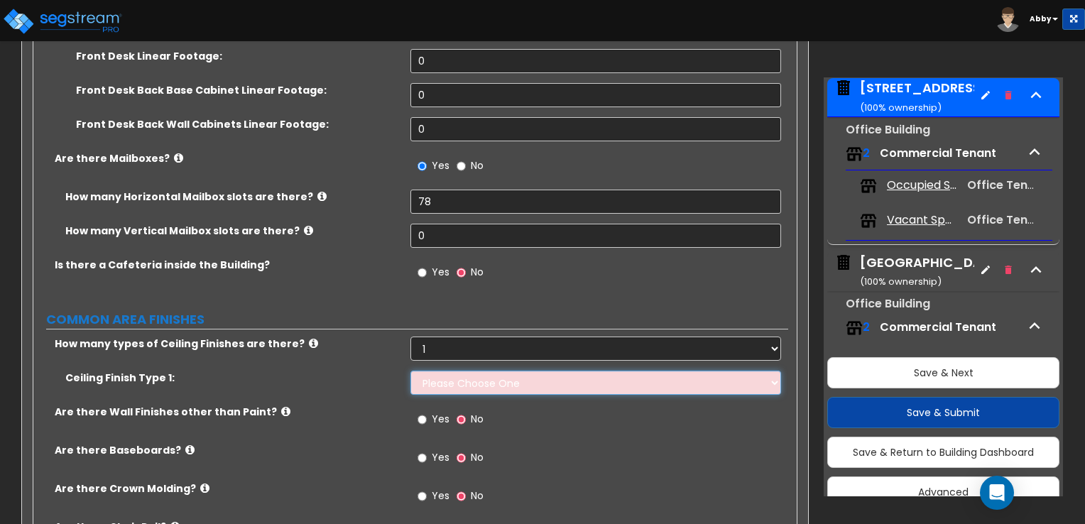
select select "2"
click at [411, 371] on select "Please Choose One Drop Ceiling Drywall Ceiling Open Ceiling" at bounding box center [596, 383] width 370 height 24
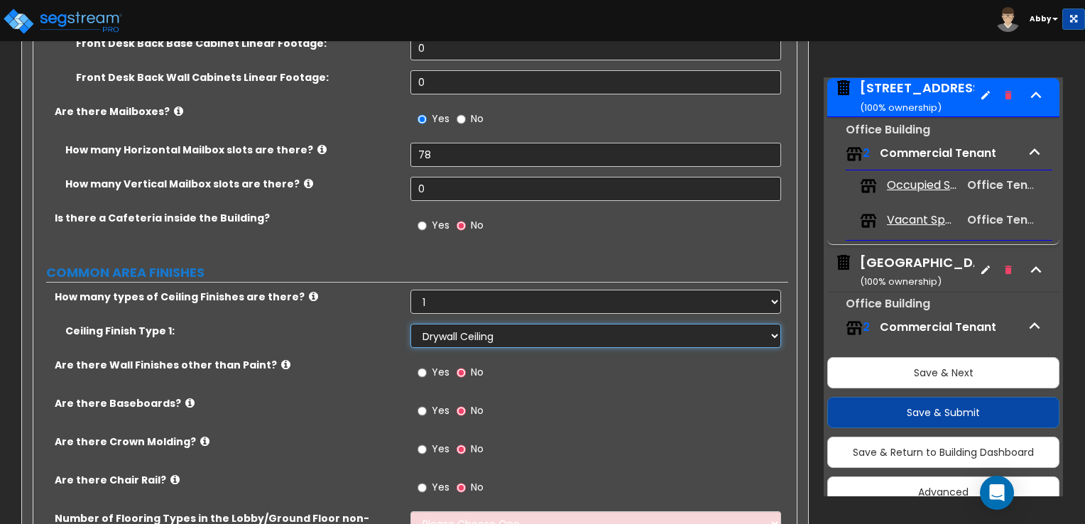
scroll to position [2905, 0]
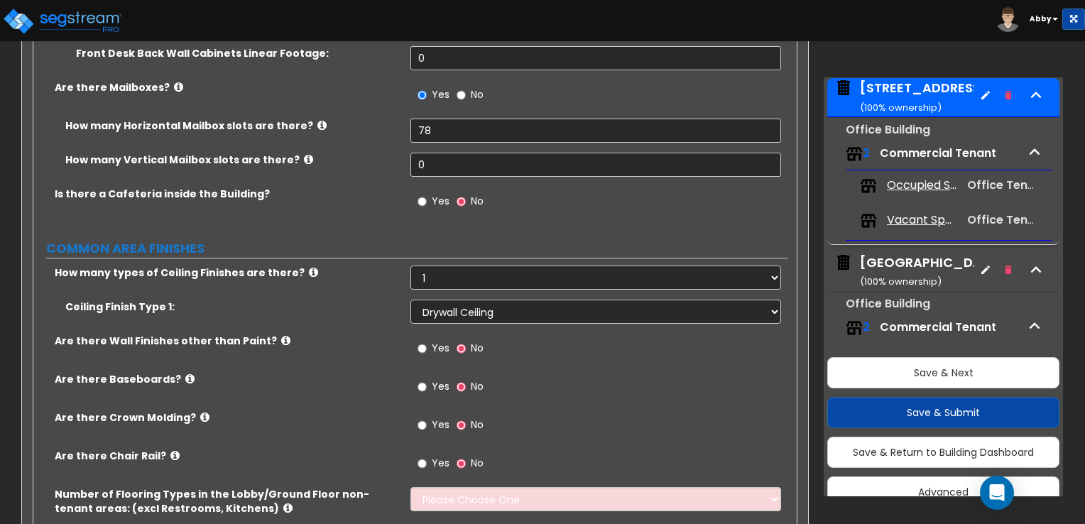
click at [432, 341] on span "Yes" at bounding box center [441, 348] width 18 height 14
click at [427, 341] on input "Yes" at bounding box center [422, 349] width 9 height 16
radio input "true"
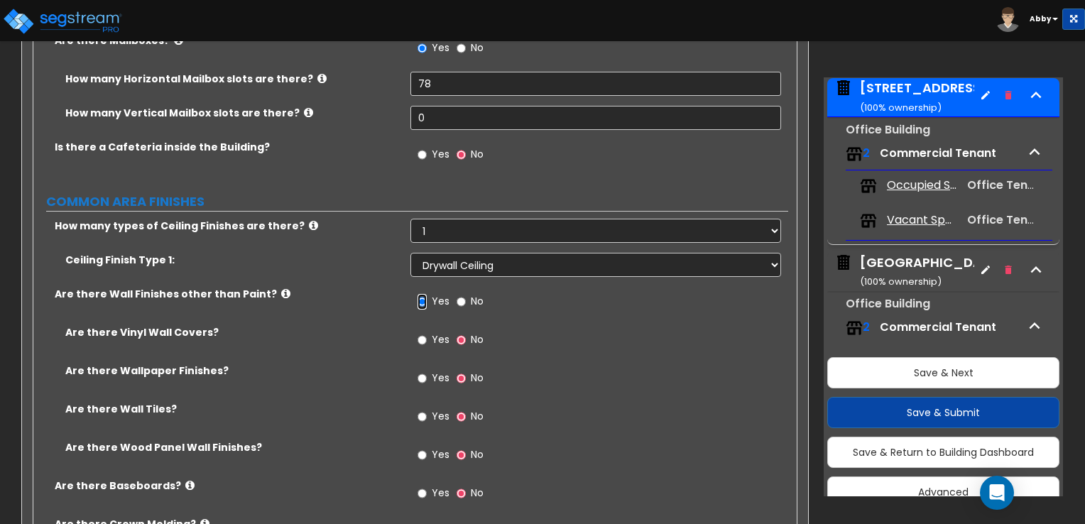
scroll to position [2976, 0]
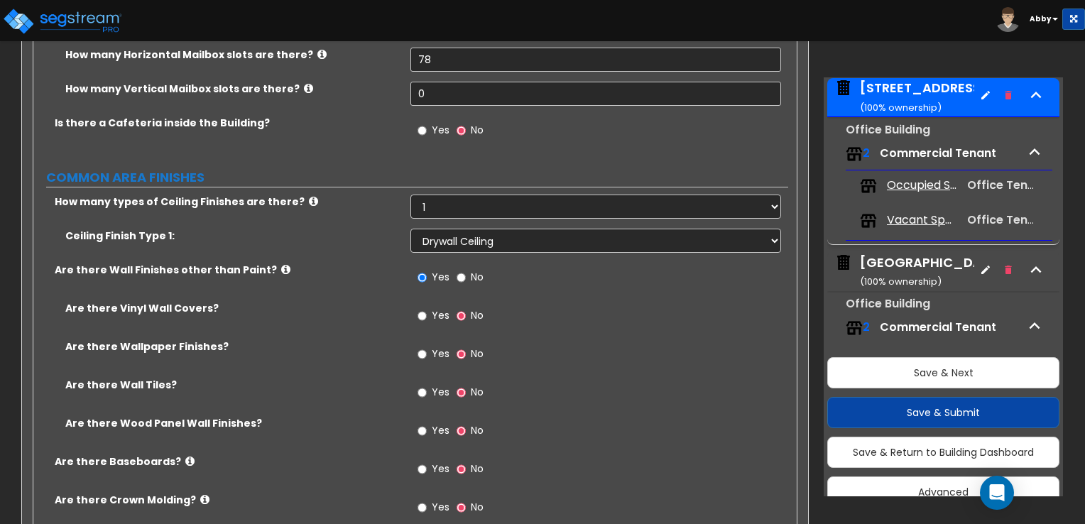
click at [432, 423] on span "Yes" at bounding box center [441, 430] width 18 height 14
click at [427, 423] on input "Yes" at bounding box center [422, 431] width 9 height 16
radio input "true"
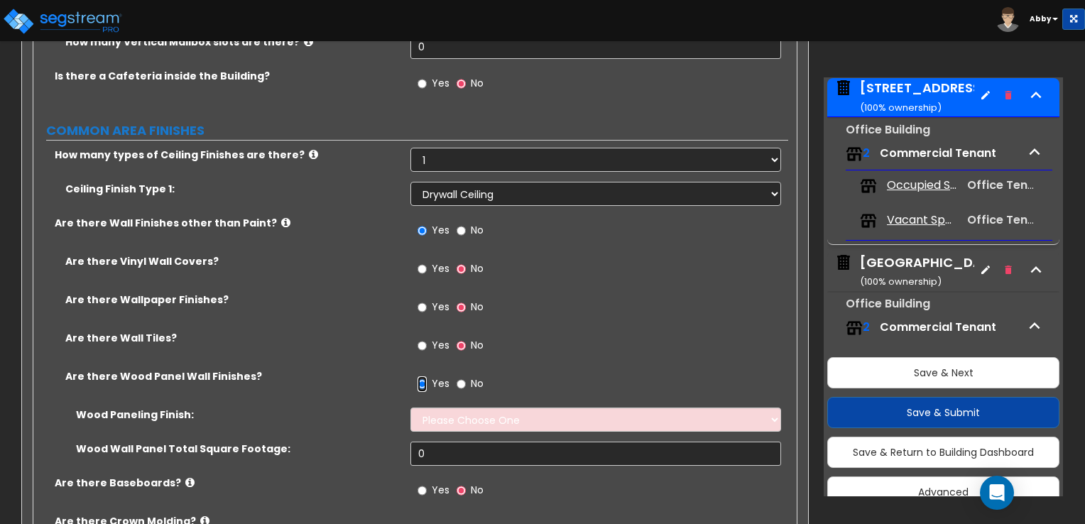
scroll to position [3047, 0]
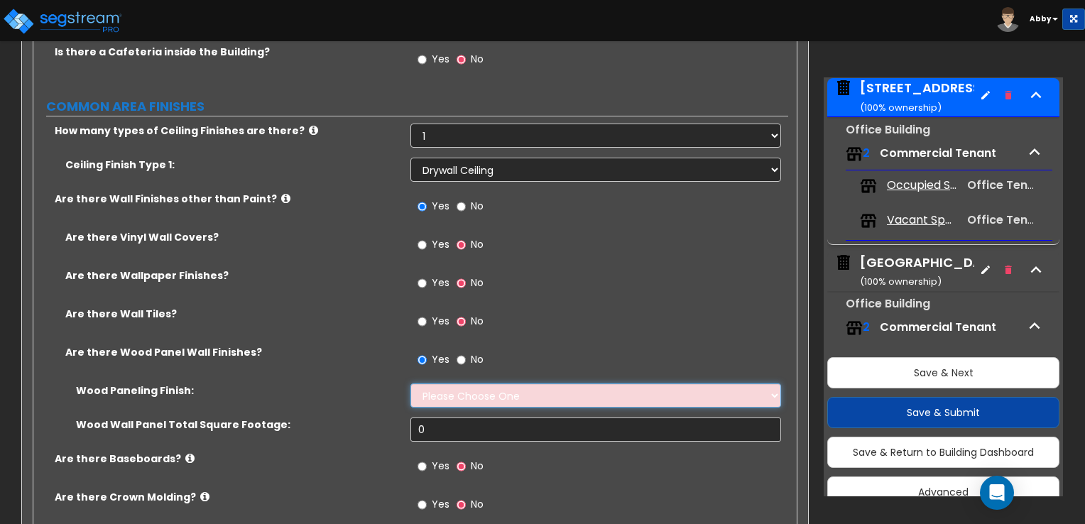
click at [437, 384] on select "Please Choose One Birch Mahogany Oak or Cherry Rosewood Teak I Don't Know, Plea…" at bounding box center [596, 396] width 370 height 24
select select "6"
click at [411, 384] on select "Please Choose One Birch Mahogany Oak or Cherry Rosewood Teak I Don't Know, Plea…" at bounding box center [596, 396] width 370 height 24
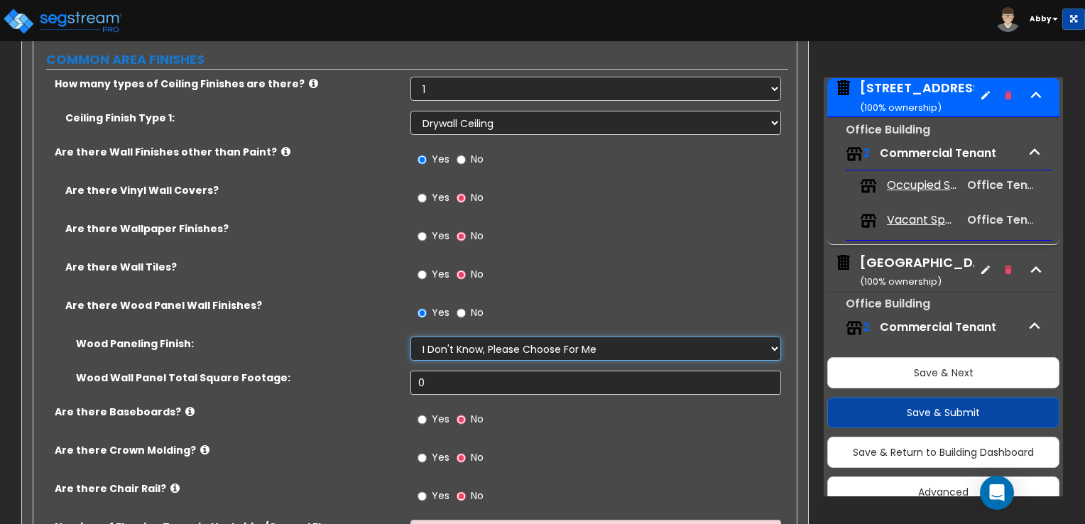
scroll to position [3118, 0]
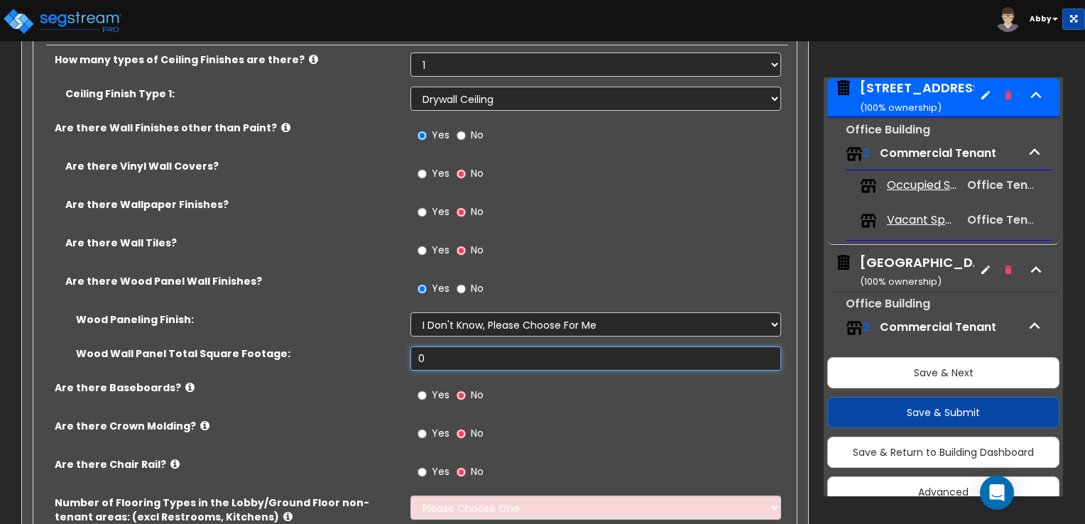
click at [444, 347] on input "0" at bounding box center [596, 359] width 370 height 24
type input "1"
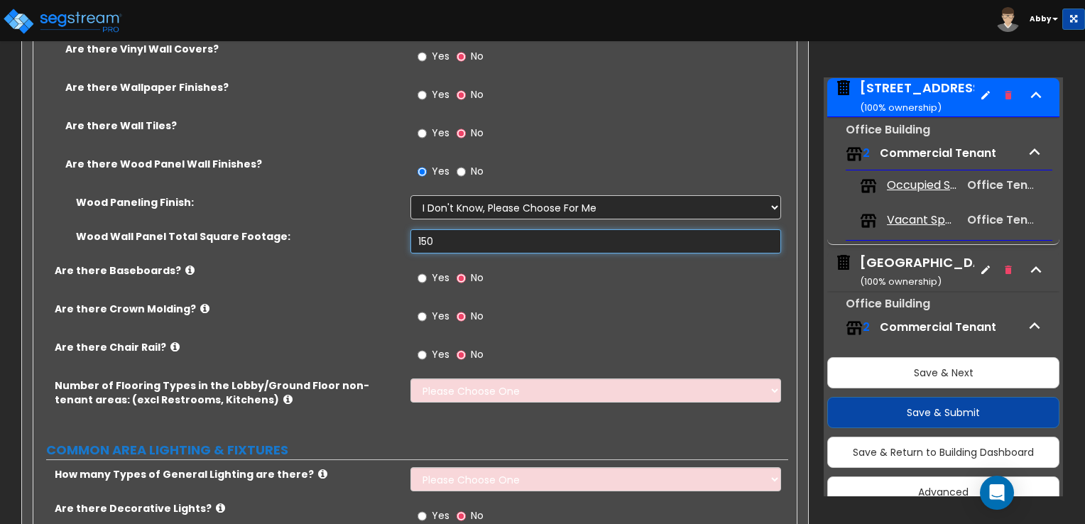
scroll to position [3260, 0]
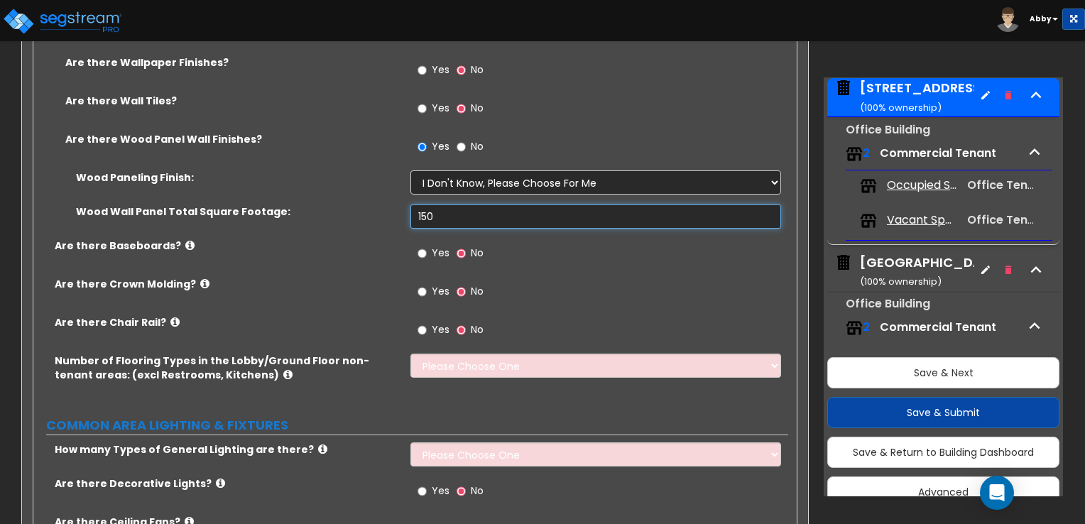
type input "150"
click at [541, 354] on select "Please Choose One 1 2 3 4" at bounding box center [596, 366] width 370 height 24
click at [531, 354] on select "Please Choose One 1 2 3 4" at bounding box center [596, 366] width 370 height 24
select select "2"
click at [411, 354] on select "Please Choose One 1 2 3 4" at bounding box center [596, 366] width 370 height 24
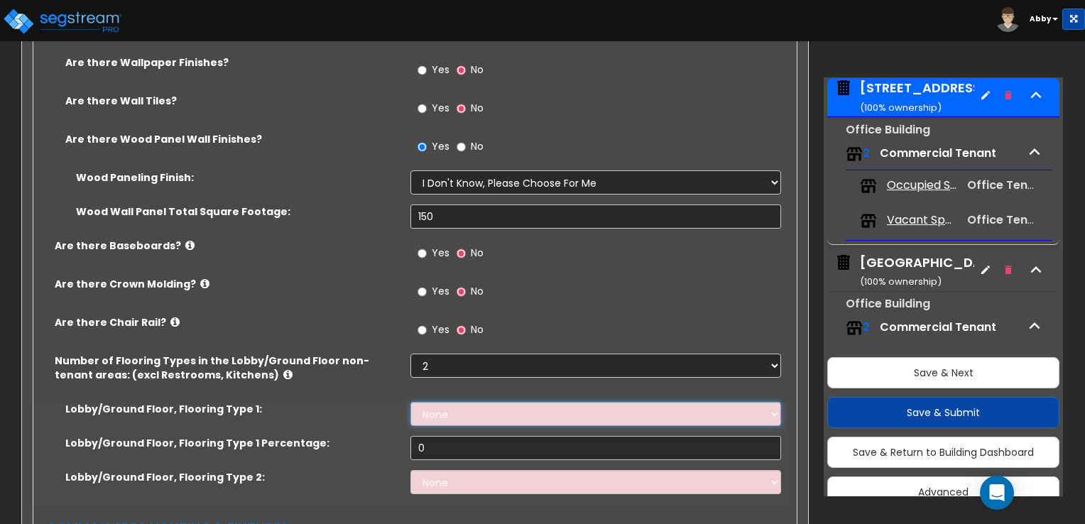
click at [486, 402] on select "None Tile Flooring Hardwood Flooring Resilient Laminate Flooring VCT Flooring S…" at bounding box center [596, 414] width 370 height 24
select select "1"
click at [411, 402] on select "None Tile Flooring Hardwood Flooring Resilient Laminate Flooring VCT Flooring S…" at bounding box center [596, 414] width 370 height 24
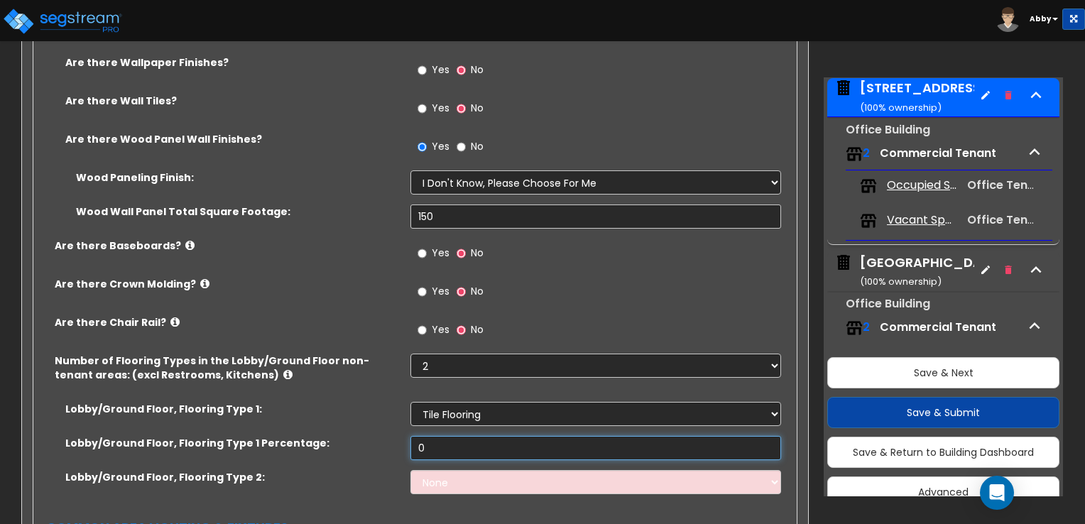
click at [449, 436] on input "0" at bounding box center [596, 448] width 370 height 24
type input "50"
click at [515, 442] on div "Lobby/Ground Floor, Flooring Type 1 Percentage: 50" at bounding box center [410, 453] width 755 height 34
click at [513, 470] on select "None Tile Flooring Hardwood Flooring Resilient Laminate Flooring VCT Flooring S…" at bounding box center [596, 482] width 370 height 24
select select "4"
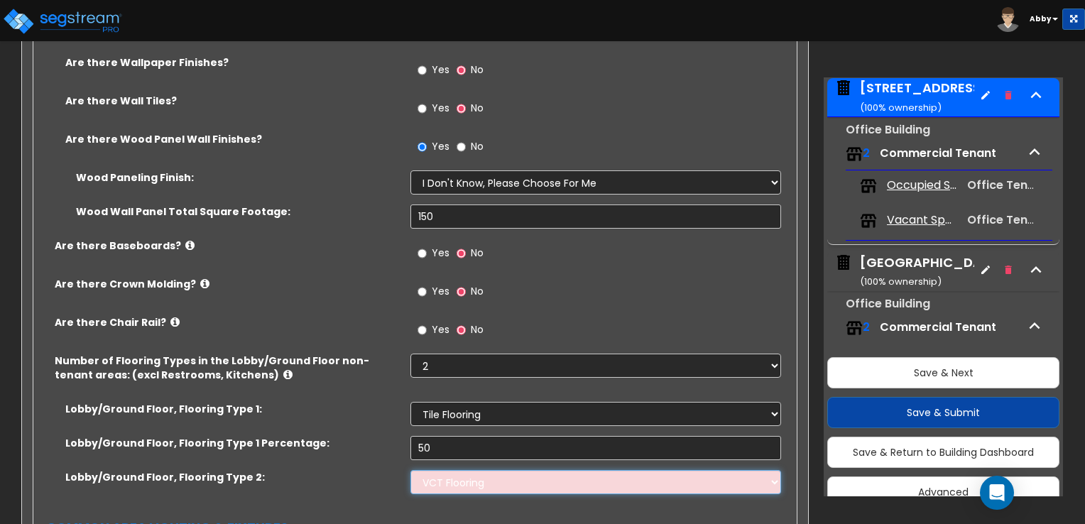
click at [411, 470] on select "None Tile Flooring Hardwood Flooring Resilient Laminate Flooring VCT Flooring S…" at bounding box center [596, 482] width 370 height 24
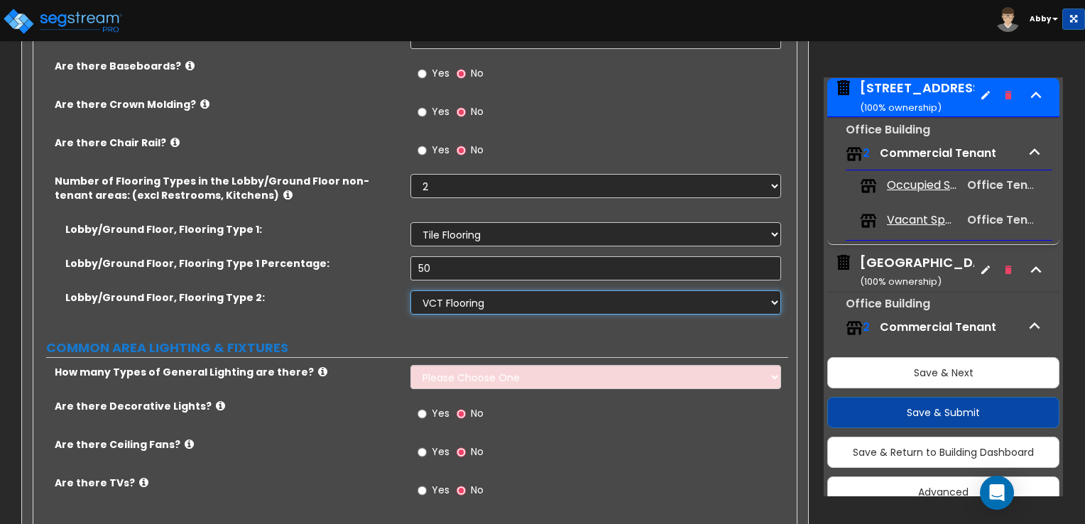
scroll to position [3473, 0]
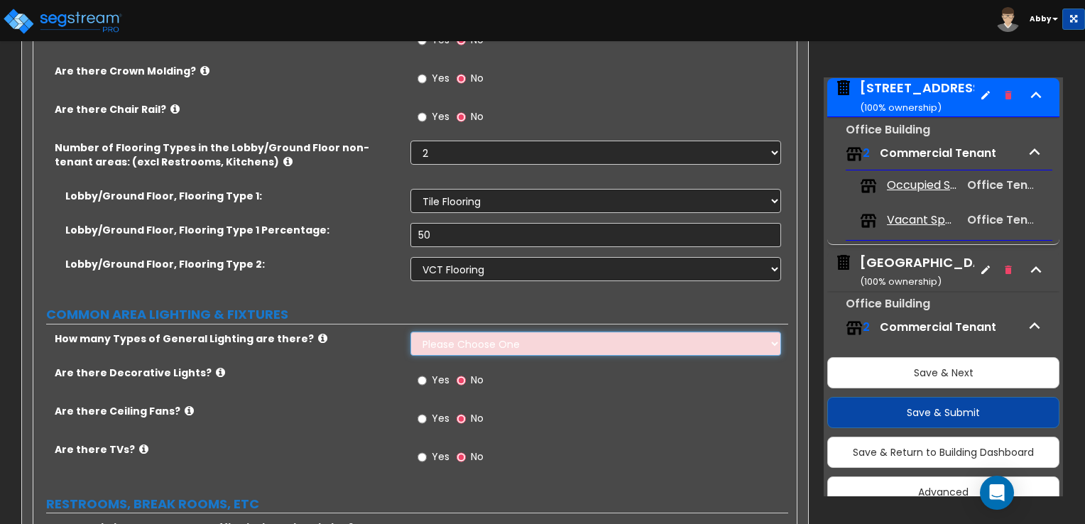
click at [482, 332] on select "Please Choose One 1 2 3" at bounding box center [596, 344] width 370 height 24
select select "1"
click at [411, 332] on select "Please Choose One 1 2 3" at bounding box center [596, 344] width 370 height 24
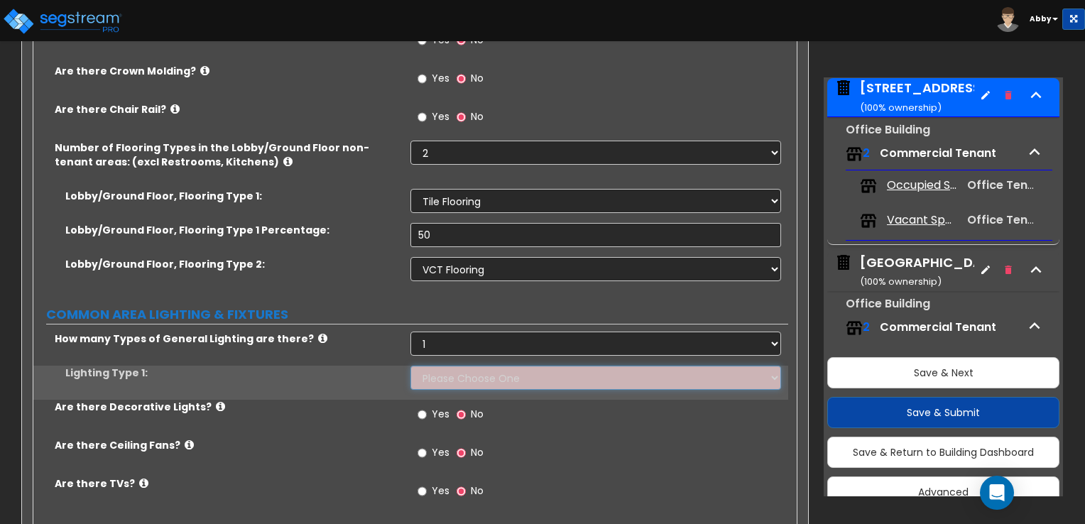
click at [451, 366] on select "Please Choose One LED Surface-Mounted LED Recessed Fluorescent Surface-Mounted …" at bounding box center [596, 378] width 370 height 24
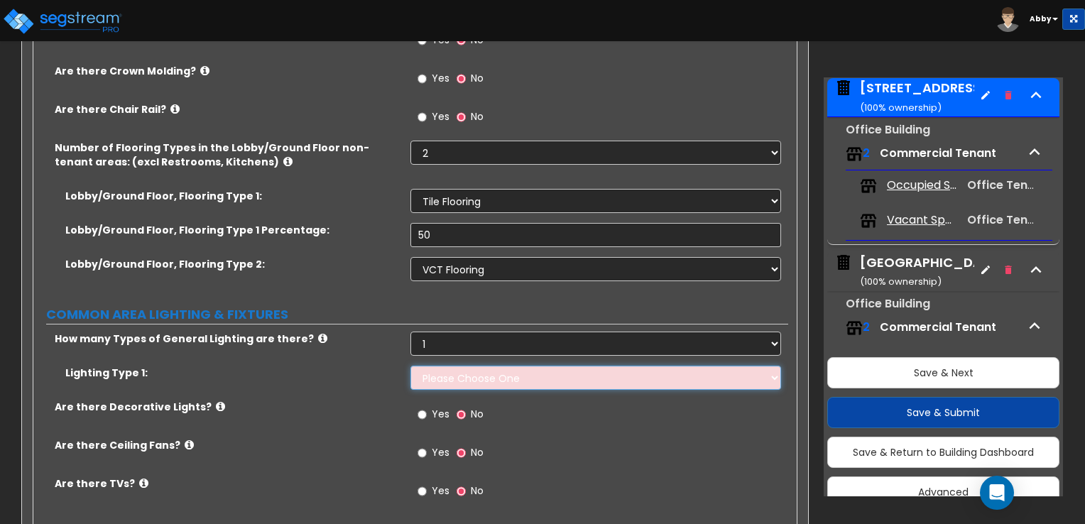
select select "5"
click at [411, 366] on select "Please Choose One LED Surface-Mounted LED Recessed Fluorescent Surface-Mounted …" at bounding box center [596, 378] width 370 height 24
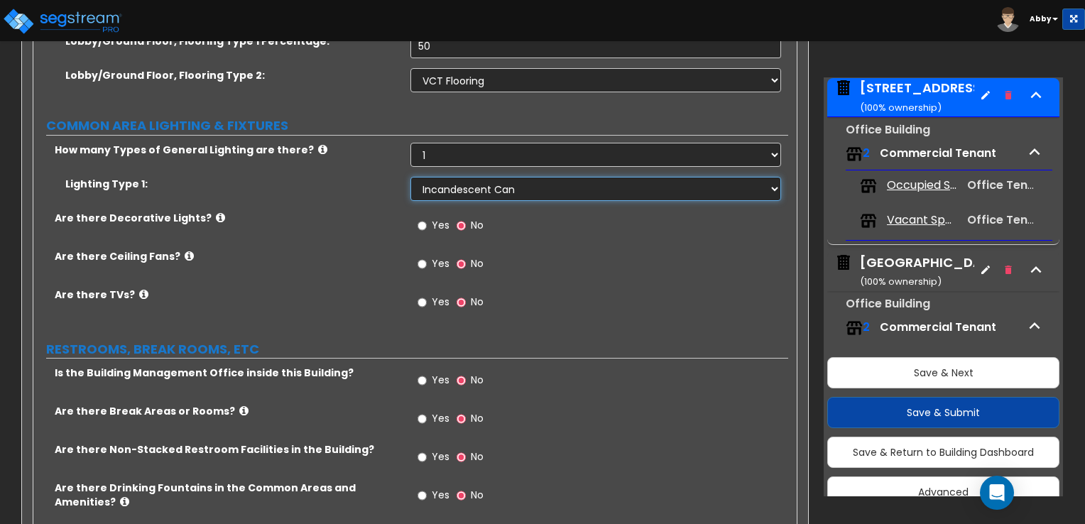
scroll to position [3686, 0]
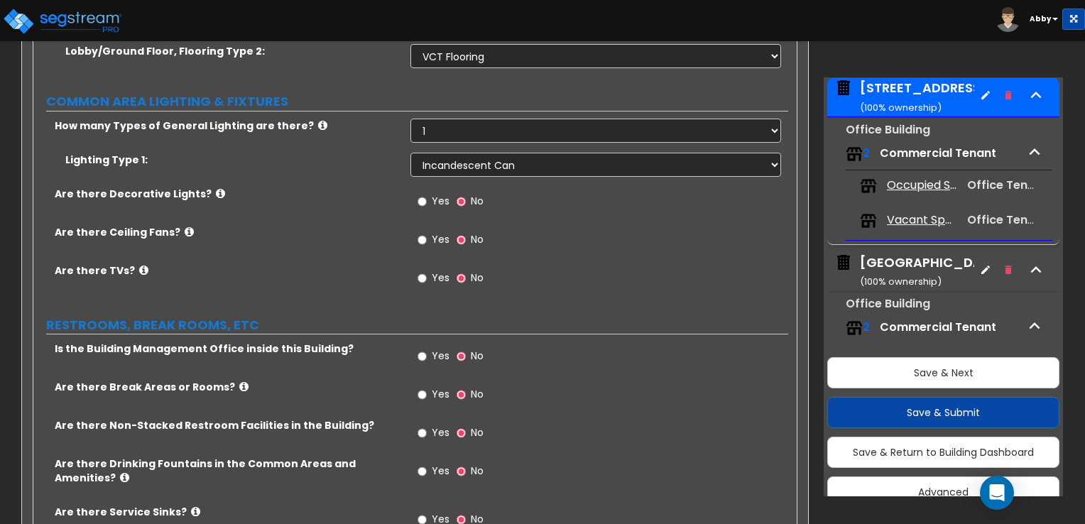
click at [435, 349] on span "Yes" at bounding box center [441, 356] width 18 height 14
click at [427, 349] on input "Yes" at bounding box center [422, 357] width 9 height 16
radio input "true"
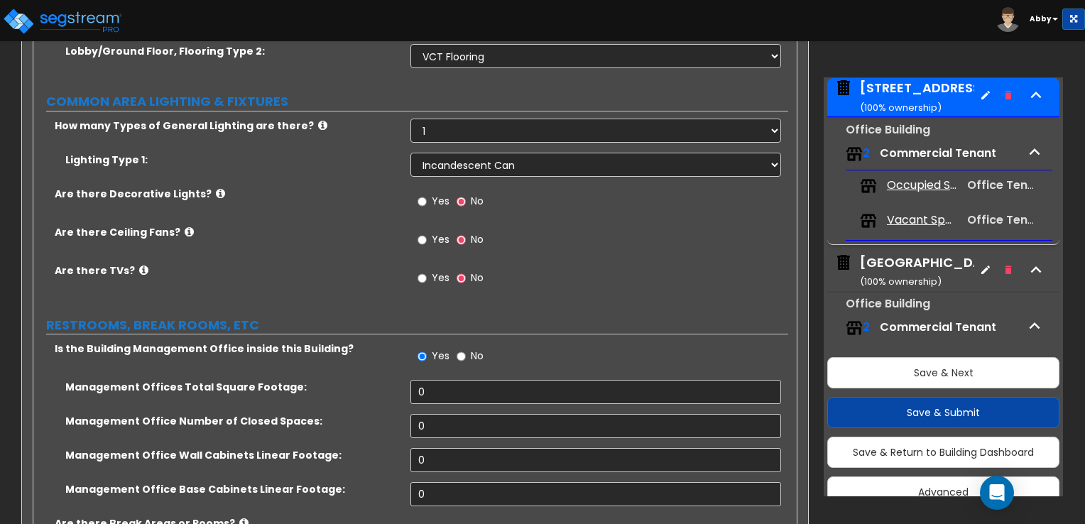
click at [435, 354] on div "Yes No" at bounding box center [599, 361] width 377 height 38
click at [435, 380] on input "0" at bounding box center [596, 392] width 370 height 24
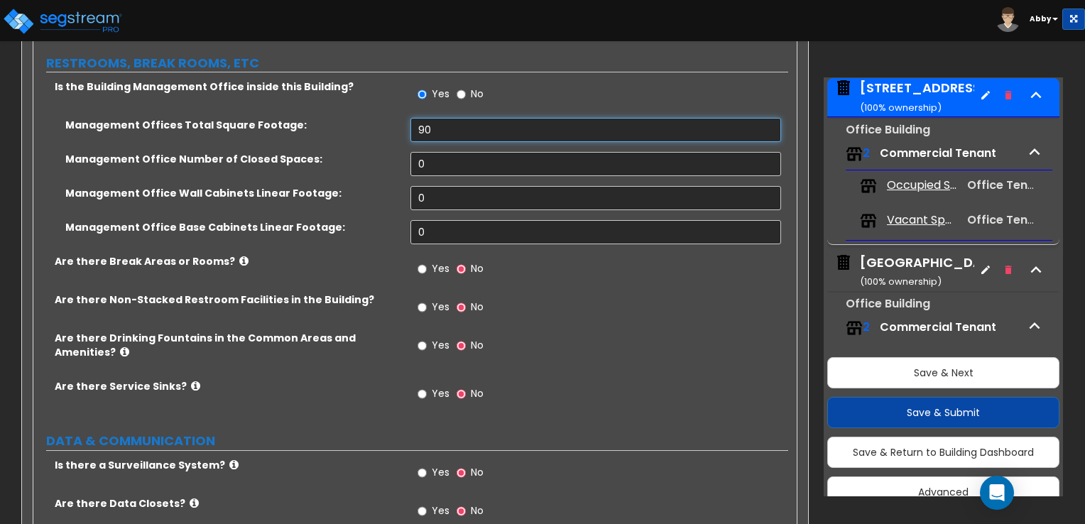
scroll to position [3970, 0]
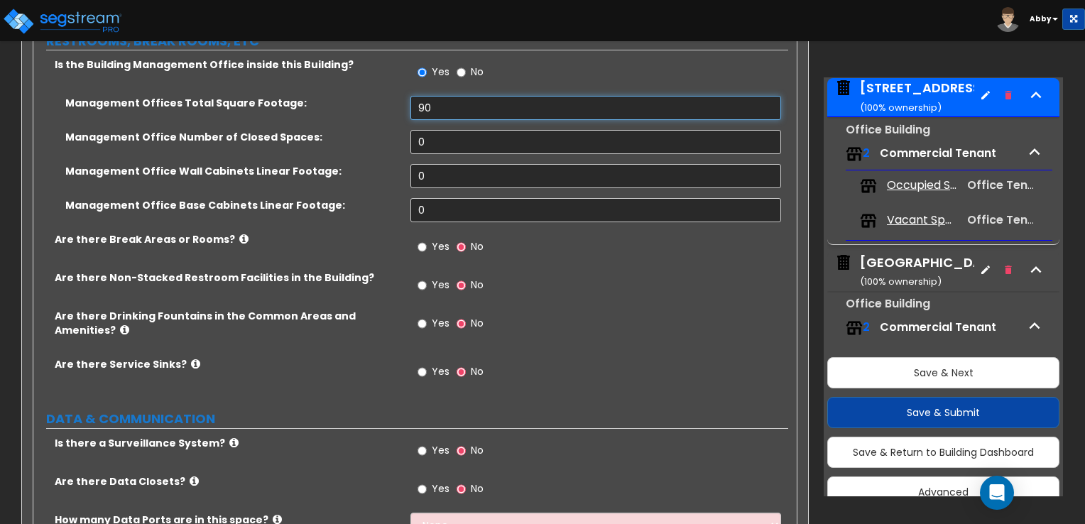
type input "90"
click at [433, 316] on span "Yes" at bounding box center [441, 323] width 18 height 14
click at [427, 316] on input "Yes" at bounding box center [422, 324] width 9 height 16
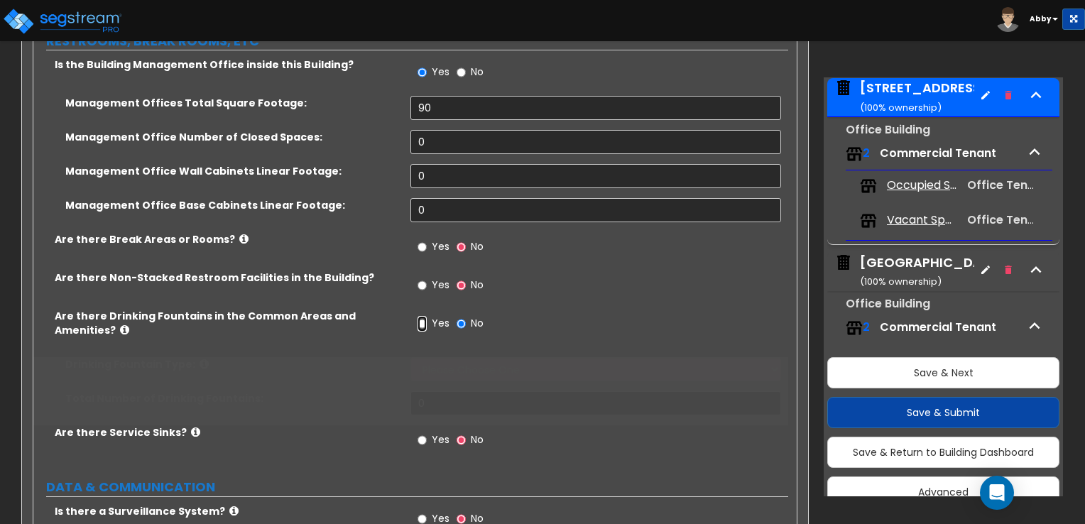
radio input "true"
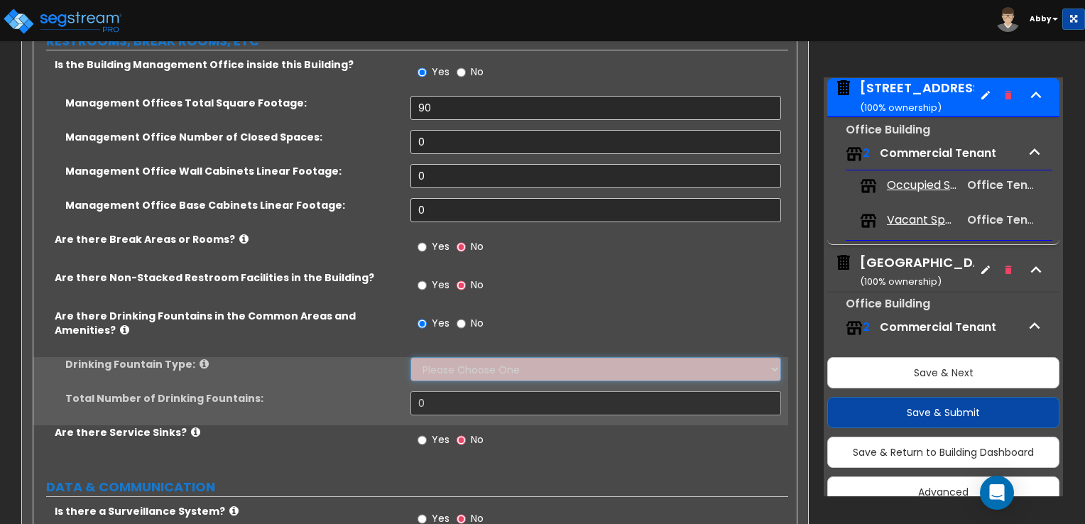
click at [426, 357] on select "Please Choose One Wall-mounted Floor-mounted" at bounding box center [596, 369] width 370 height 24
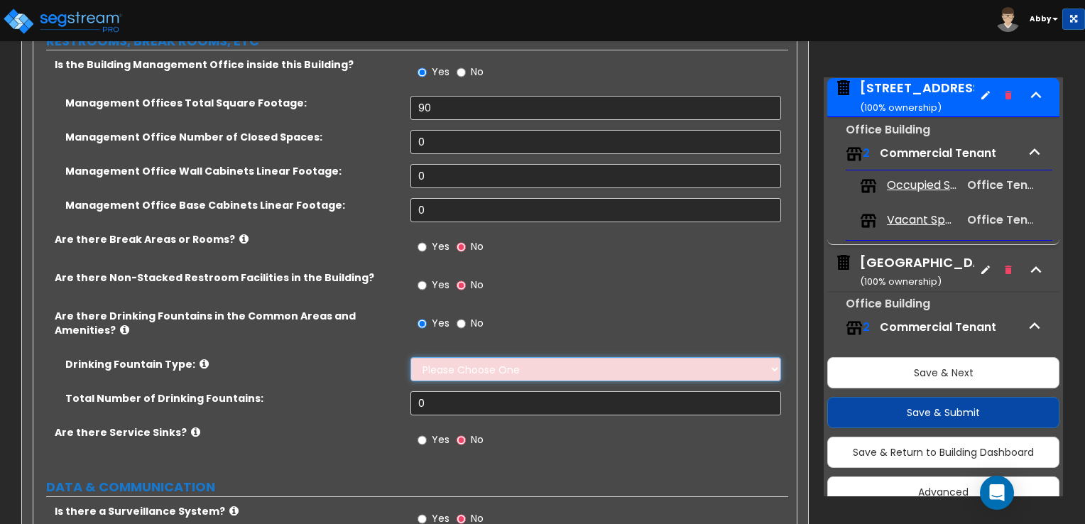
select select "1"
click at [411, 357] on select "Please Choose One Wall-mounted Floor-mounted" at bounding box center [596, 369] width 370 height 24
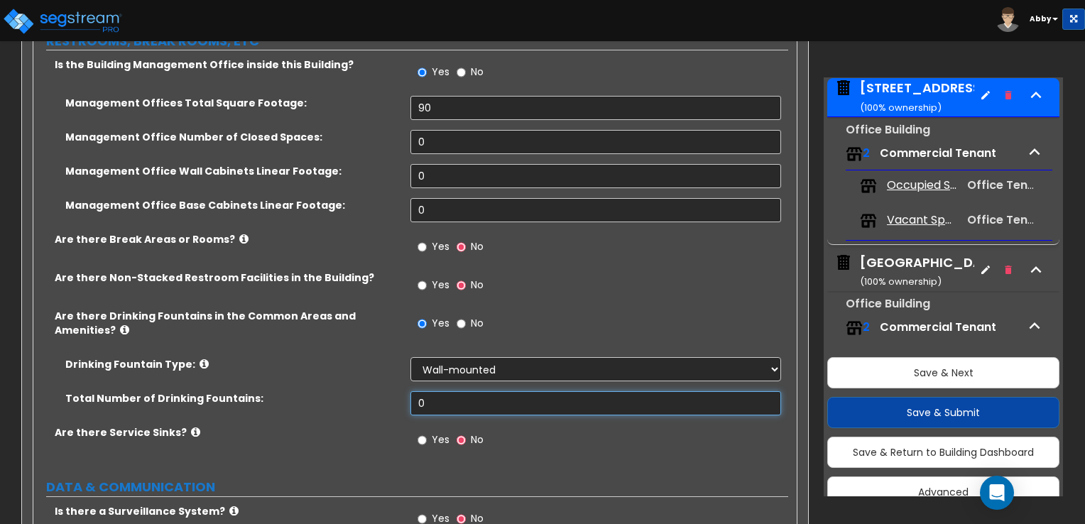
click at [434, 391] on input "0" at bounding box center [596, 403] width 370 height 24
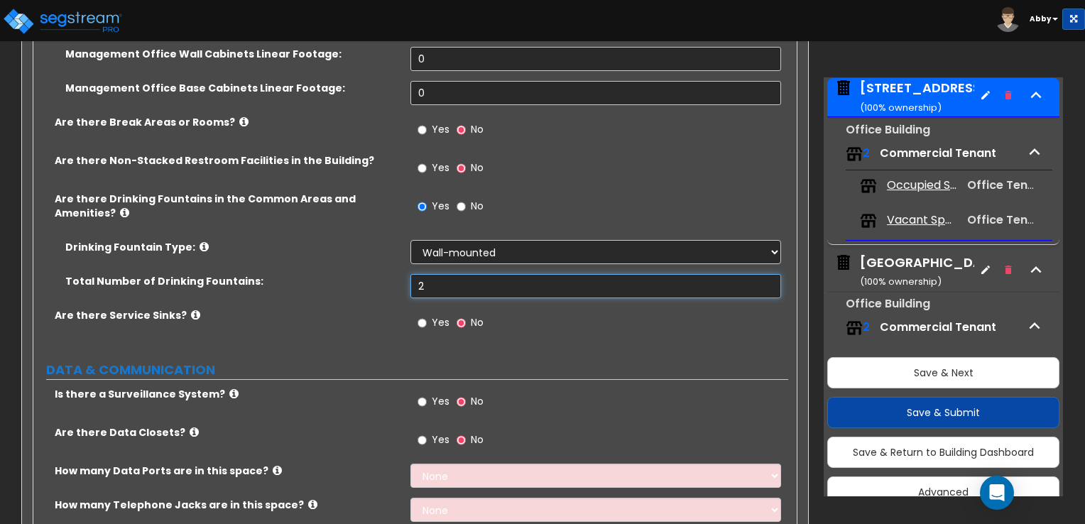
scroll to position [4112, 0]
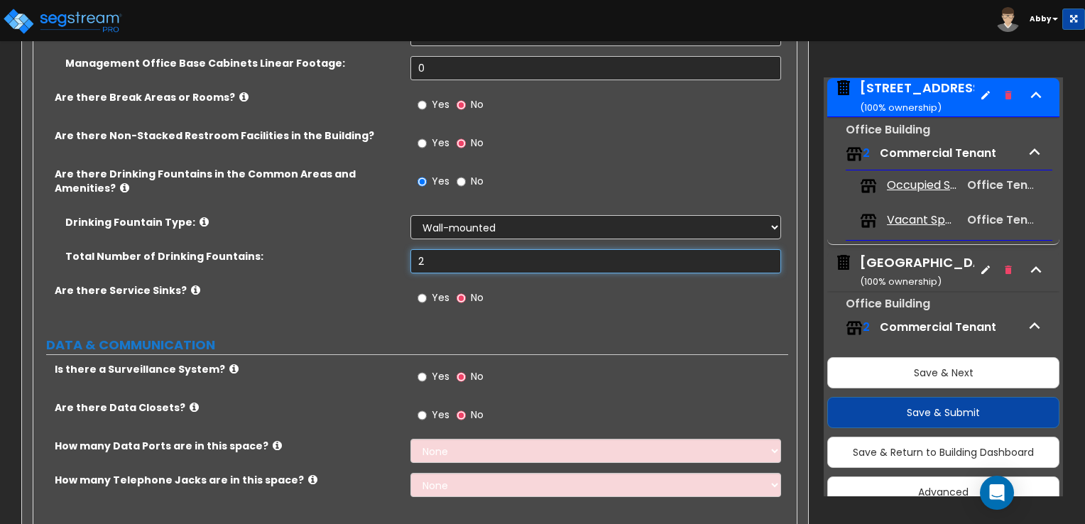
type input "2"
click at [446, 369] on span "Yes" at bounding box center [441, 376] width 18 height 14
click at [427, 369] on input "Yes" at bounding box center [422, 377] width 9 height 16
radio input "true"
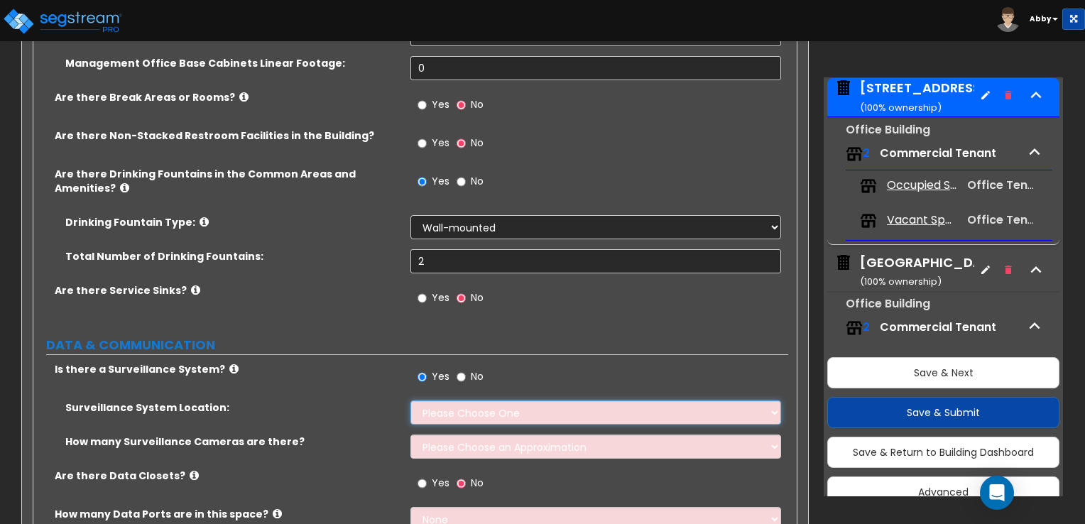
click at [437, 401] on select "Please Choose One Inside the Building Outside the Building Both Inside & Outside" at bounding box center [596, 413] width 370 height 24
select select "3"
click at [411, 401] on select "Please Choose One Inside the Building Outside the Building Both Inside & Outside" at bounding box center [596, 413] width 370 height 24
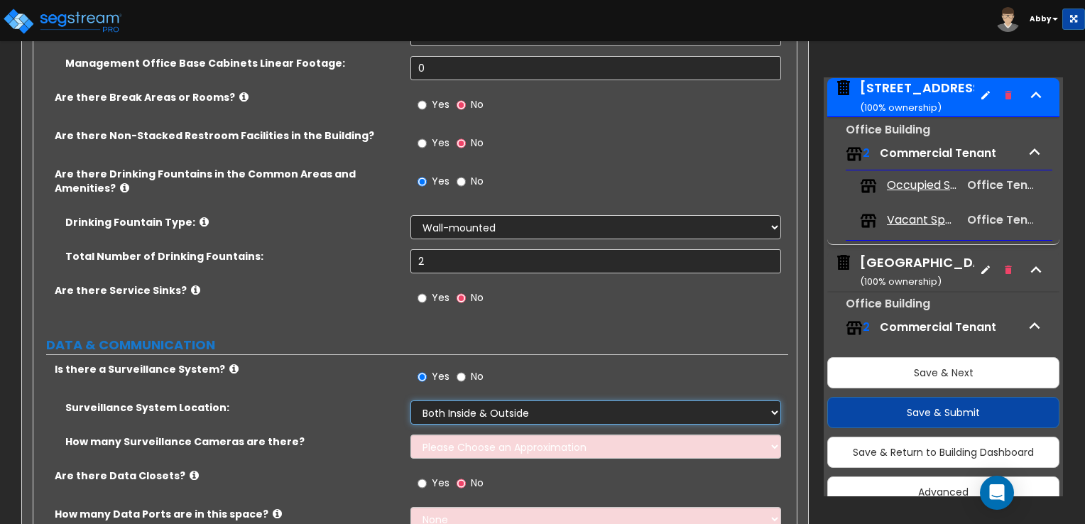
scroll to position [4254, 0]
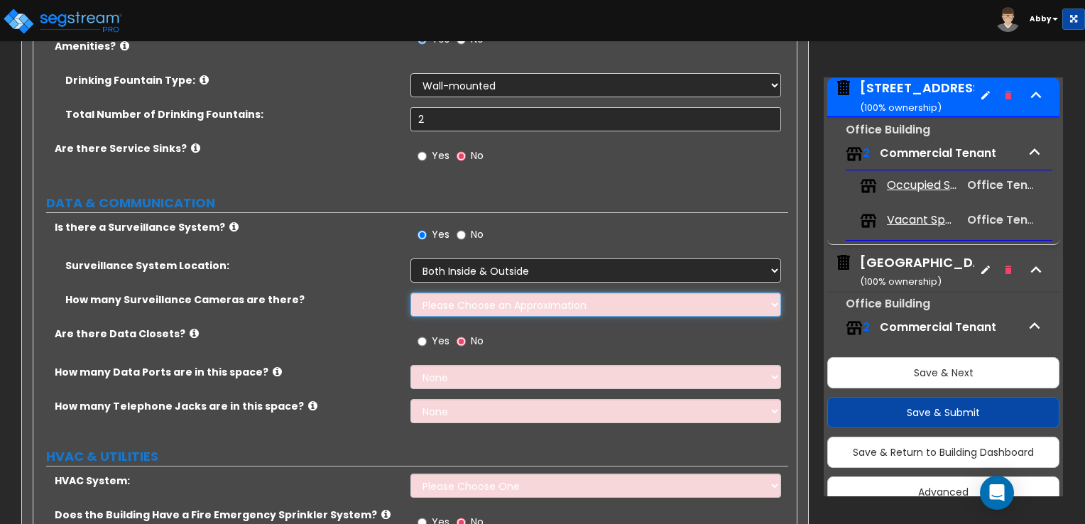
click at [459, 293] on select "Please Choose an Approximation Barely Noticed Any Noticed a Couple Frequently S…" at bounding box center [596, 305] width 370 height 24
click at [411, 293] on select "Please Choose an Approximation Barely Noticed Any Noticed a Couple Frequently S…" at bounding box center [596, 305] width 370 height 24
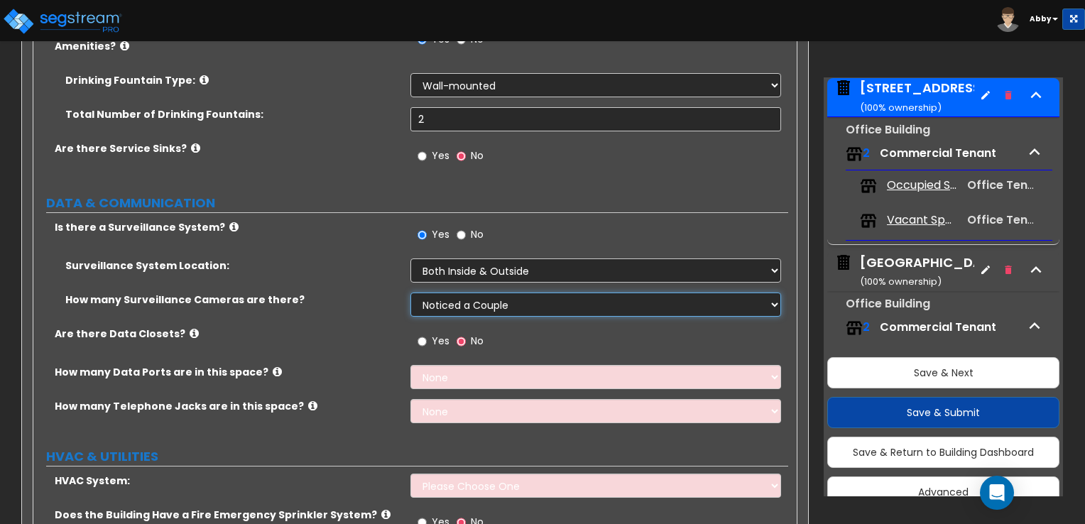
click at [450, 293] on select "Please Choose an Approximation Barely Noticed Any Noticed a Couple Frequently S…" at bounding box center [596, 305] width 370 height 24
select select "3"
click at [411, 293] on select "Please Choose an Approximation Barely Noticed Any Noticed a Couple Frequently S…" at bounding box center [596, 305] width 370 height 24
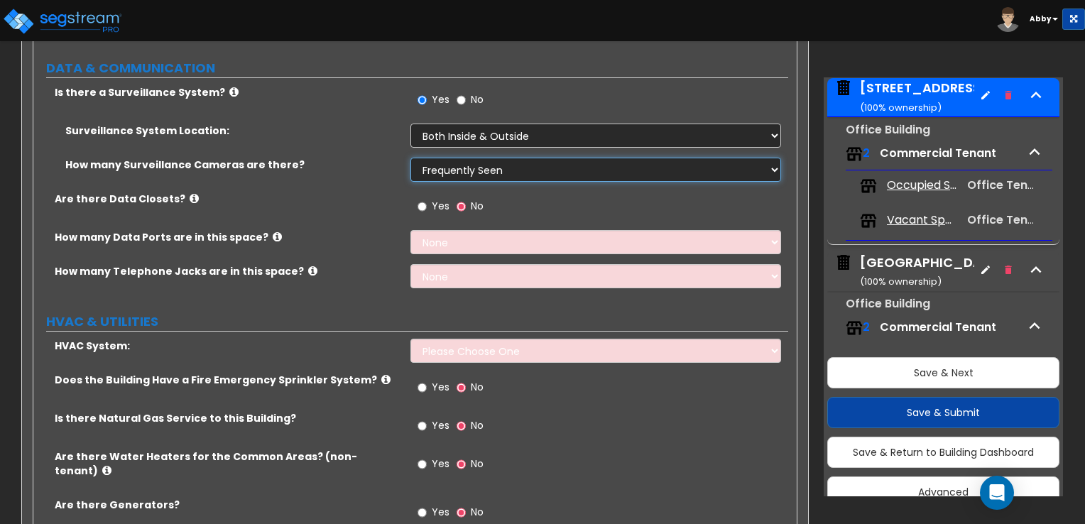
scroll to position [4396, 0]
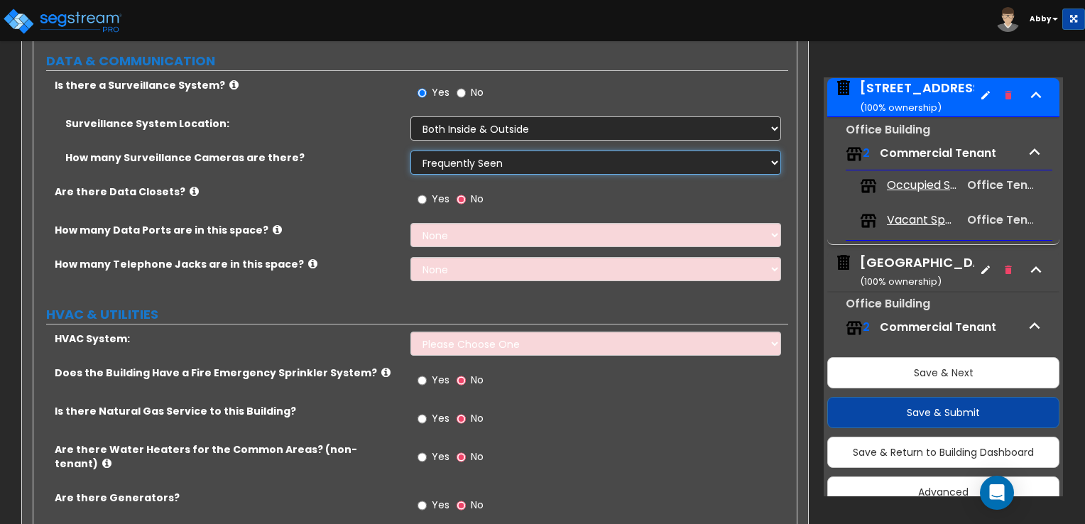
click at [457, 151] on select "Please Choose an Approximation Barely Noticed Any Noticed a Couple Frequently S…" at bounding box center [596, 163] width 370 height 24
click at [437, 332] on select "Please Choose One Rooftop Unit Furnace-Condenser Forced Air Split Heating/Cooli…" at bounding box center [596, 344] width 370 height 24
select select "1"
click at [411, 332] on select "Please Choose One Rooftop Unit Furnace-Condenser Forced Air Split Heating/Cooli…" at bounding box center [596, 344] width 370 height 24
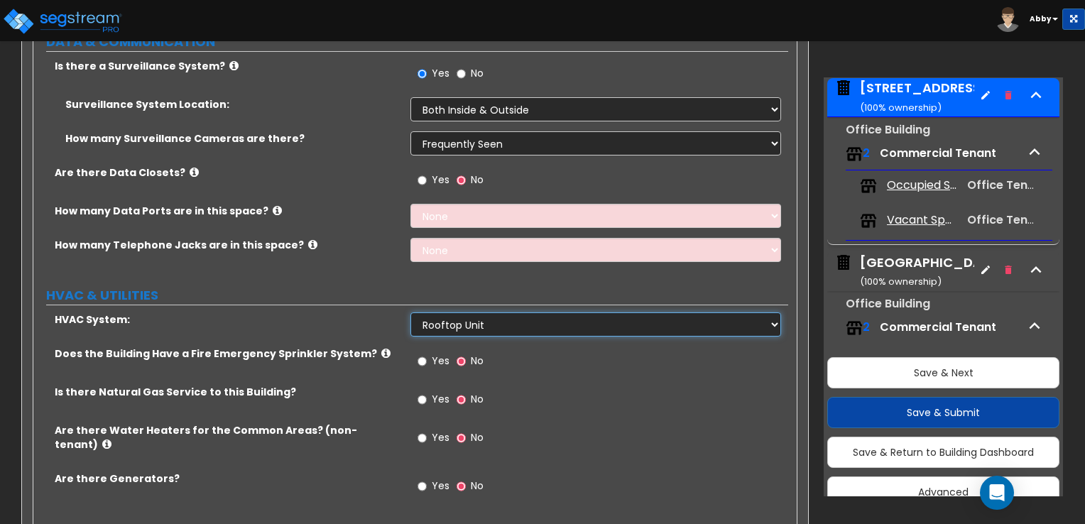
scroll to position [4433, 0]
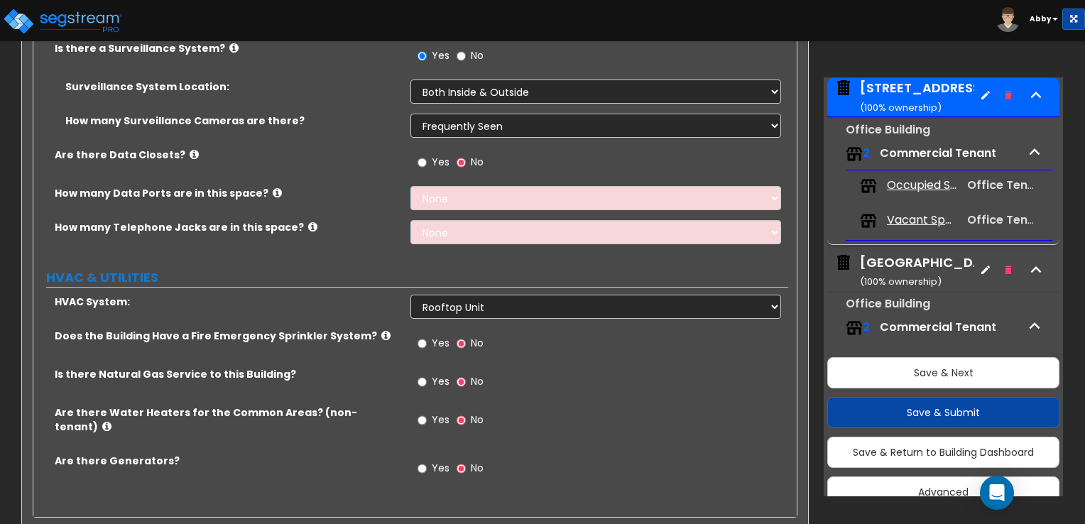
click at [432, 336] on span "Yes" at bounding box center [441, 343] width 18 height 14
click at [427, 336] on input "Yes" at bounding box center [422, 344] width 9 height 16
radio input "true"
click at [431, 342] on div "Yes No" at bounding box center [599, 348] width 377 height 38
click at [431, 371] on label "Yes" at bounding box center [434, 383] width 32 height 24
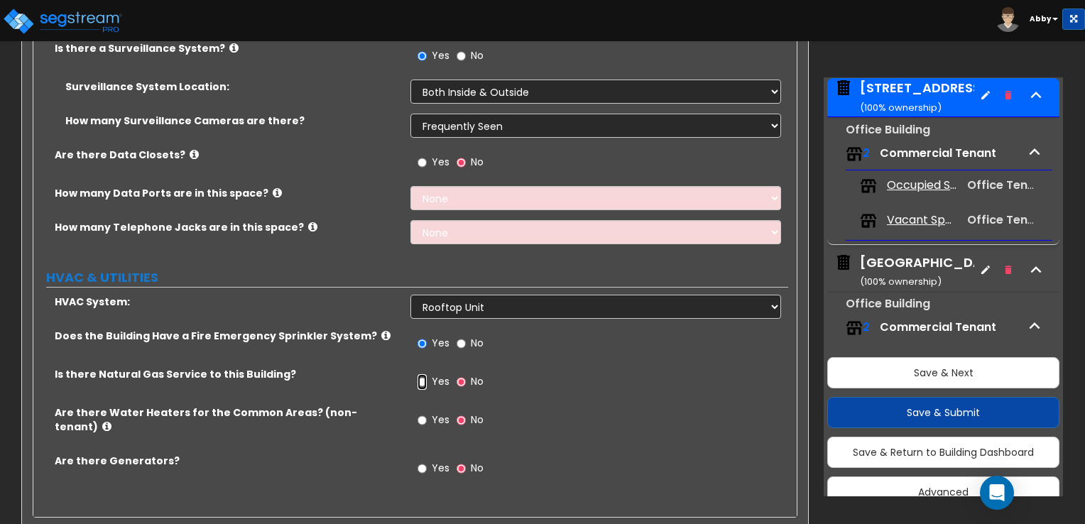
click at [427, 374] on input "Yes" at bounding box center [422, 382] width 9 height 16
radio input "true"
click at [427, 410] on label "Yes" at bounding box center [434, 422] width 32 height 24
click at [427, 413] on input "Yes" at bounding box center [422, 421] width 9 height 16
radio input "true"
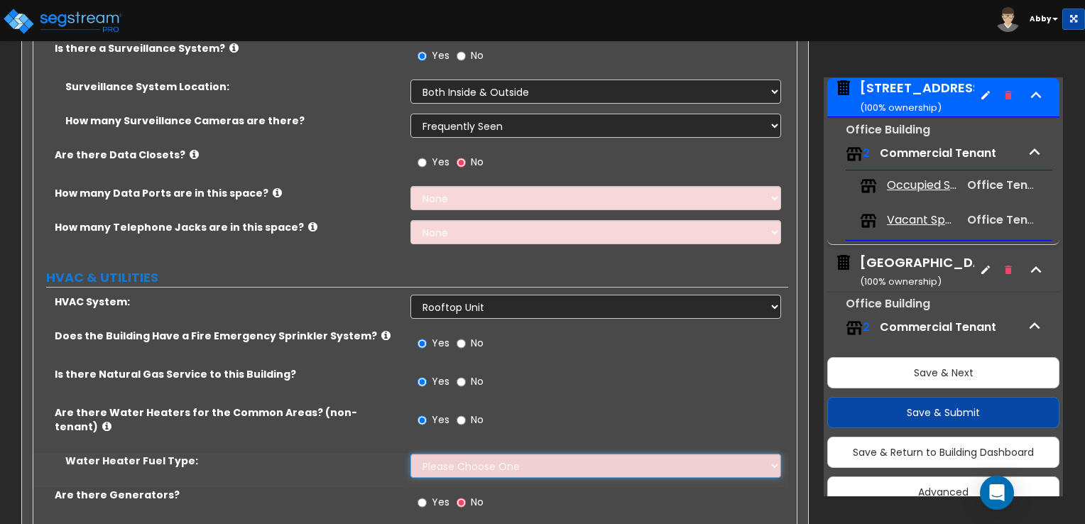
click at [425, 454] on select "Please Choose One Gas Electric" at bounding box center [596, 466] width 370 height 24
select select "1"
click at [411, 454] on select "Please Choose One Gas Electric" at bounding box center [596, 466] width 370 height 24
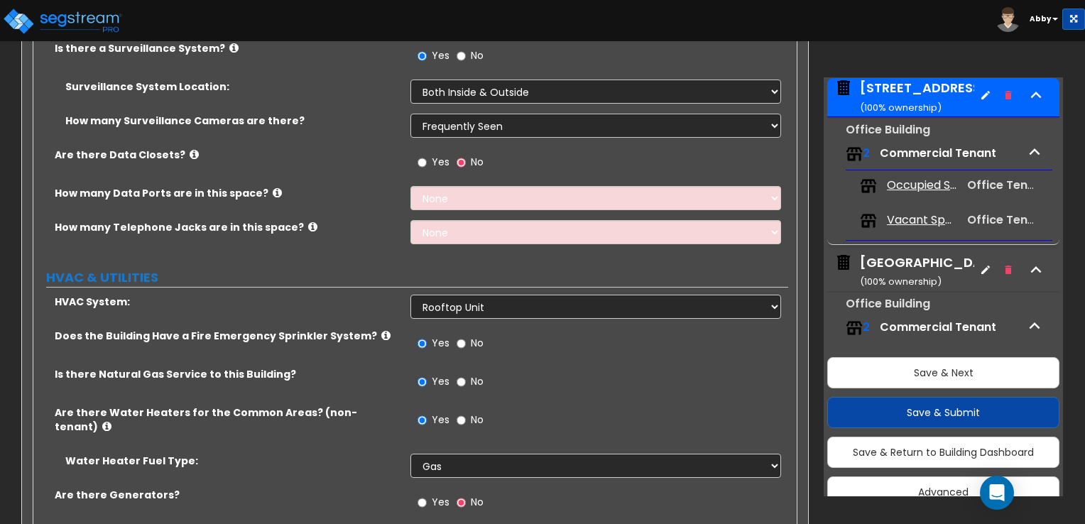
click at [442, 454] on div "Water Heater Fuel Type: Please Choose One Gas Electric" at bounding box center [410, 471] width 755 height 34
click at [436, 495] on span "Yes" at bounding box center [441, 502] width 18 height 14
click at [427, 495] on input "Yes" at bounding box center [422, 503] width 9 height 16
radio input "true"
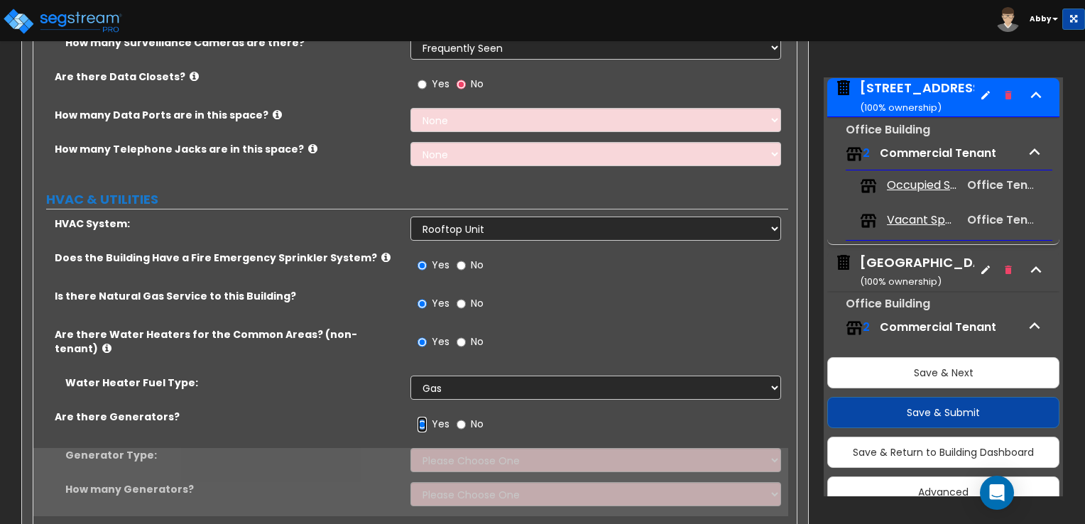
scroll to position [4464, 0]
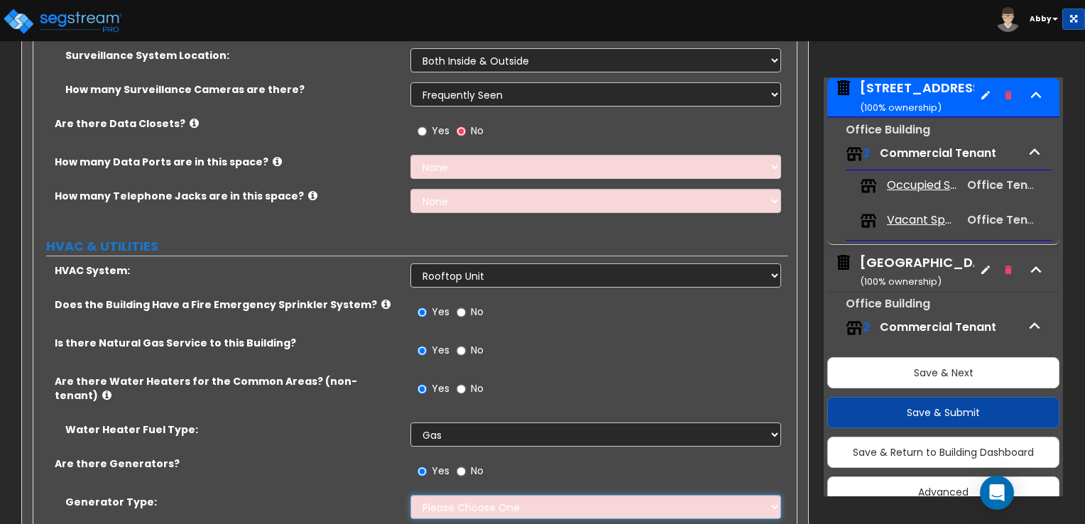
click at [440, 495] on select "Please Choose One Gas Diesel" at bounding box center [596, 507] width 370 height 24
select select "2"
click at [411, 495] on select "Please Choose One Gas Diesel" at bounding box center [596, 507] width 370 height 24
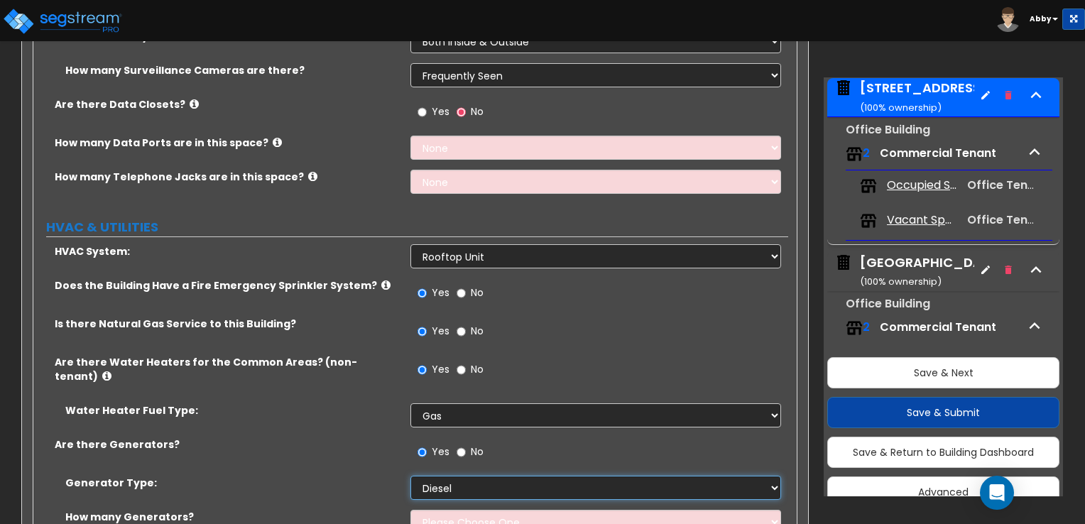
scroll to position [4535, 0]
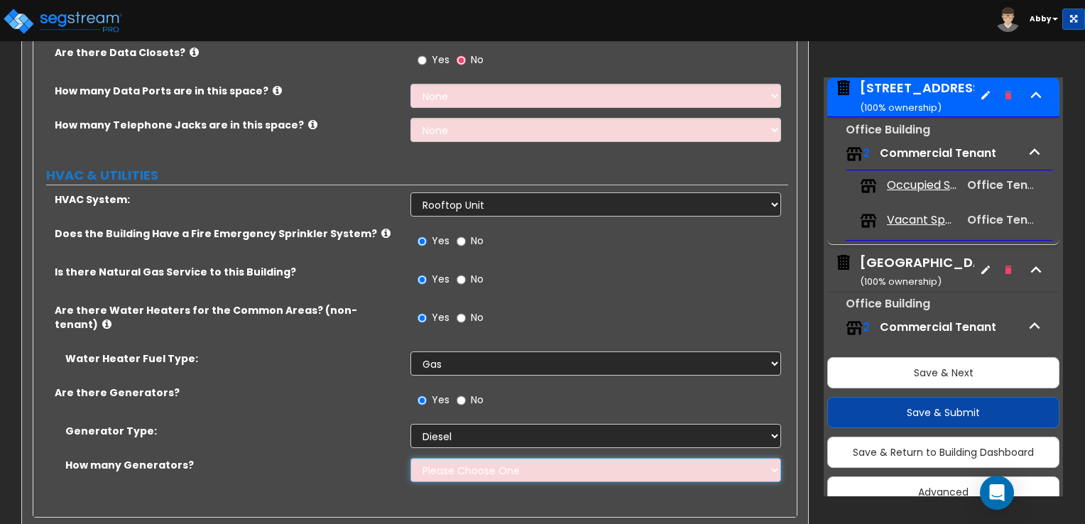
click at [443, 458] on select "Please Choose One 1 2 3" at bounding box center [596, 470] width 370 height 24
select select "1"
click at [411, 458] on select "Please Choose One 1 2 3" at bounding box center [596, 470] width 370 height 24
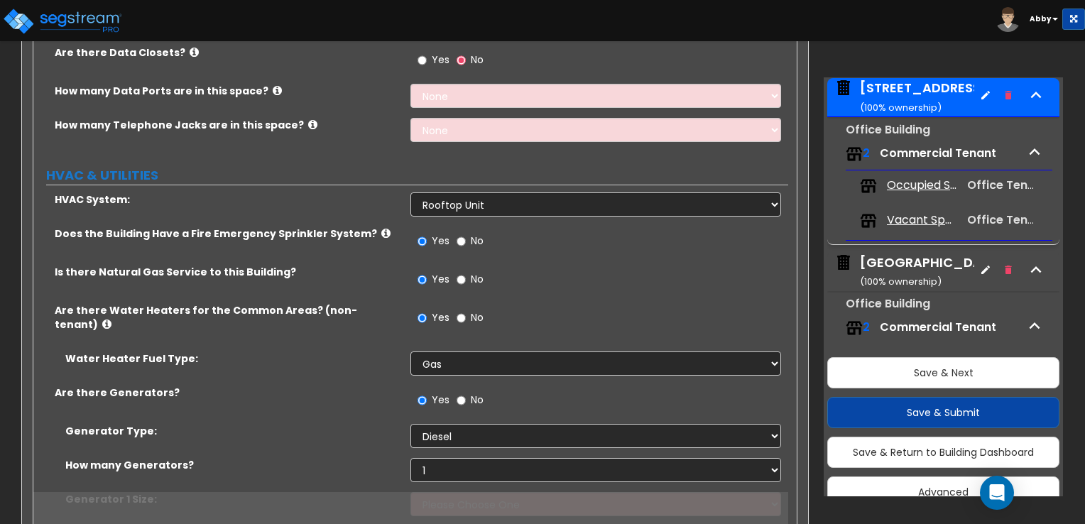
click at [528, 273] on div "Yes No" at bounding box center [599, 284] width 377 height 38
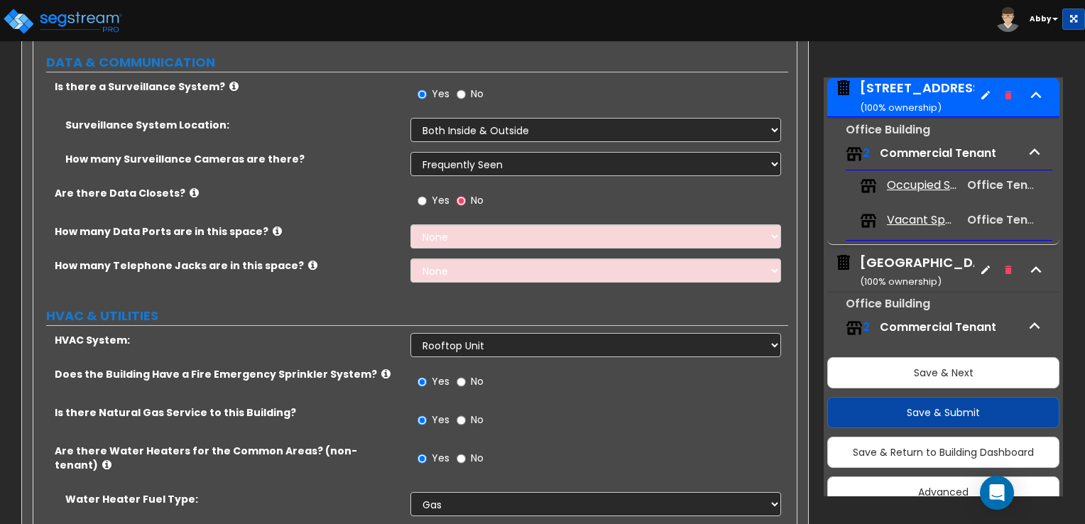
scroll to position [4570, 0]
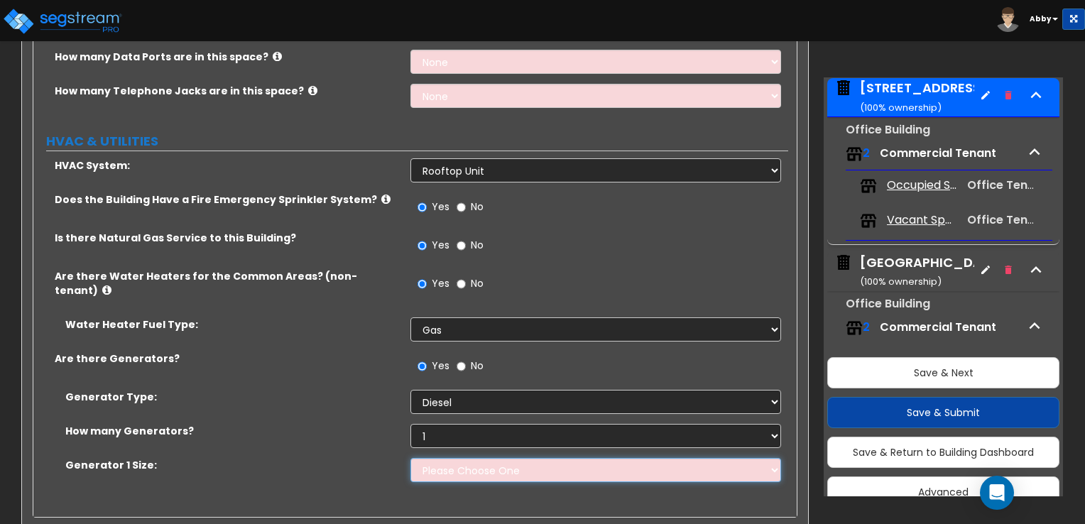
click at [543, 458] on select "Please Choose One 30kW 50kW 75kW 100kW 125kW 150kW 175kW 200kW 250kW 300kW 350k…" at bounding box center [596, 470] width 370 height 24
click at [345, 424] on label "How many Generators?" at bounding box center [232, 431] width 335 height 14
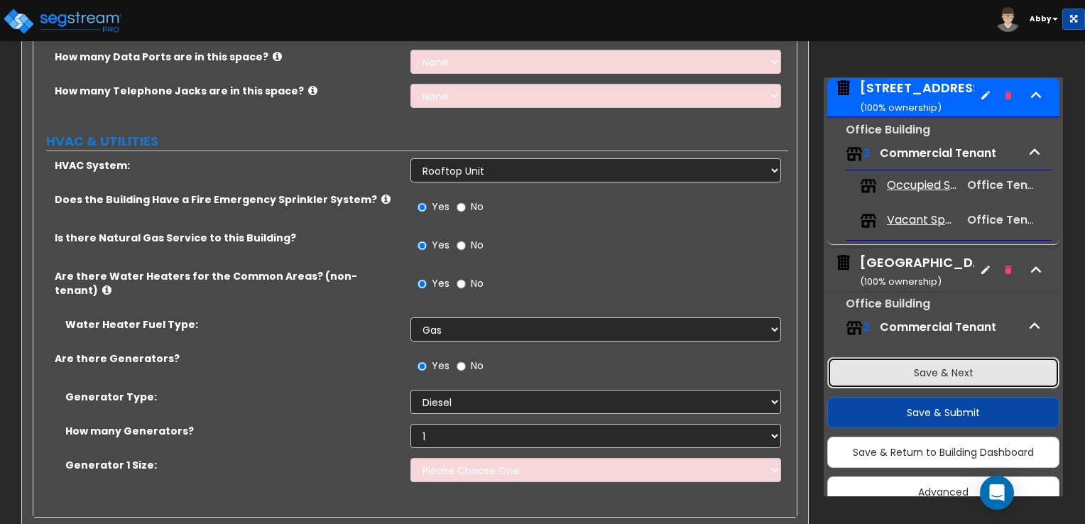
click at [860, 377] on button "Save & Next" at bounding box center [943, 372] width 232 height 31
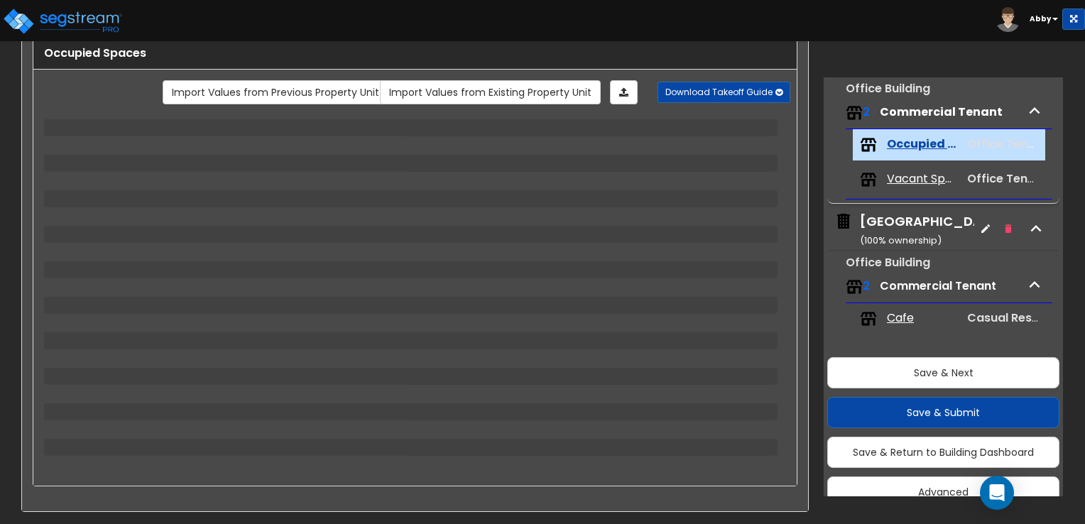
scroll to position [443, 0]
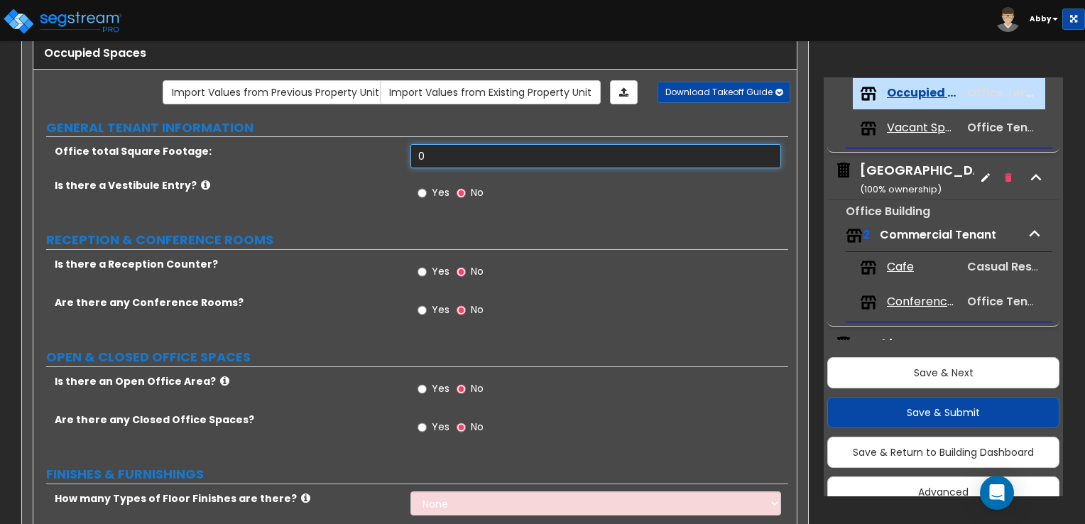
click at [447, 154] on input "0" at bounding box center [596, 156] width 370 height 24
type input "210,236"
click at [416, 277] on div "Yes No" at bounding box center [451, 273] width 80 height 33
click at [418, 273] on input "Yes" at bounding box center [422, 272] width 9 height 16
radio input "true"
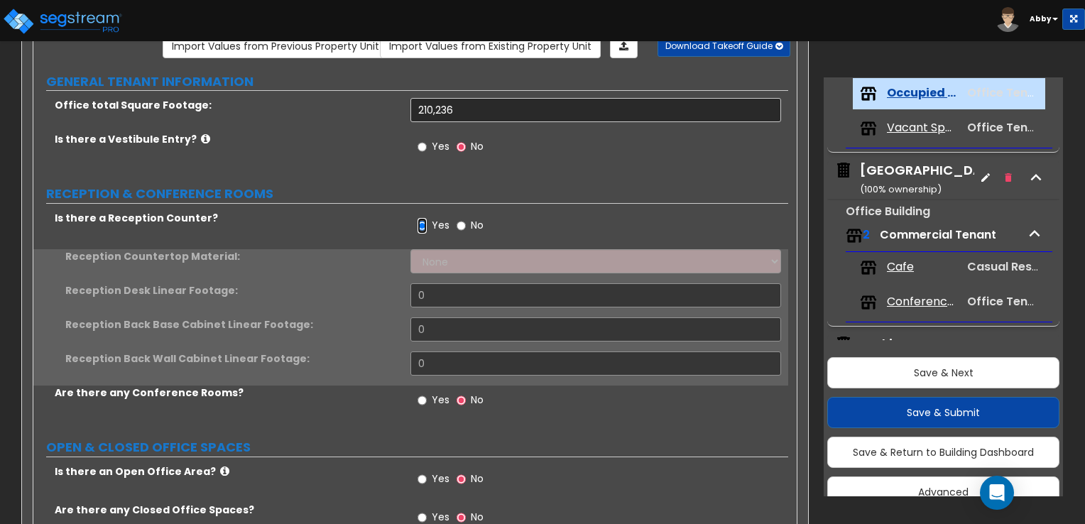
scroll to position [157, 0]
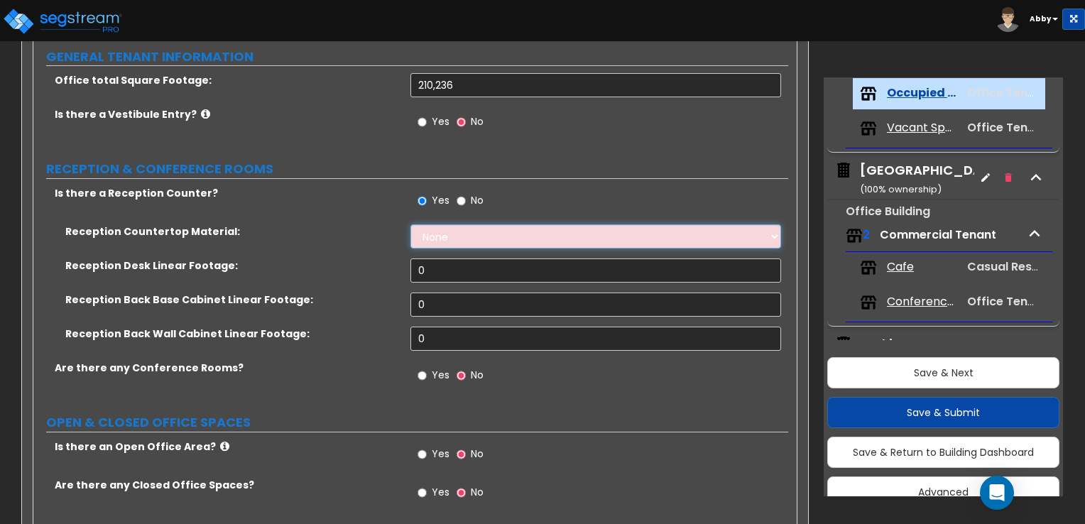
click at [415, 238] on select "None Plastic Laminate Solid Surface Stone Quartz Marble Tile Wood Stainless Ste…" at bounding box center [596, 236] width 370 height 24
select select "1"
click at [411, 224] on select "None Plastic Laminate Solid Surface Stone Quartz Marble Tile Wood Stainless Ste…" at bounding box center [596, 236] width 370 height 24
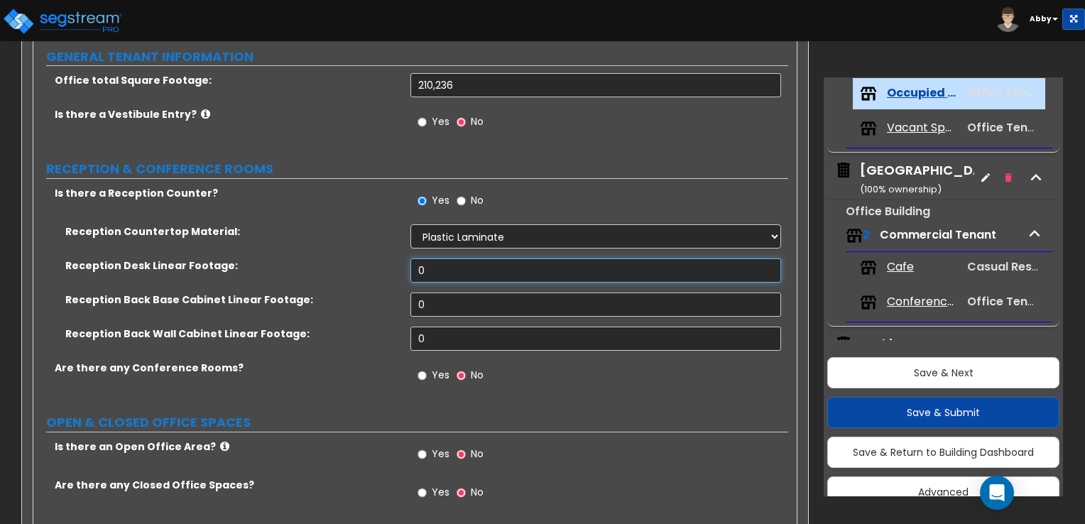
click at [440, 273] on input "0" at bounding box center [596, 271] width 370 height 24
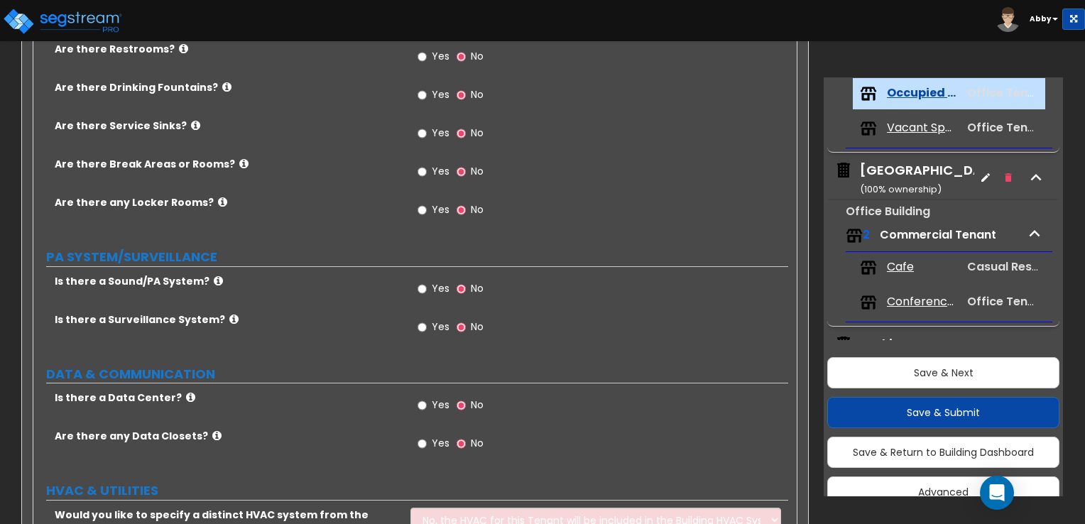
scroll to position [1678, 0]
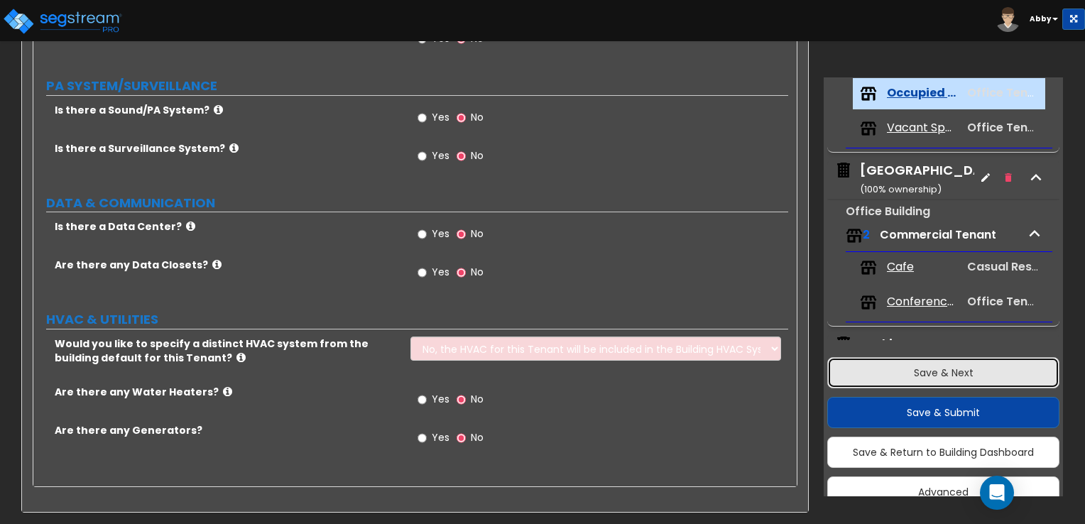
click at [860, 380] on button "Save & Next" at bounding box center [943, 372] width 232 height 31
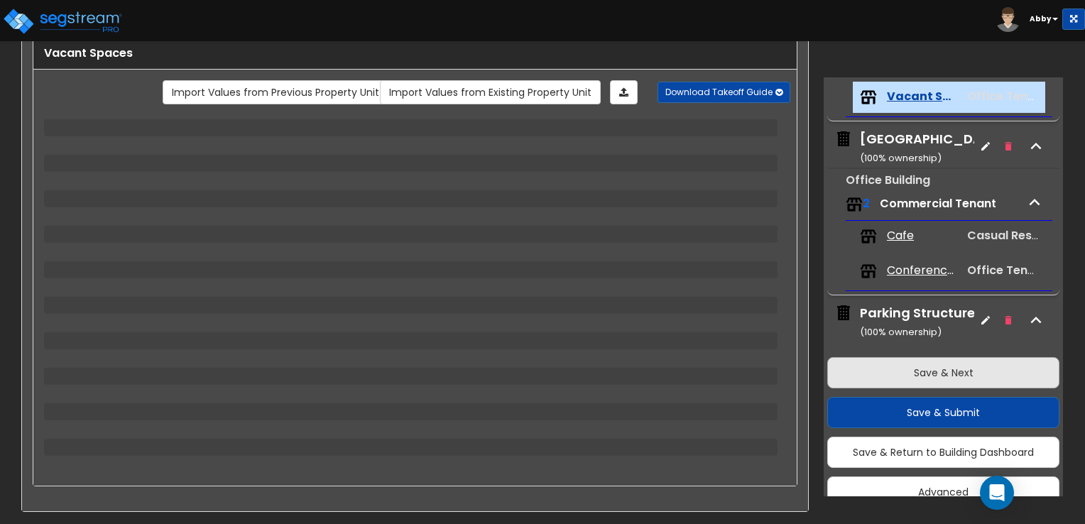
scroll to position [479, 0]
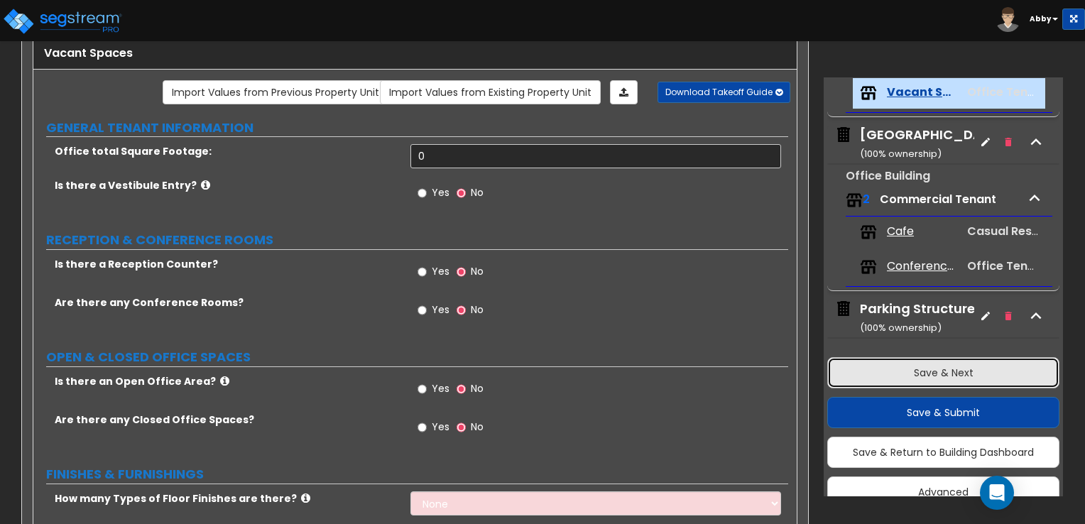
click at [860, 379] on button "Save & Next" at bounding box center [943, 372] width 232 height 31
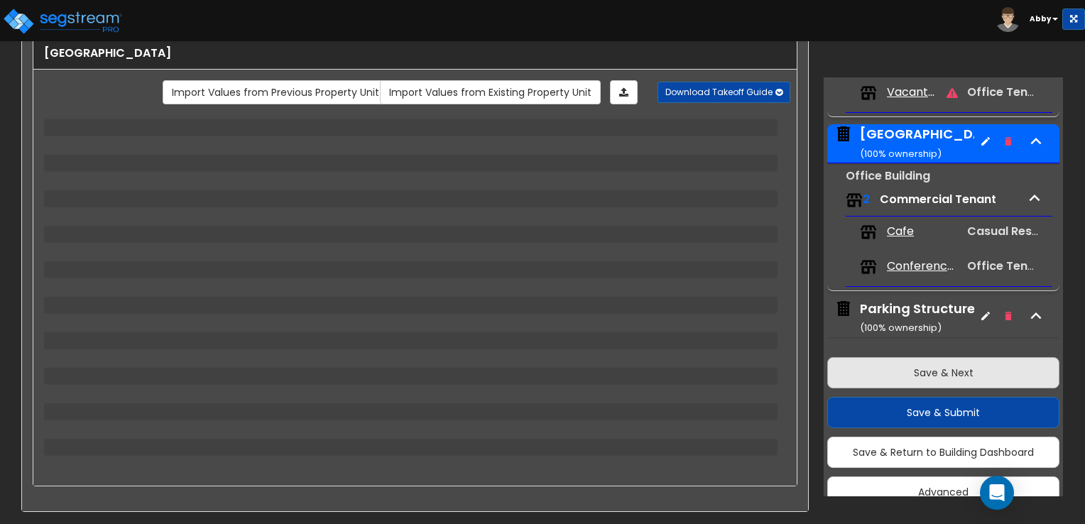
scroll to position [505, 0]
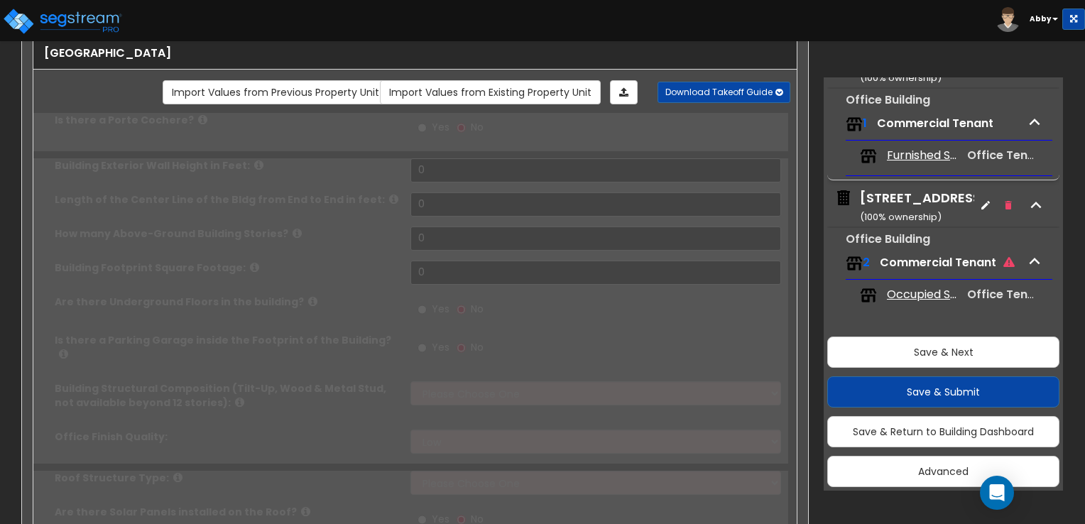
type input "1"
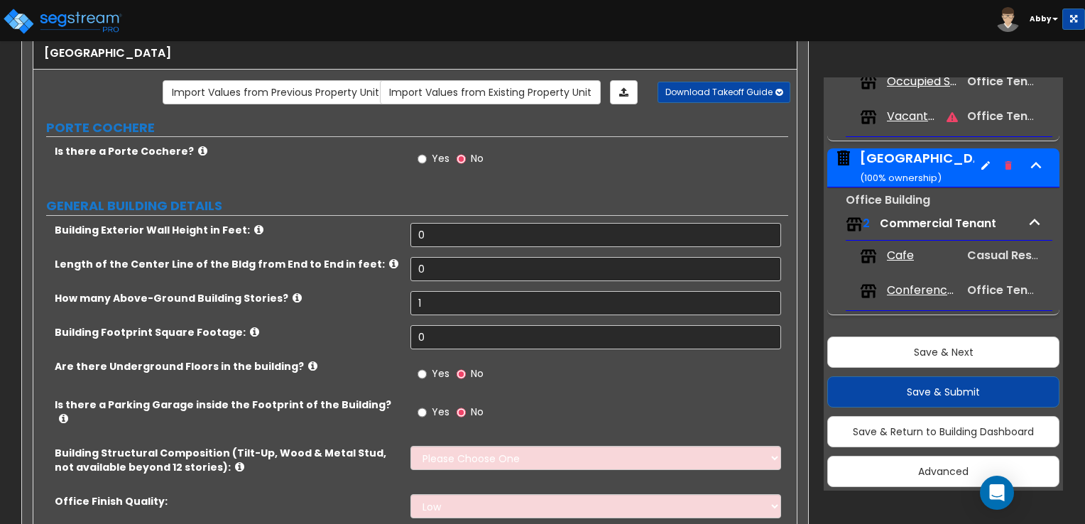
scroll to position [363, 0]
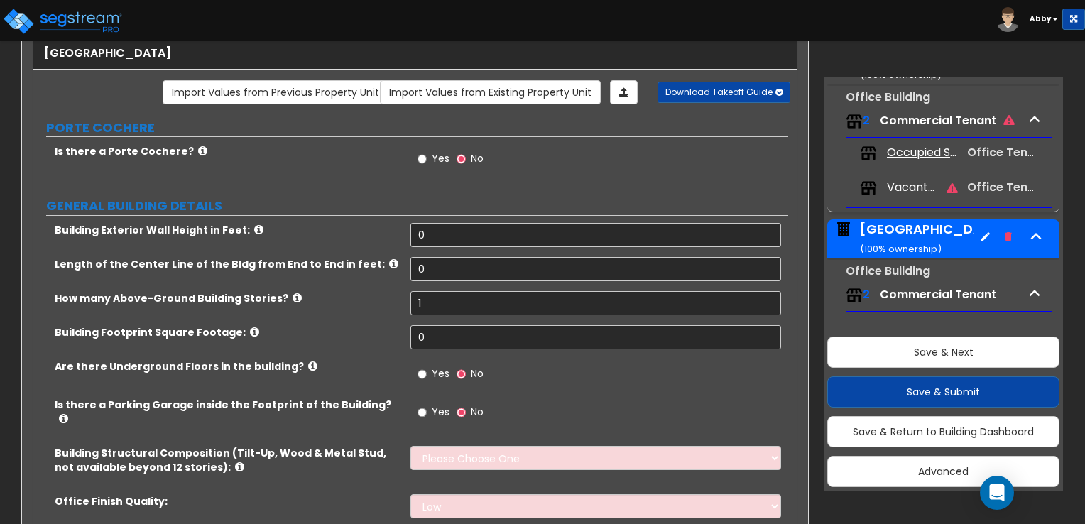
click at [253, 285] on div "Length of the Center Line of the Bldg from End to End in feet: 0" at bounding box center [410, 274] width 755 height 34
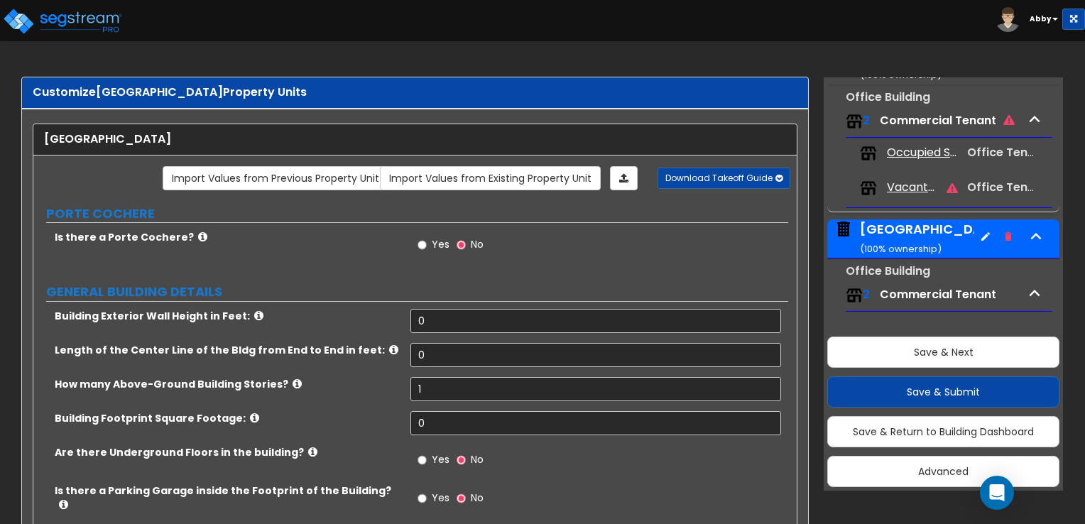
scroll to position [71, 0]
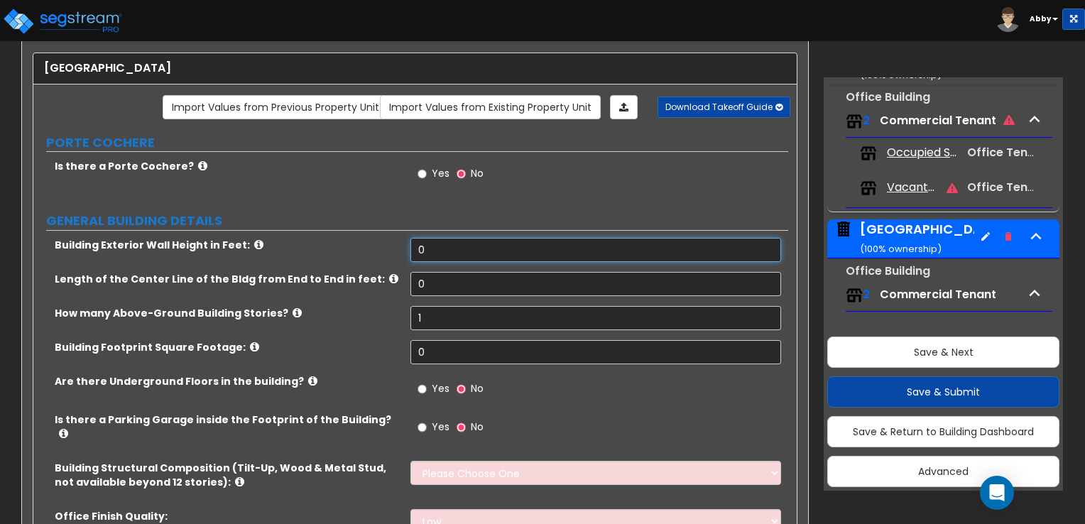
click at [509, 246] on input "0" at bounding box center [596, 250] width 370 height 24
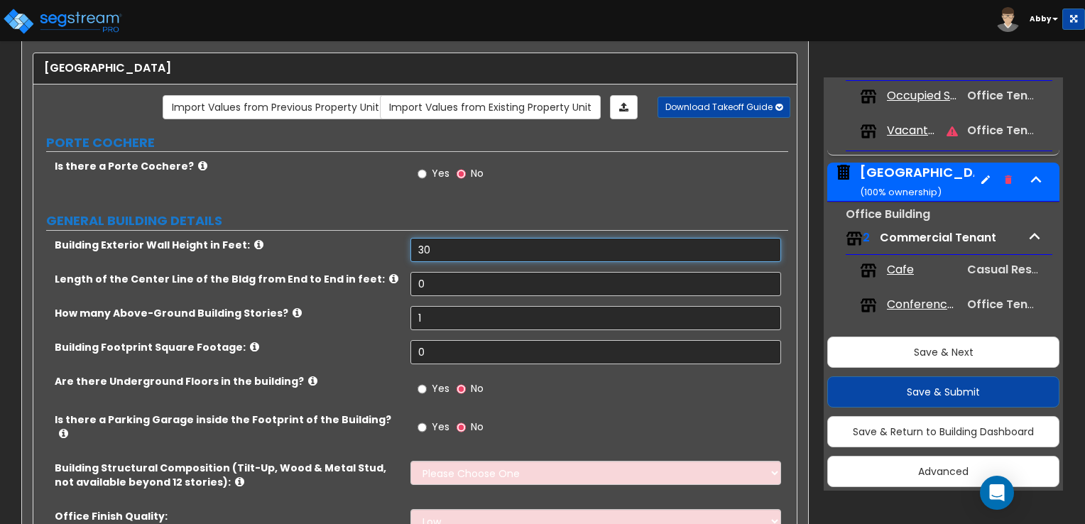
scroll to position [505, 0]
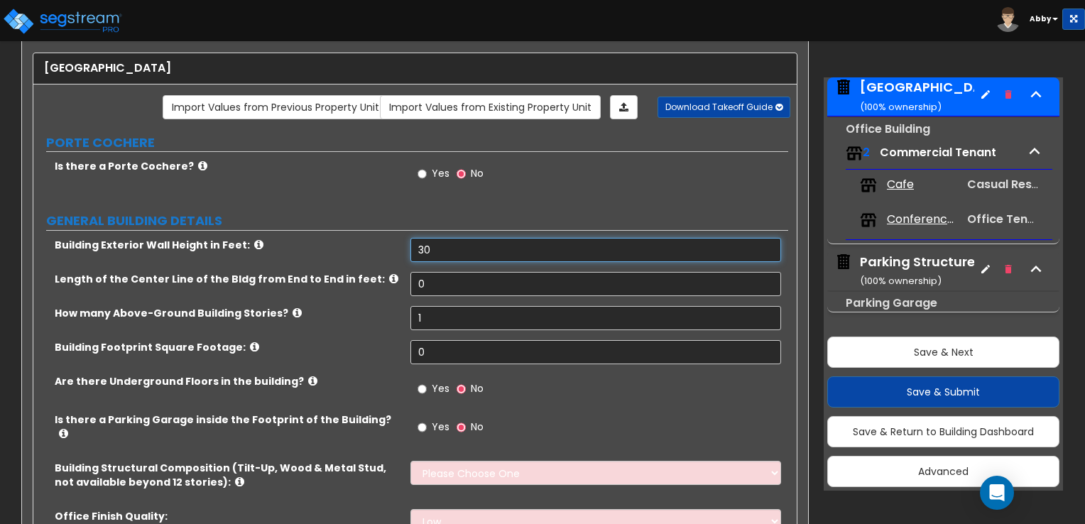
type input "30"
click at [198, 165] on icon at bounding box center [202, 166] width 9 height 11
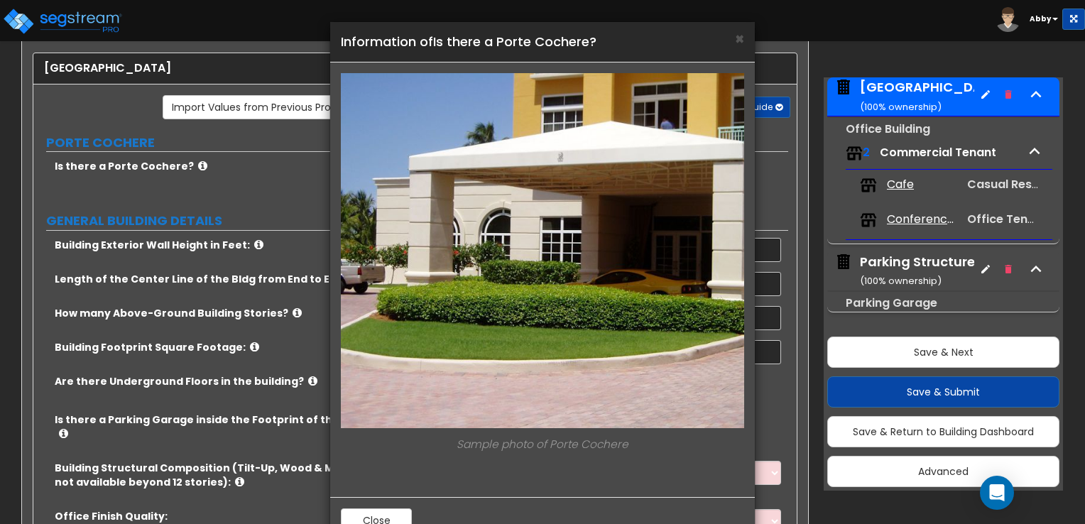
click at [187, 165] on div "× Information of Is there a Porte Cochere? Sample photo of Porte Cochere Close" at bounding box center [542, 262] width 1085 height 524
click at [736, 38] on span "×" at bounding box center [739, 38] width 9 height 21
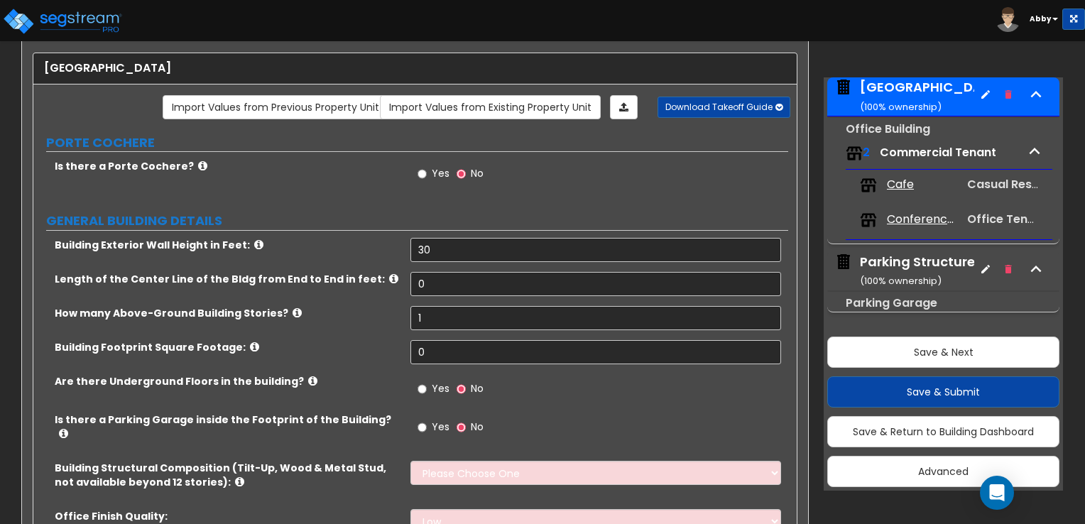
click at [412, 169] on div "Yes No" at bounding box center [451, 175] width 80 height 33
click at [425, 172] on input "Yes" at bounding box center [422, 174] width 9 height 16
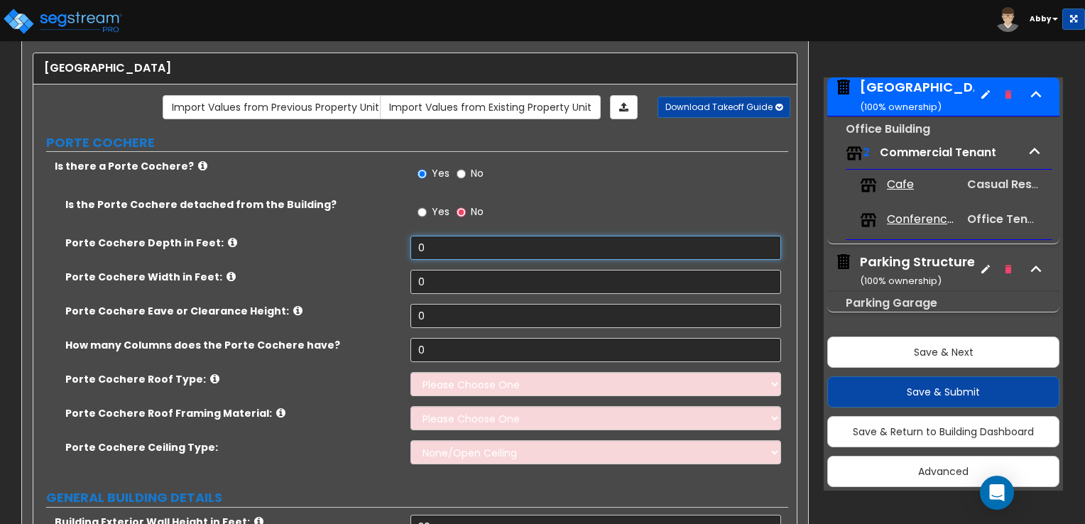
click at [426, 243] on input "0" at bounding box center [596, 248] width 370 height 24
click at [457, 173] on input "No" at bounding box center [461, 174] width 9 height 16
radio input "false"
radio input "true"
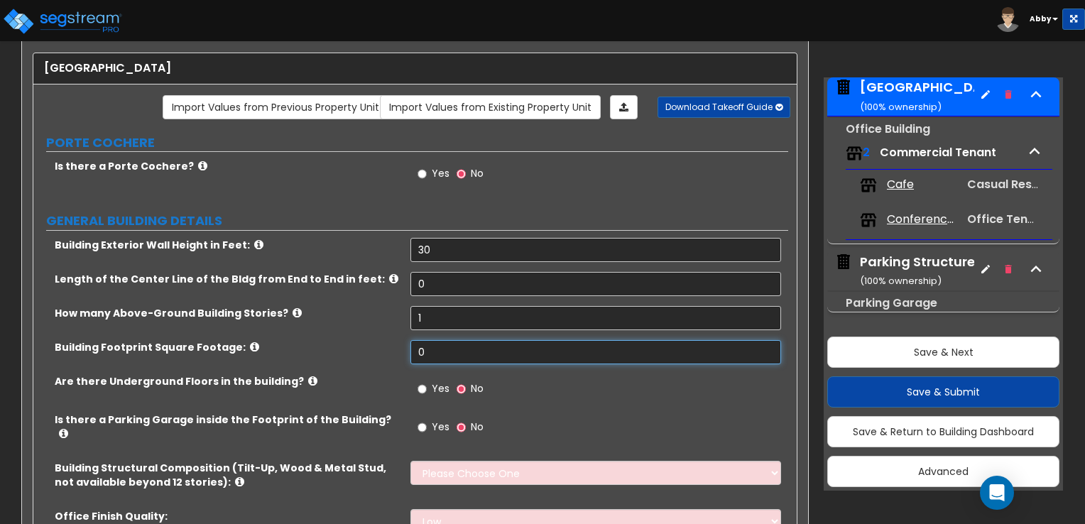
click at [498, 353] on input "0" at bounding box center [596, 352] width 370 height 24
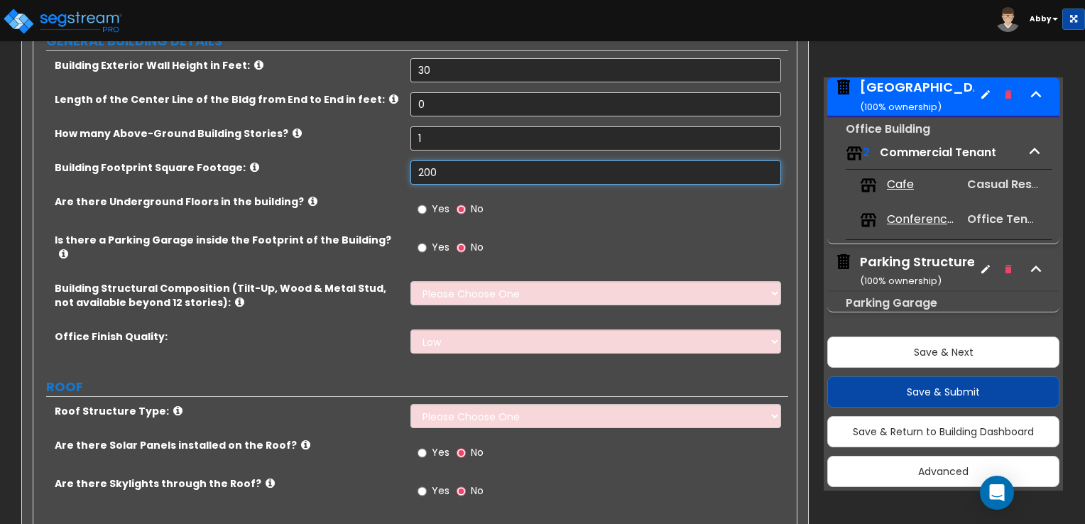
scroll to position [284, 0]
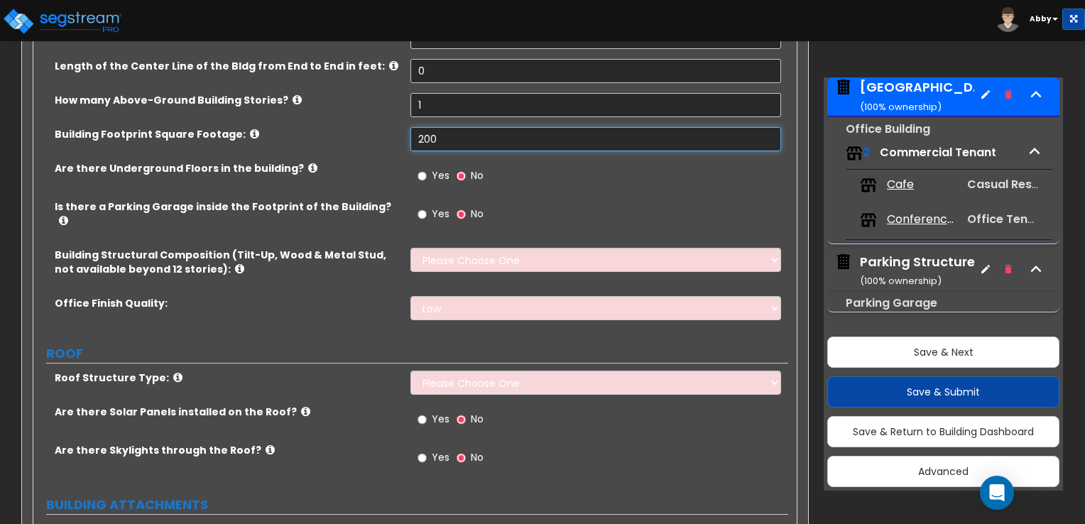
type input "200"
click at [451, 308] on select "Low Average High" at bounding box center [596, 308] width 370 height 24
select select "2"
click at [411, 296] on select "Low Average High" at bounding box center [596, 308] width 370 height 24
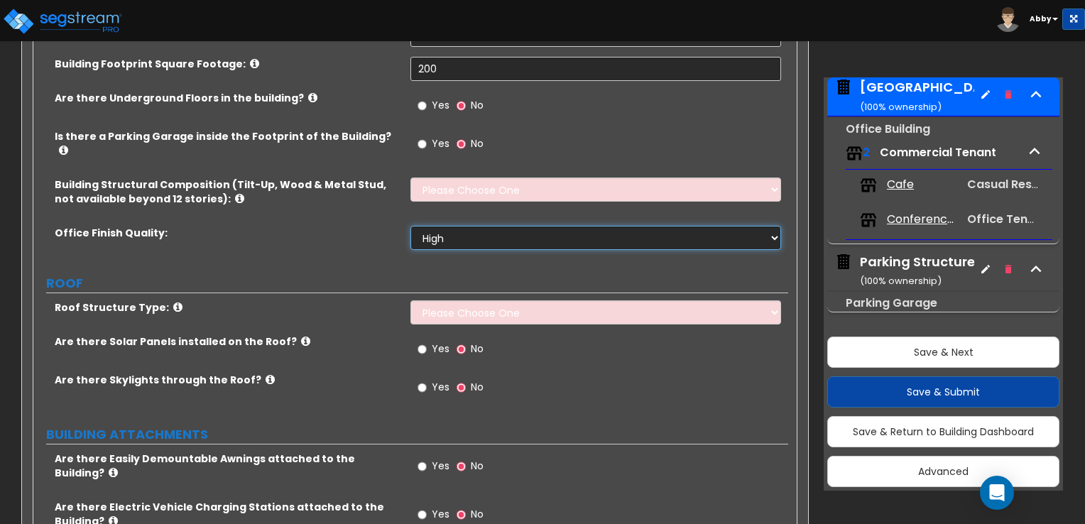
scroll to position [355, 0]
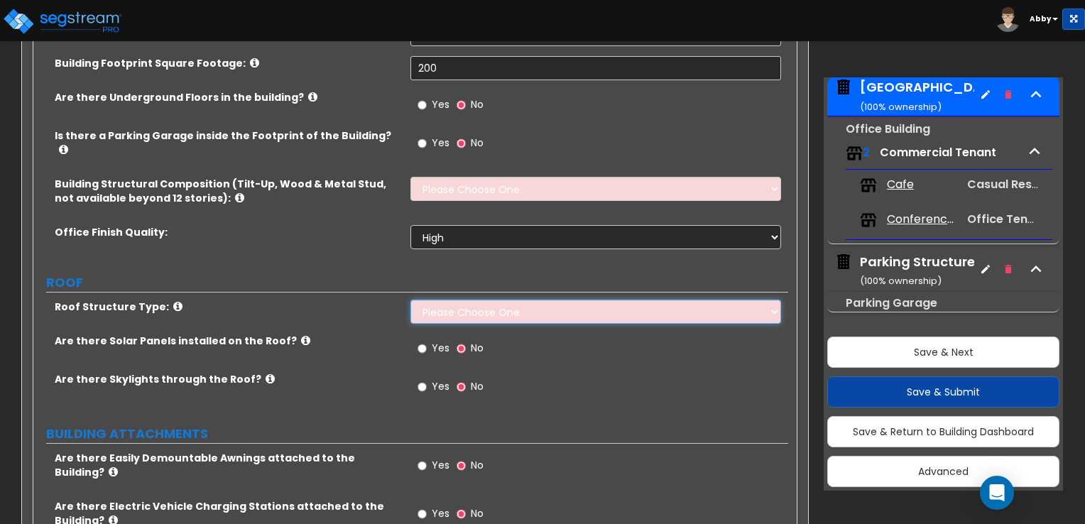
click at [430, 301] on select "Please Choose One Gable Roof Flat Roof Hybrid Gable & Flat Roof" at bounding box center [596, 312] width 370 height 24
select select "2"
click at [411, 300] on select "Please Choose One Gable Roof Flat Roof Hybrid Gable & Flat Roof" at bounding box center [596, 312] width 370 height 24
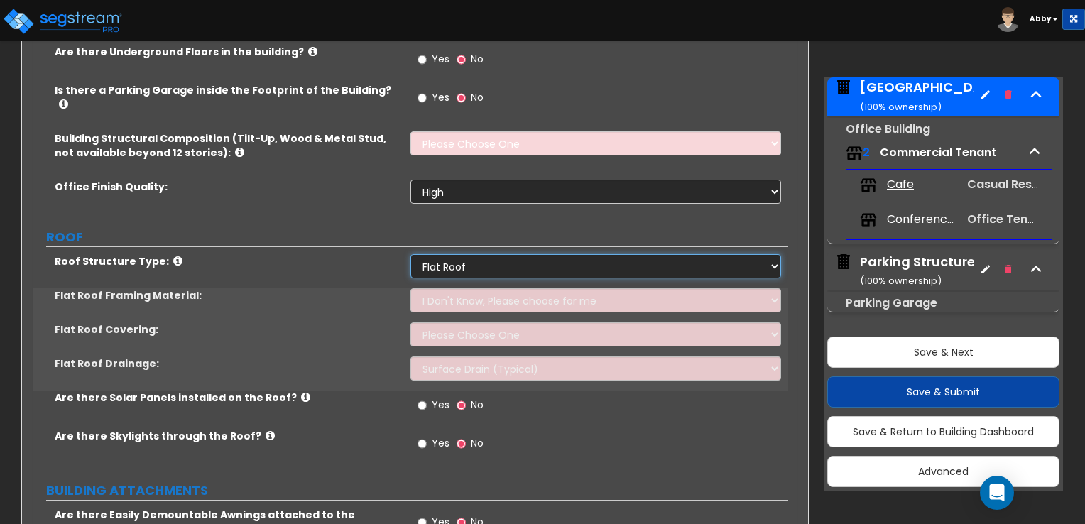
scroll to position [426, 0]
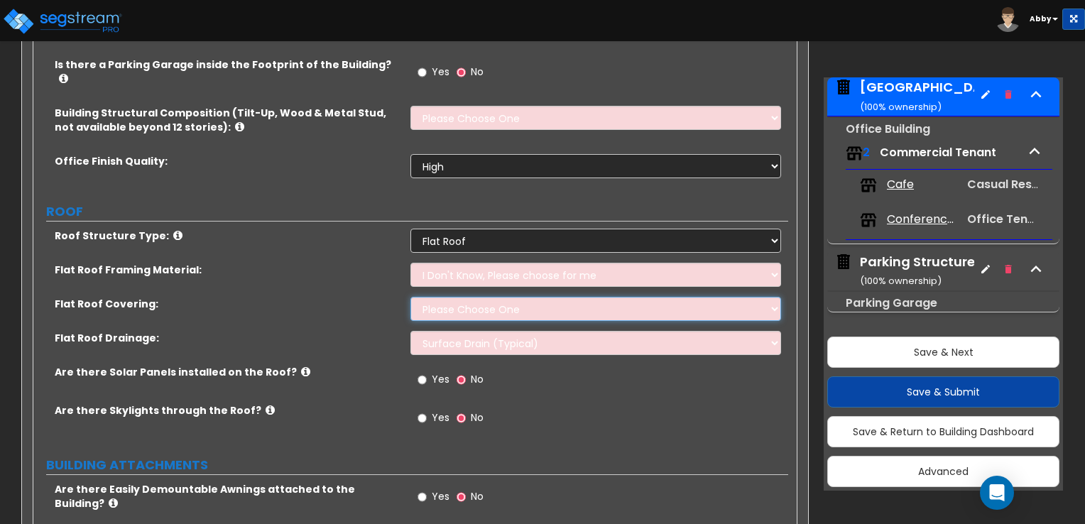
click at [444, 297] on select "Please Choose One Rolled Asphalt PVC Membrane Plastic (EPDM) Membrane Asphalt F…" at bounding box center [596, 309] width 370 height 24
click at [442, 297] on select "Please Choose One Rolled Asphalt PVC Membrane Plastic (EPDM) Membrane Asphalt F…" at bounding box center [596, 309] width 370 height 24
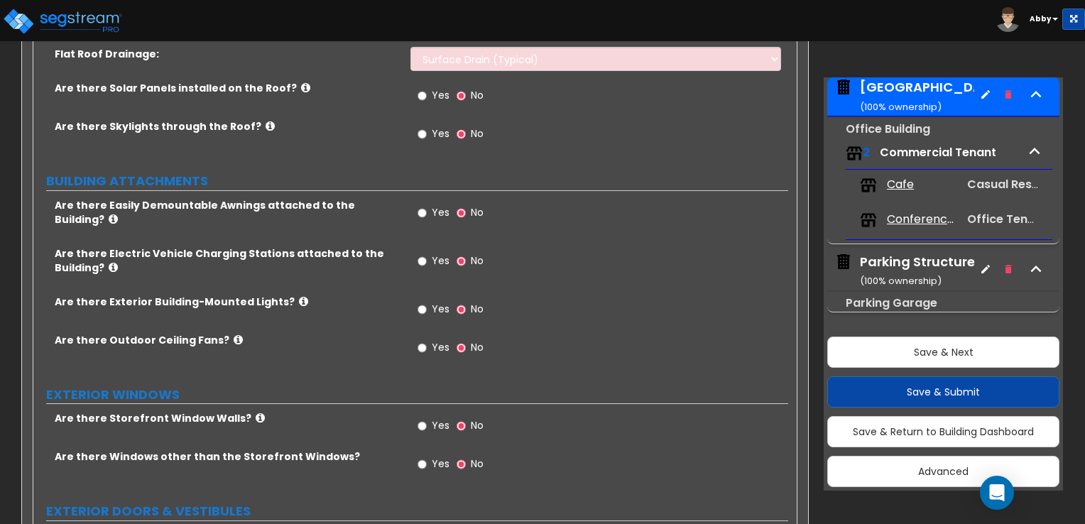
scroll to position [781, 0]
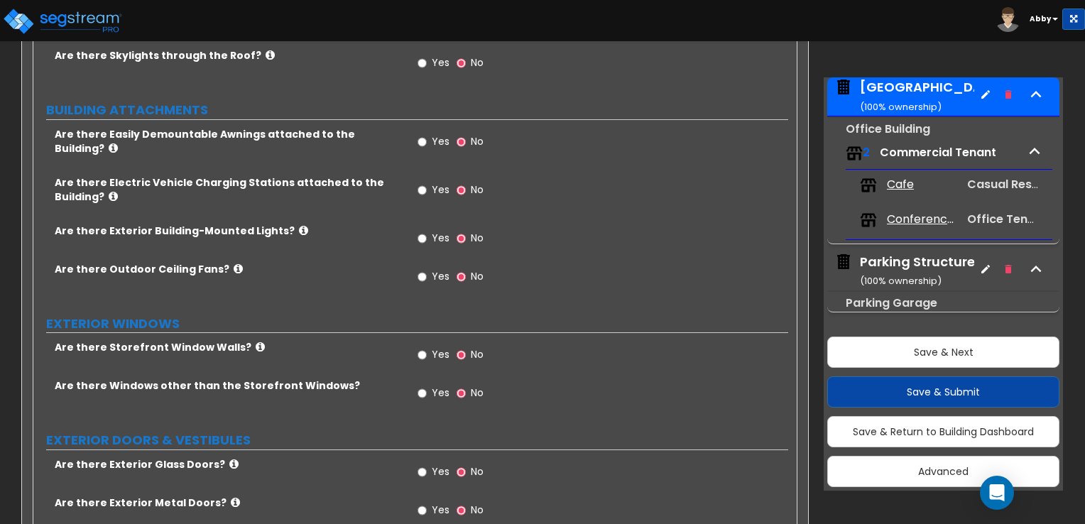
click at [256, 342] on icon at bounding box center [260, 347] width 9 height 11
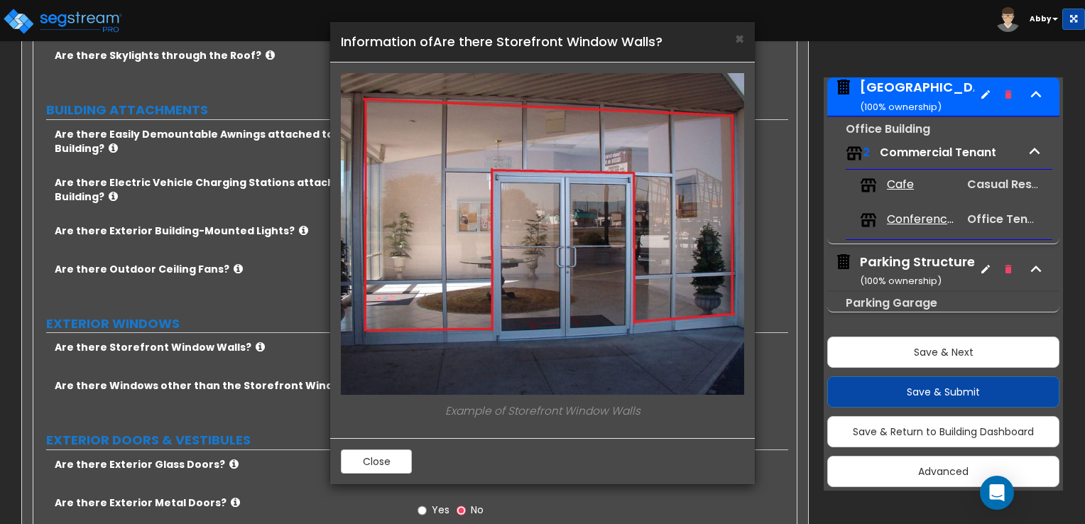
click at [239, 322] on div "× Information of Are there Storefront Window Walls? Example of Storefront Windo…" at bounding box center [542, 262] width 1085 height 524
click at [741, 36] on span "×" at bounding box center [739, 38] width 9 height 21
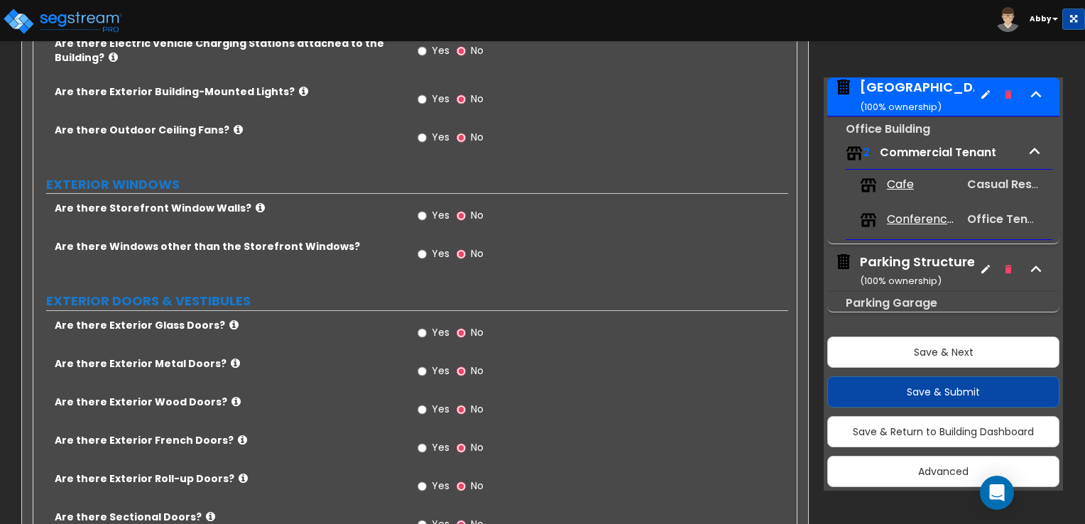
scroll to position [923, 0]
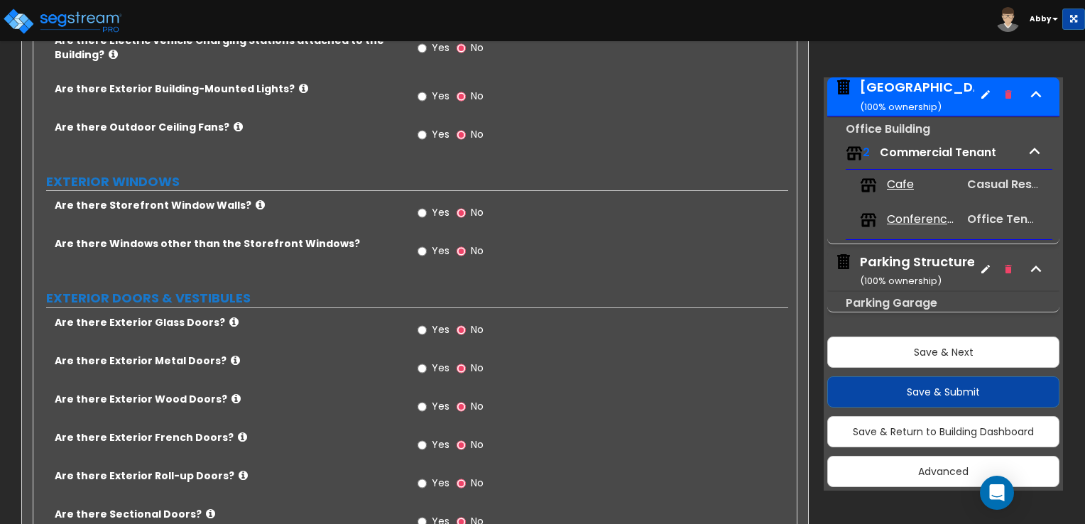
click at [429, 241] on label "Yes" at bounding box center [434, 253] width 32 height 24
click at [427, 244] on input "Yes" at bounding box center [422, 252] width 9 height 16
radio input "true"
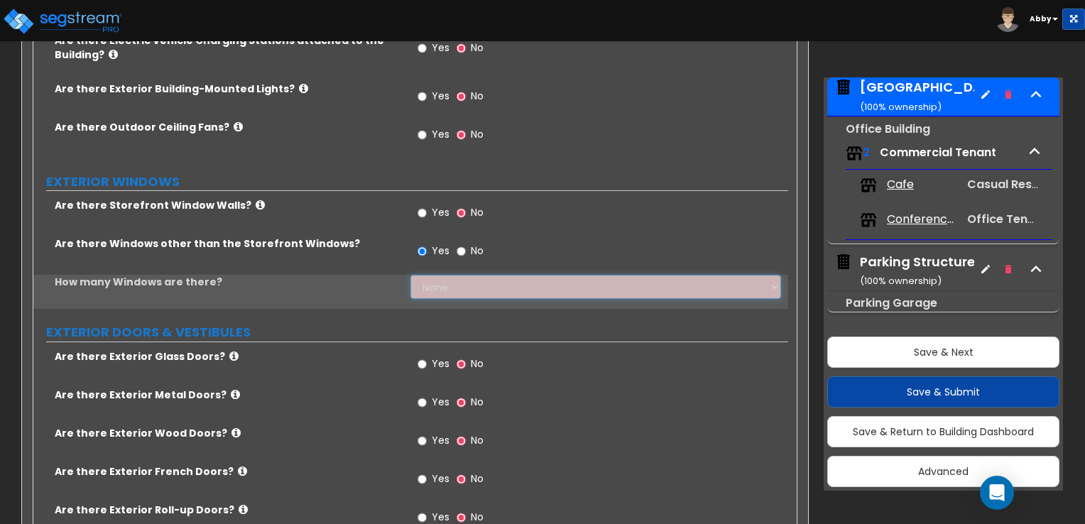
click at [434, 275] on select "None I want to enter a Percentage of the Exterior Windows I want to enter the N…" at bounding box center [596, 287] width 370 height 24
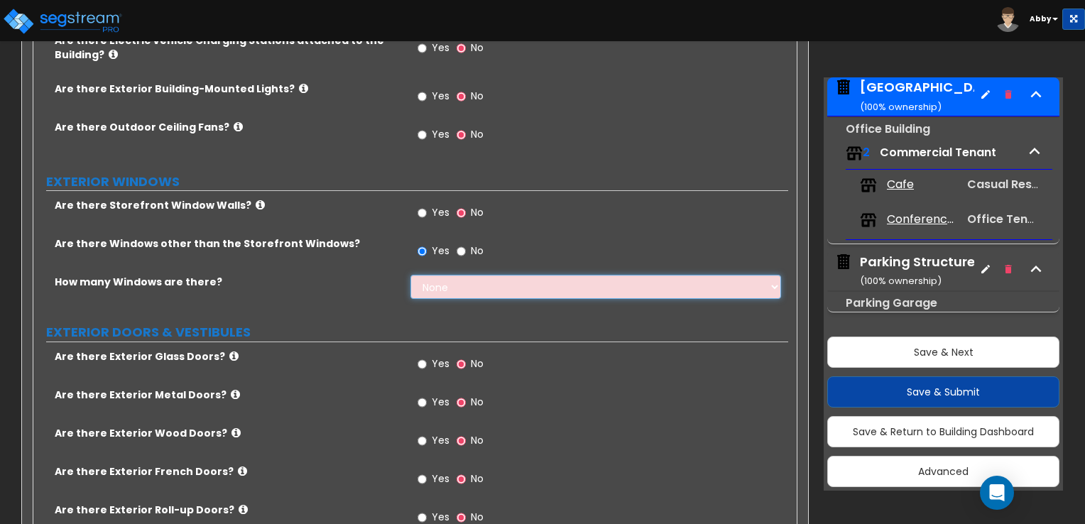
select select "1"
click at [411, 275] on select "None I want to enter a Percentage of the Exterior Windows I want to enter the N…" at bounding box center [596, 287] width 370 height 24
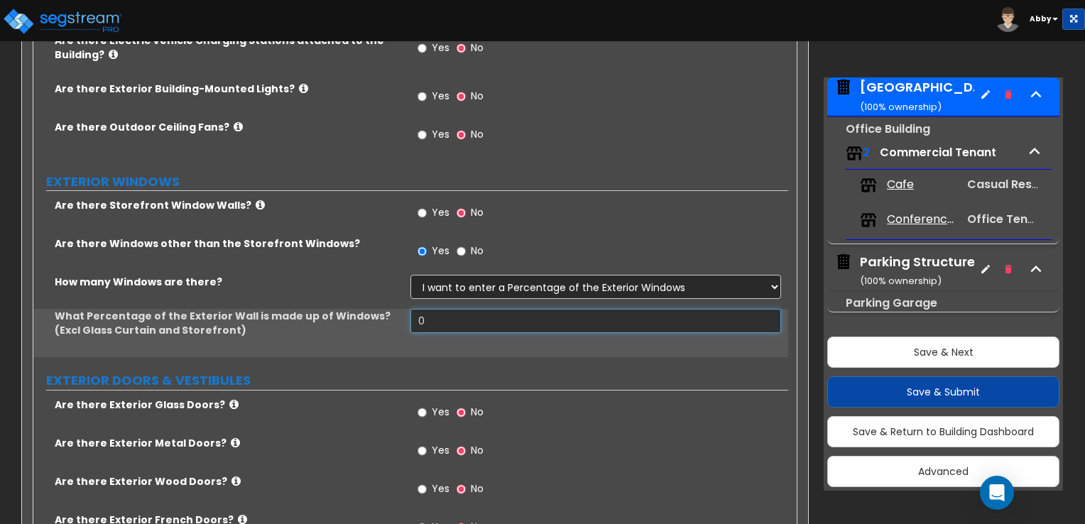
click at [452, 309] on input "0" at bounding box center [596, 321] width 370 height 24
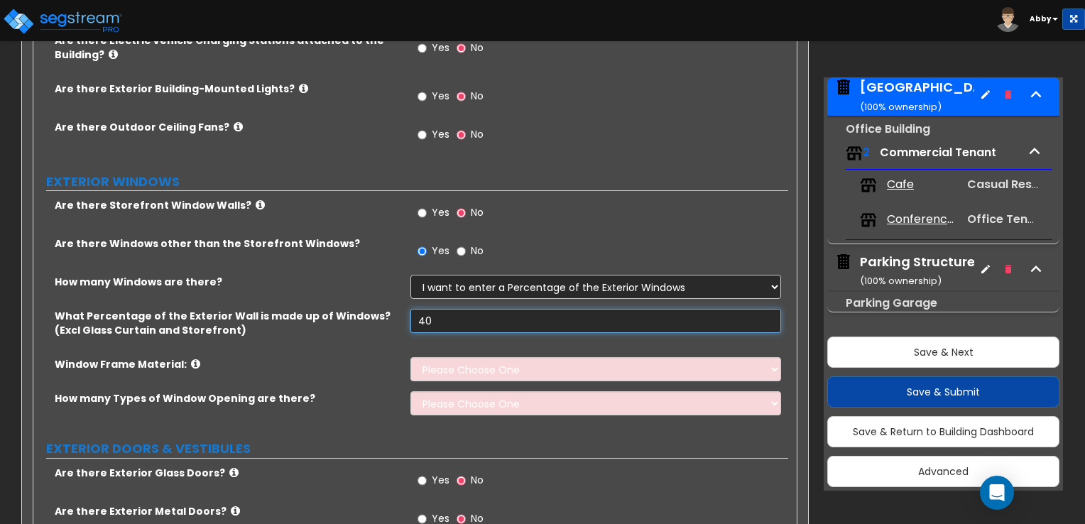
type input "40"
click at [457, 357] on select "Please Choose One Vinyl Aluminum Wood" at bounding box center [596, 369] width 370 height 24
select select "2"
click at [411, 357] on select "Please Choose One Vinyl Aluminum Wood" at bounding box center [596, 369] width 370 height 24
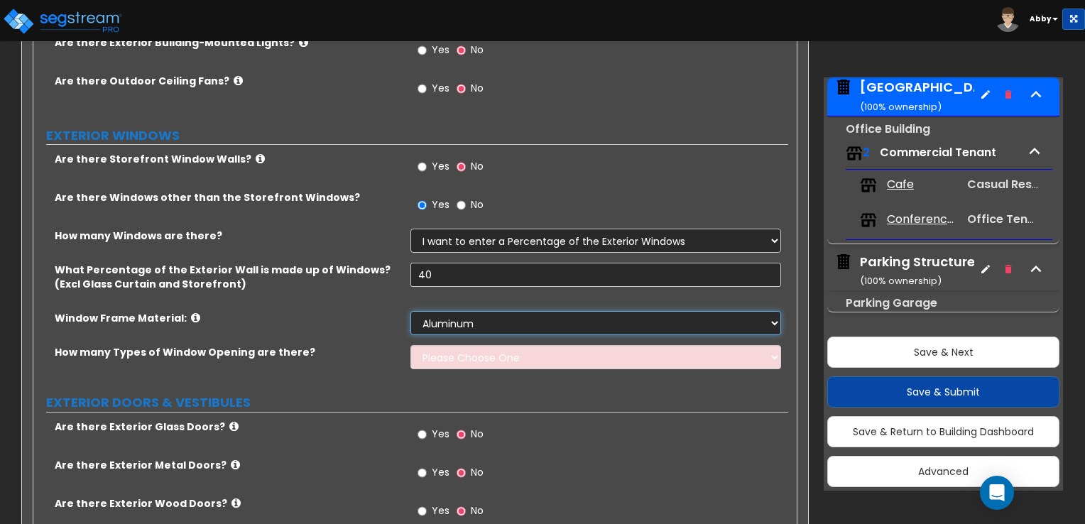
scroll to position [994, 0]
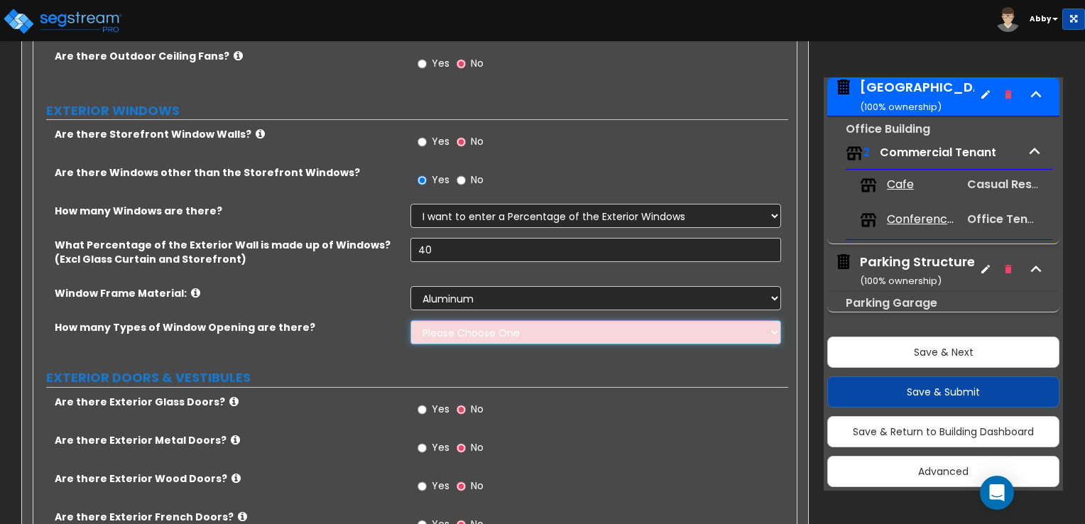
click at [457, 320] on select "Please Choose One 1 2 3 4" at bounding box center [596, 332] width 370 height 24
select select "1"
click at [411, 320] on select "Please Choose One 1 2 3 4" at bounding box center [596, 332] width 370 height 24
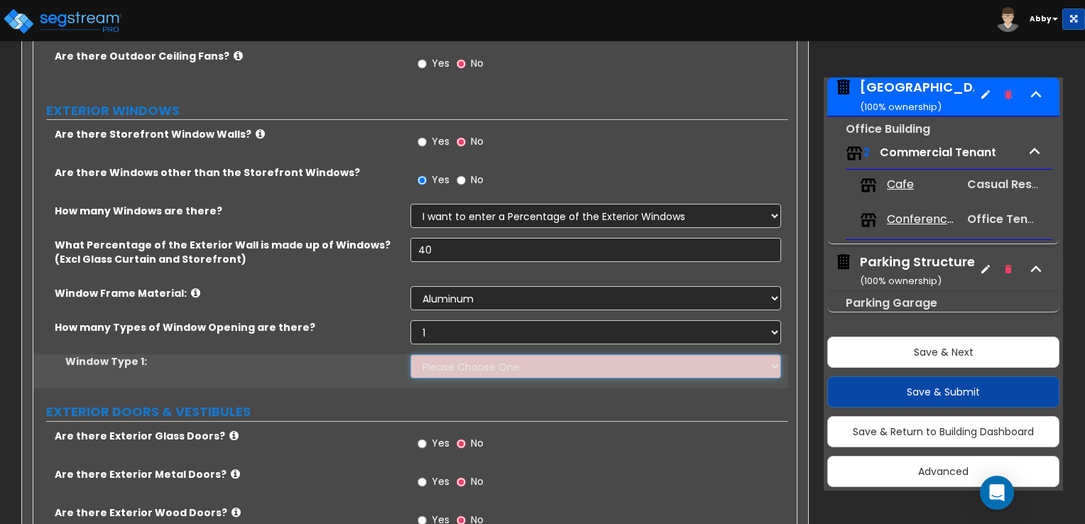
click at [457, 354] on select "Please Choose One Sliding Picture/Fixed Double/Single Hung Awning Swing" at bounding box center [596, 366] width 370 height 24
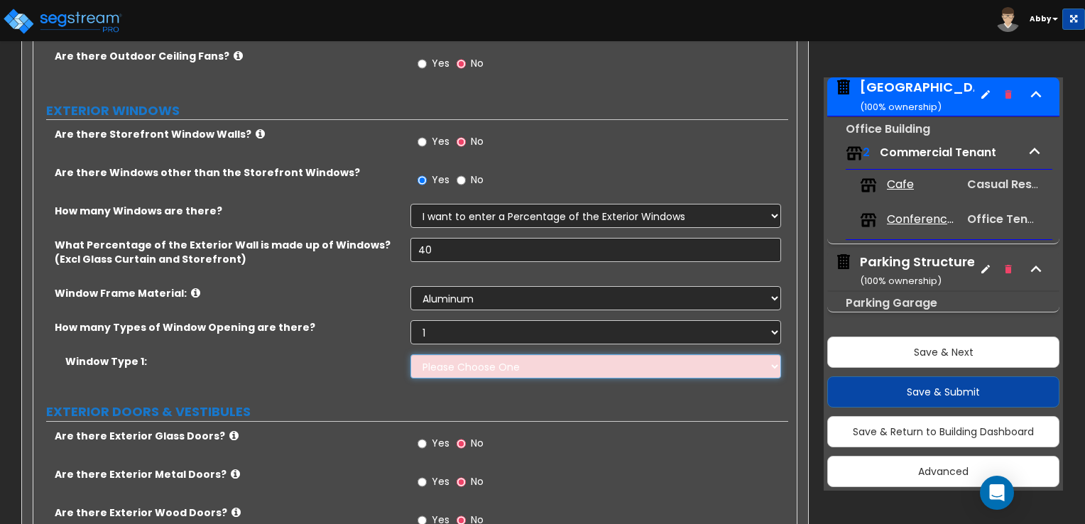
click at [457, 354] on select "Please Choose One Sliding Picture/Fixed Double/Single Hung Awning Swing" at bounding box center [596, 366] width 370 height 24
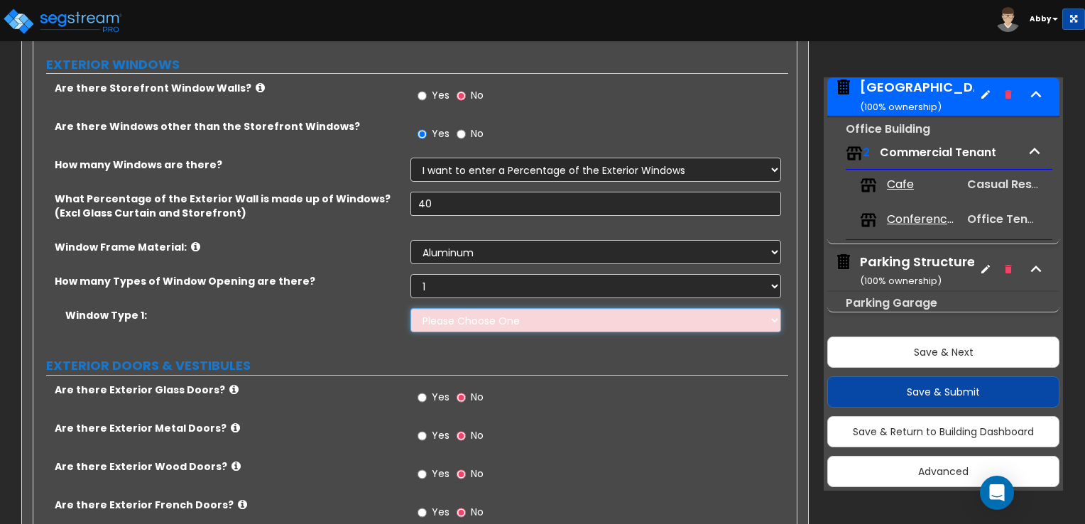
scroll to position [1065, 0]
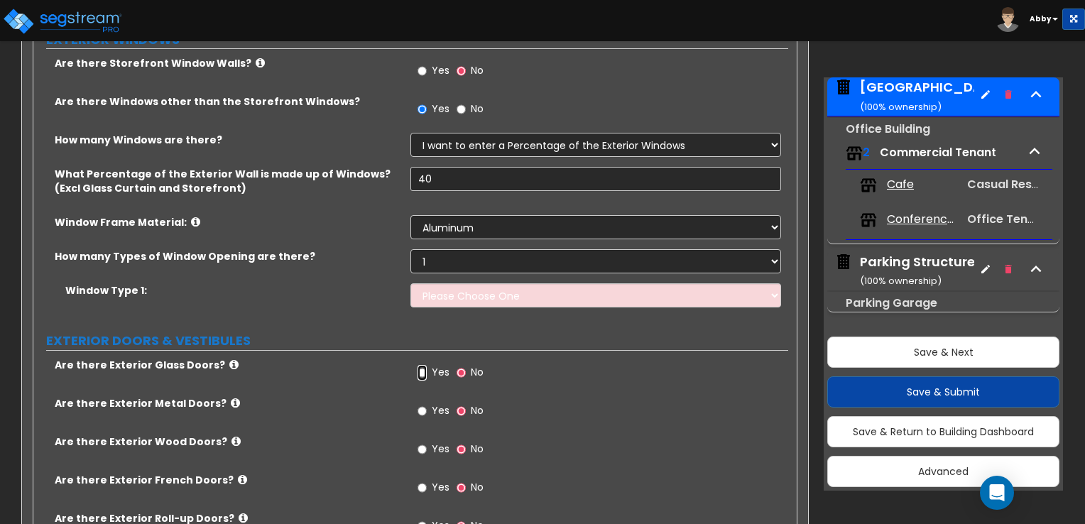
click at [423, 365] on input "Yes" at bounding box center [422, 373] width 9 height 16
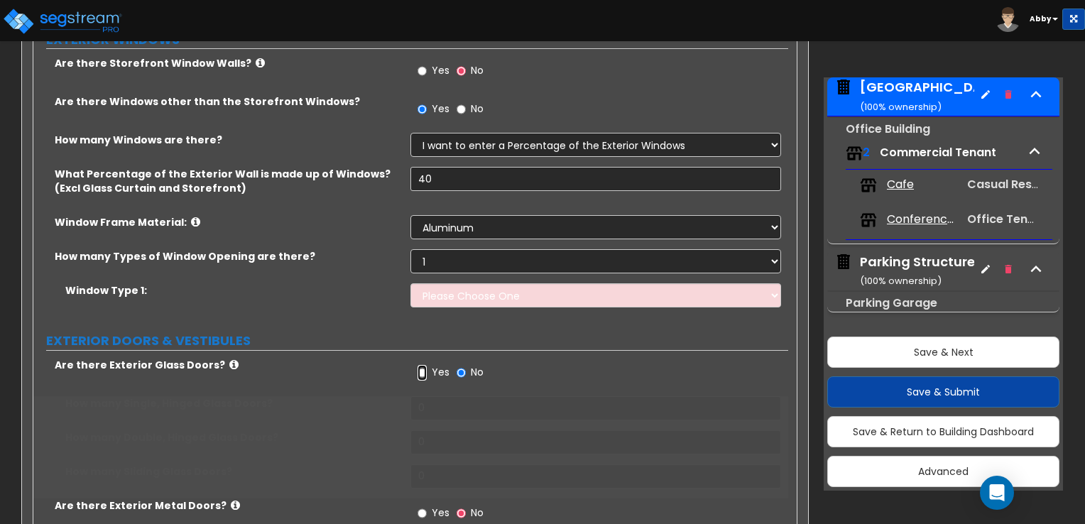
radio input "true"
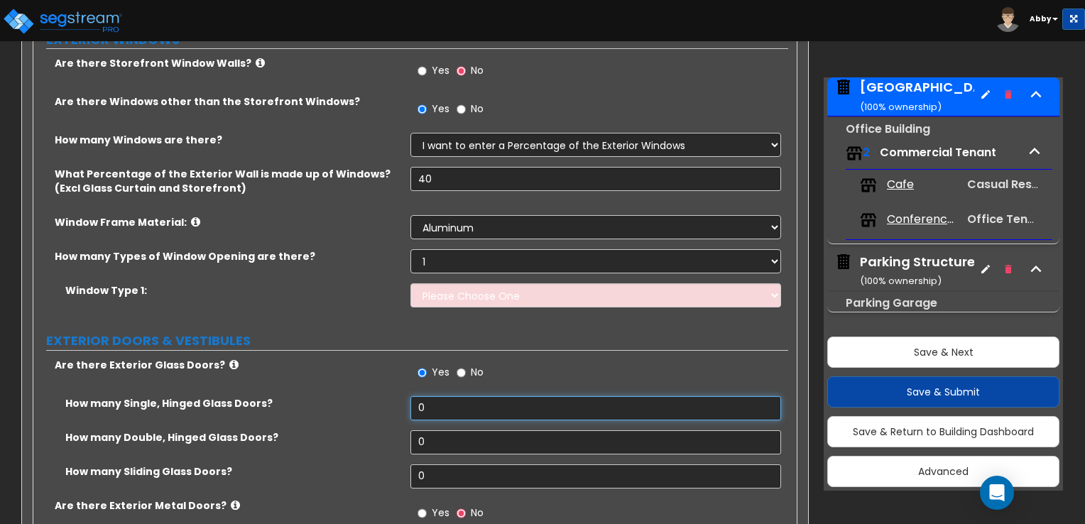
click at [445, 396] on input "0" at bounding box center [596, 408] width 370 height 24
type input "7"
click at [498, 402] on div "How many Single, Hinged Glass Doors?" at bounding box center [410, 413] width 755 height 34
click at [440, 399] on div "How many Single, Hinged Glass Doors?" at bounding box center [410, 413] width 755 height 34
click at [432, 396] on input "text" at bounding box center [596, 408] width 370 height 24
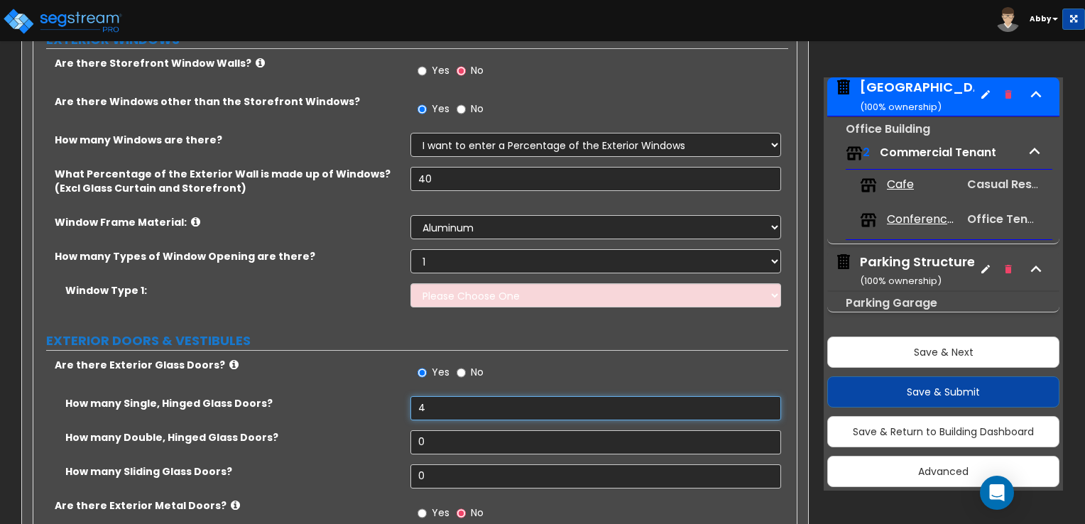
type input "4"
click at [435, 430] on input "0" at bounding box center [596, 442] width 370 height 24
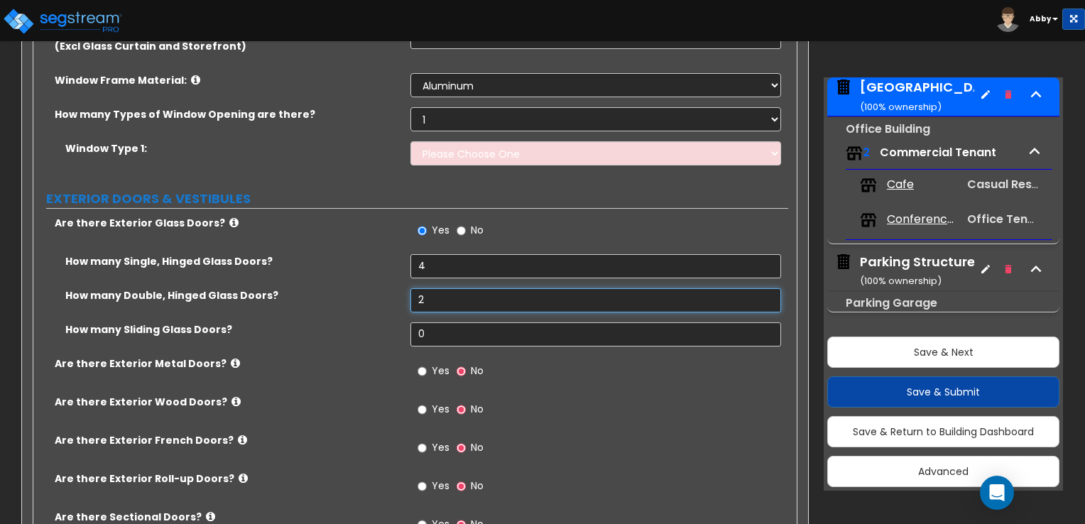
scroll to position [1278, 0]
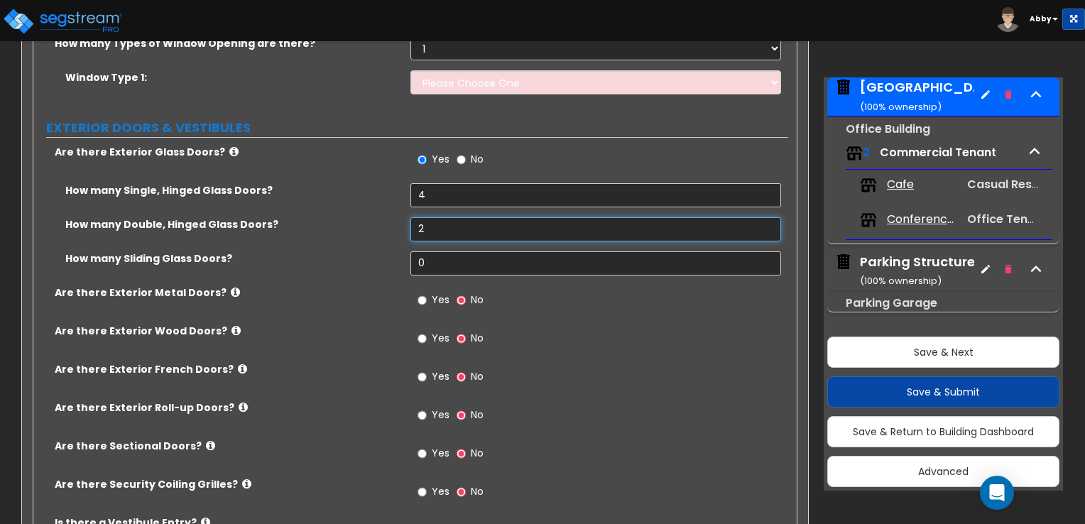
type input "2"
click at [433, 293] on span "Yes" at bounding box center [441, 300] width 18 height 14
click at [427, 293] on input "Yes" at bounding box center [422, 301] width 9 height 16
radio input "true"
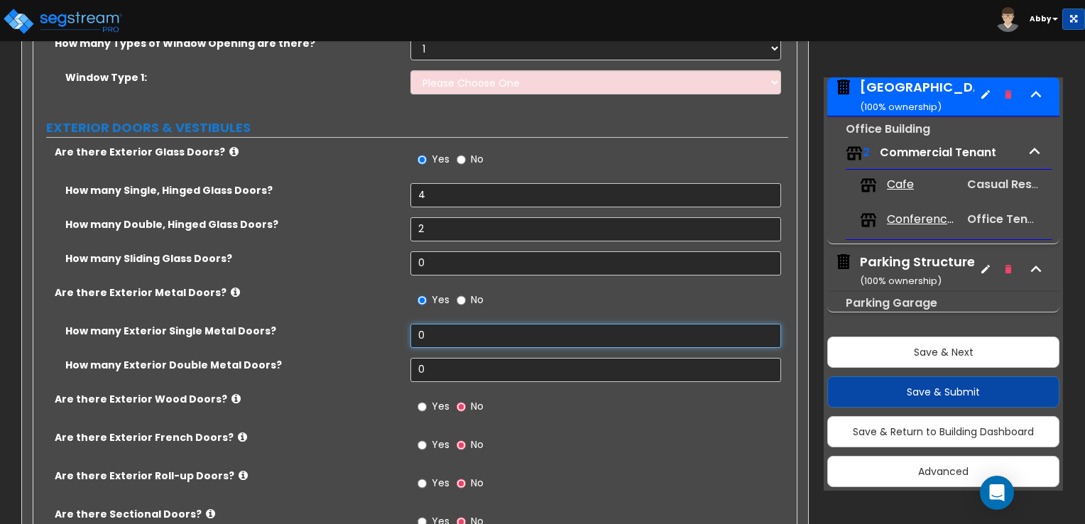
click at [445, 324] on input "0" at bounding box center [596, 336] width 370 height 24
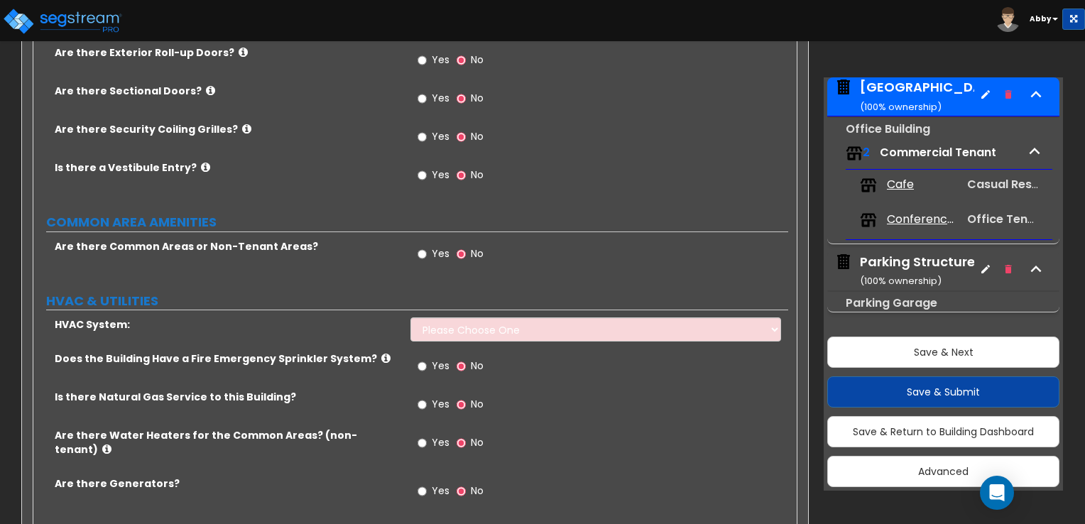
scroll to position [1705, 0]
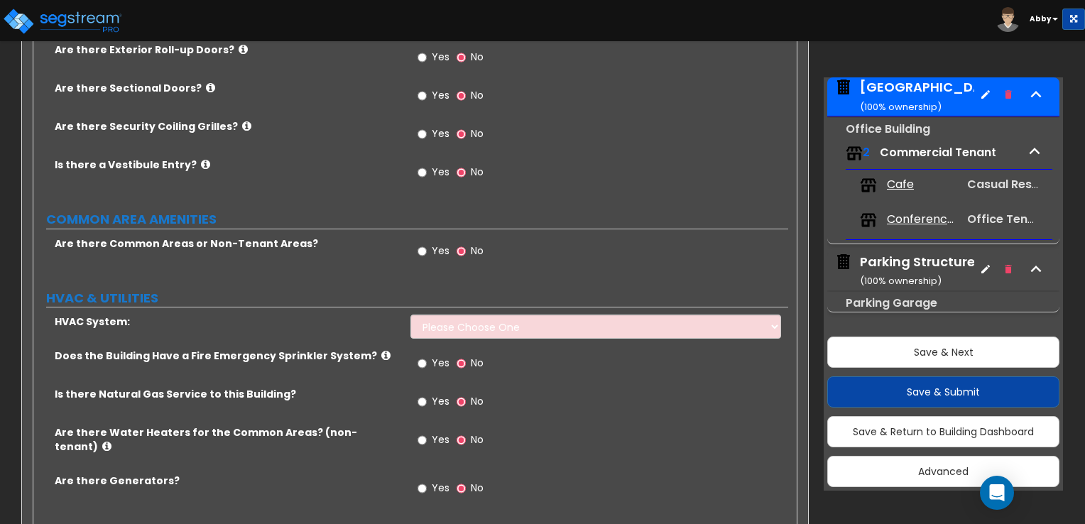
type input "1"
click at [423, 241] on label "Yes" at bounding box center [434, 253] width 32 height 24
click at [423, 244] on input "Yes" at bounding box center [422, 252] width 9 height 16
radio input "true"
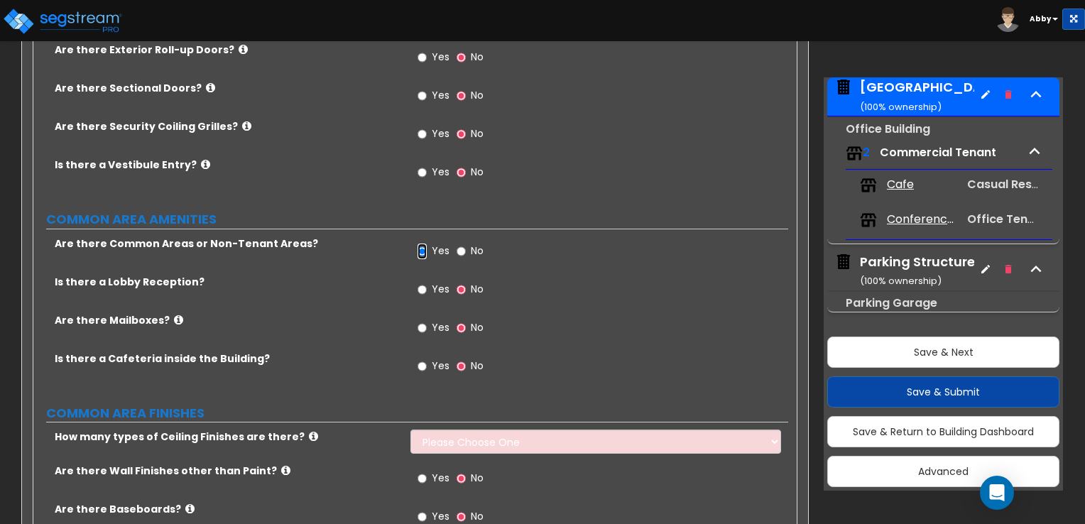
click at [420, 244] on input "Yes" at bounding box center [422, 252] width 9 height 16
click at [648, 210] on label "COMMON AREA AMENITIES" at bounding box center [417, 219] width 742 height 18
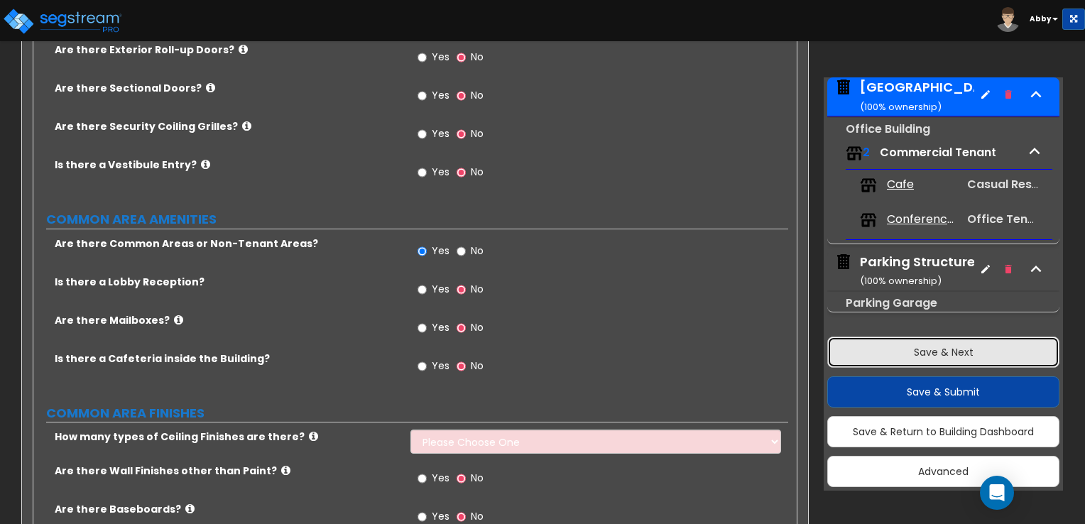
click at [860, 345] on button "Save & Next" at bounding box center [943, 352] width 232 height 31
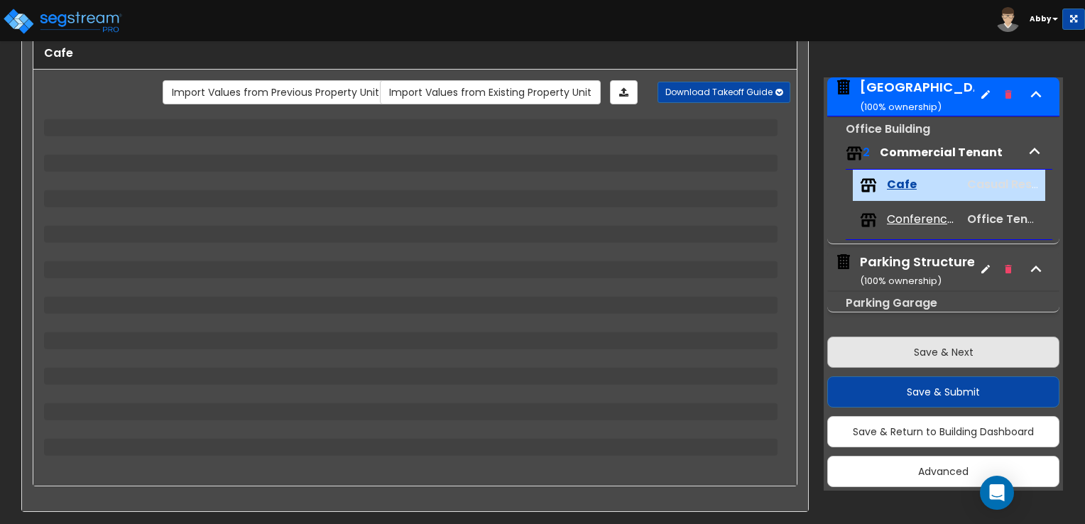
scroll to position [62, 0]
